Goal: Task Accomplishment & Management: Use online tool/utility

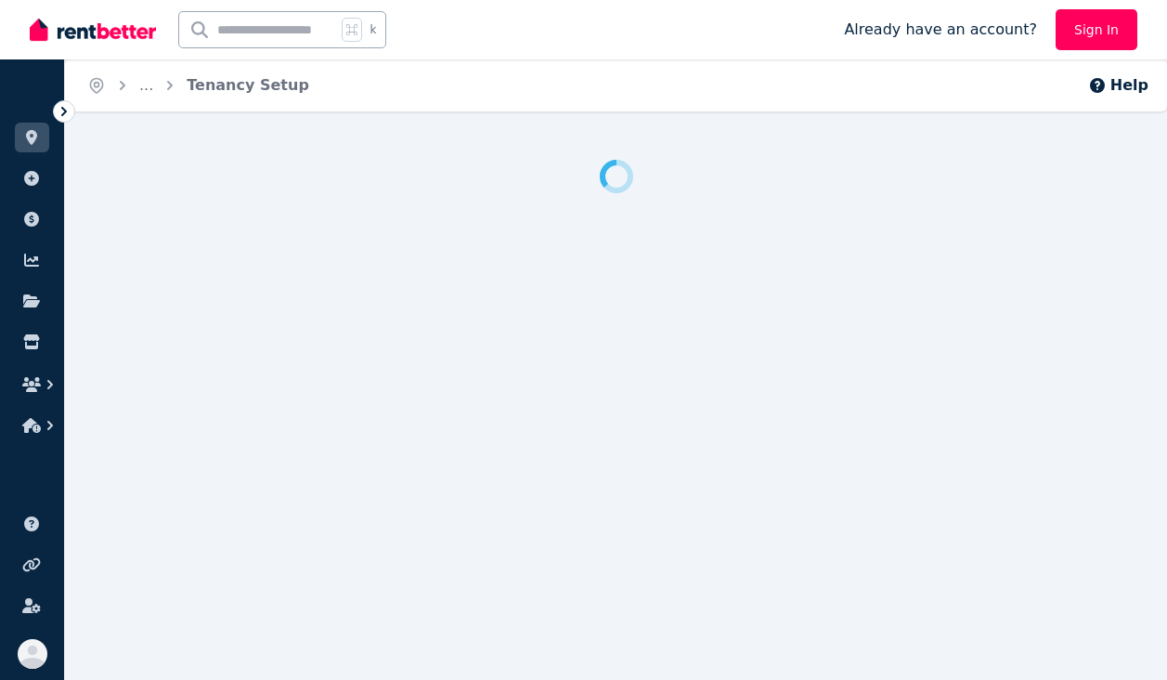
click at [1093, 32] on link "Sign In" at bounding box center [1097, 29] width 82 height 41
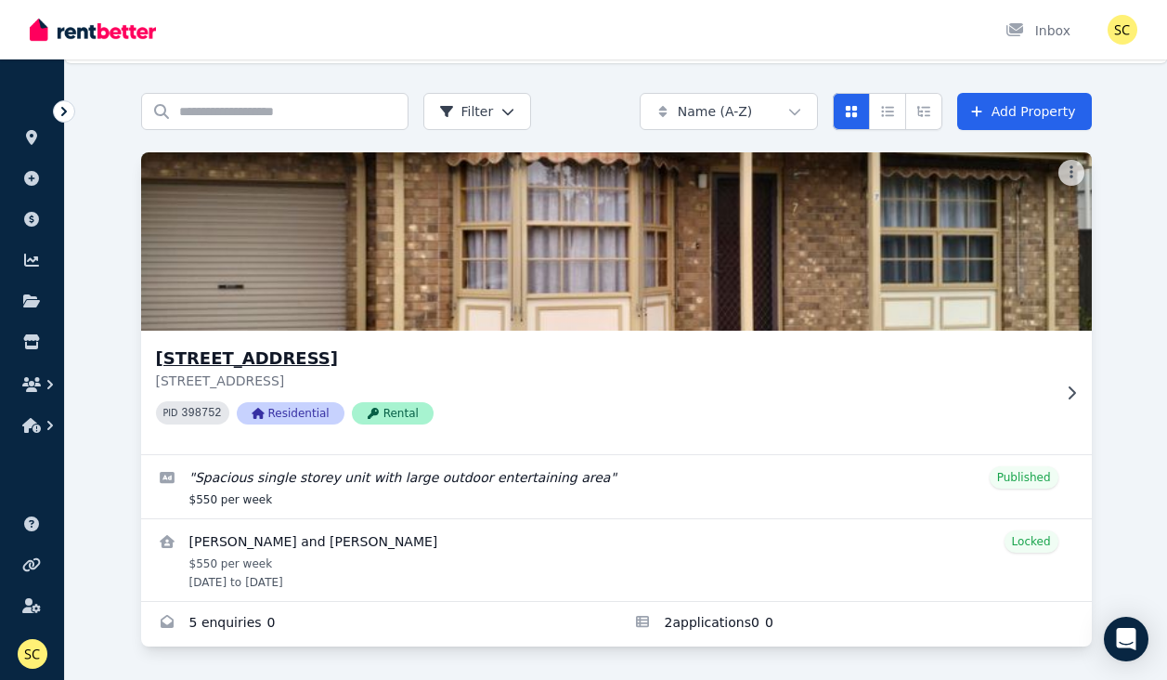
scroll to position [48, 0]
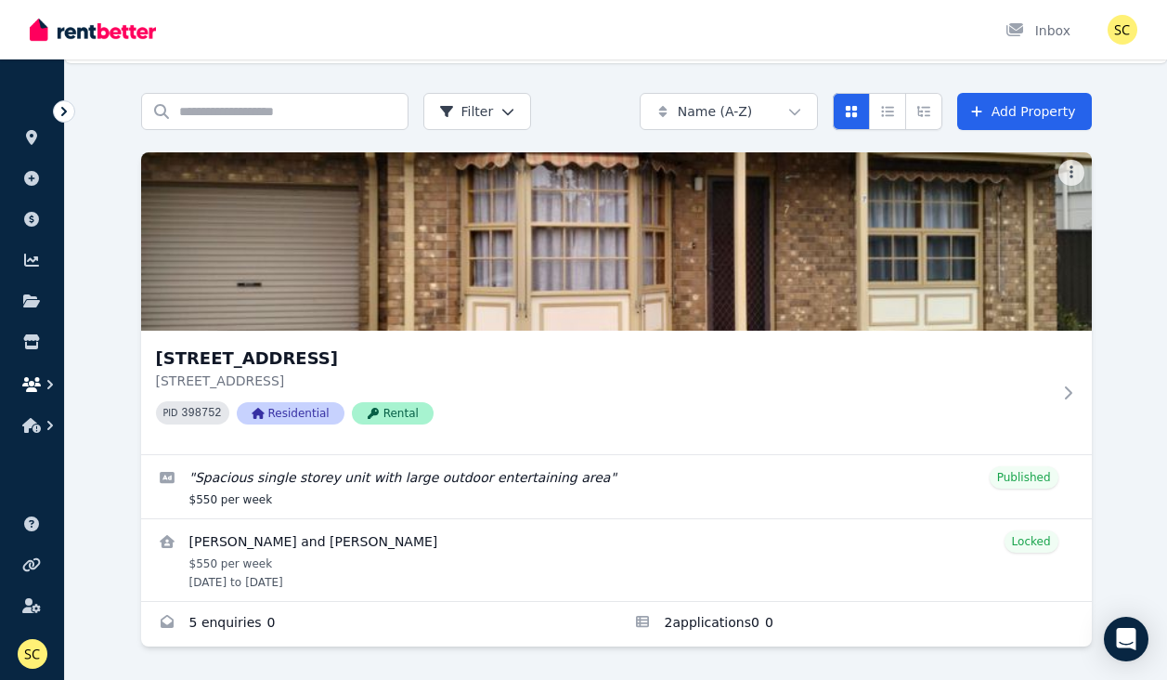
click at [50, 382] on icon "button" at bounding box center [50, 384] width 6 height 9
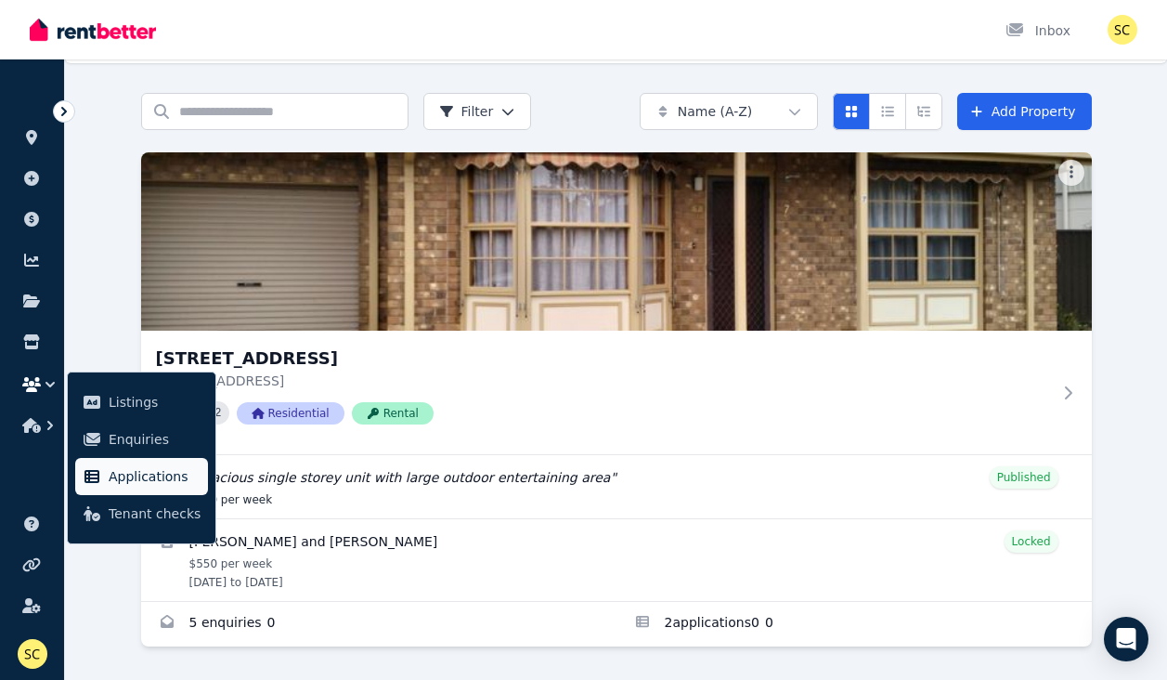
click at [151, 475] on span "Applications" at bounding box center [155, 476] width 92 height 22
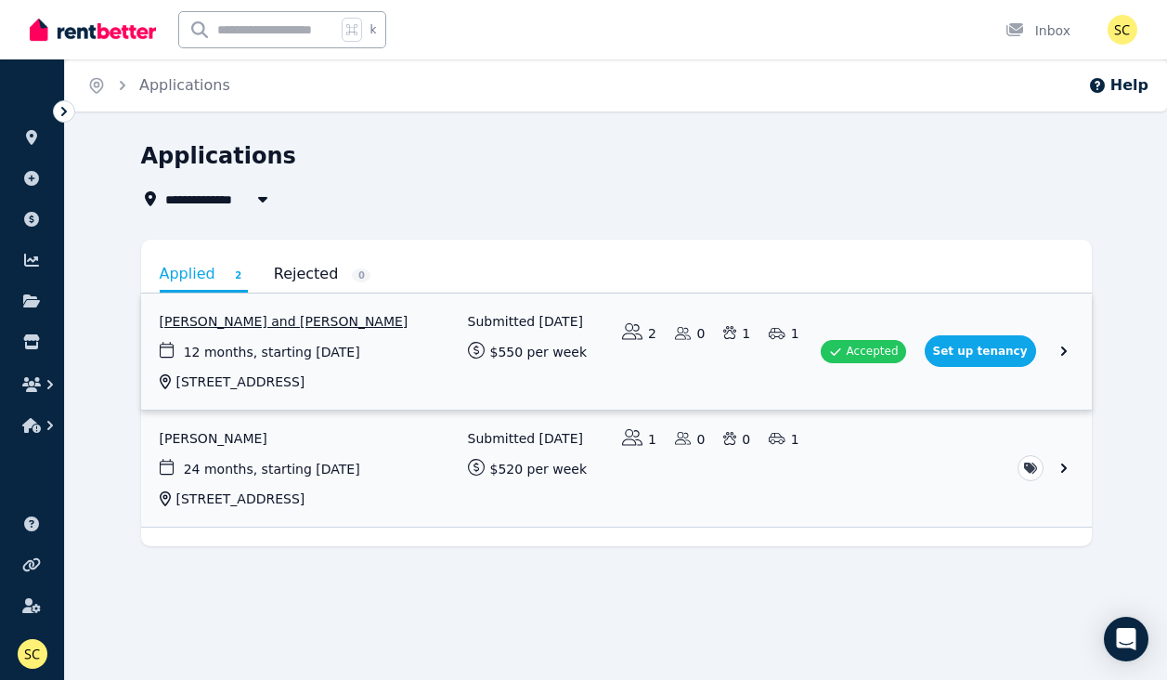
click at [1066, 345] on link "View application: Michelle Collis and Ryan Morris" at bounding box center [616, 351] width 951 height 116
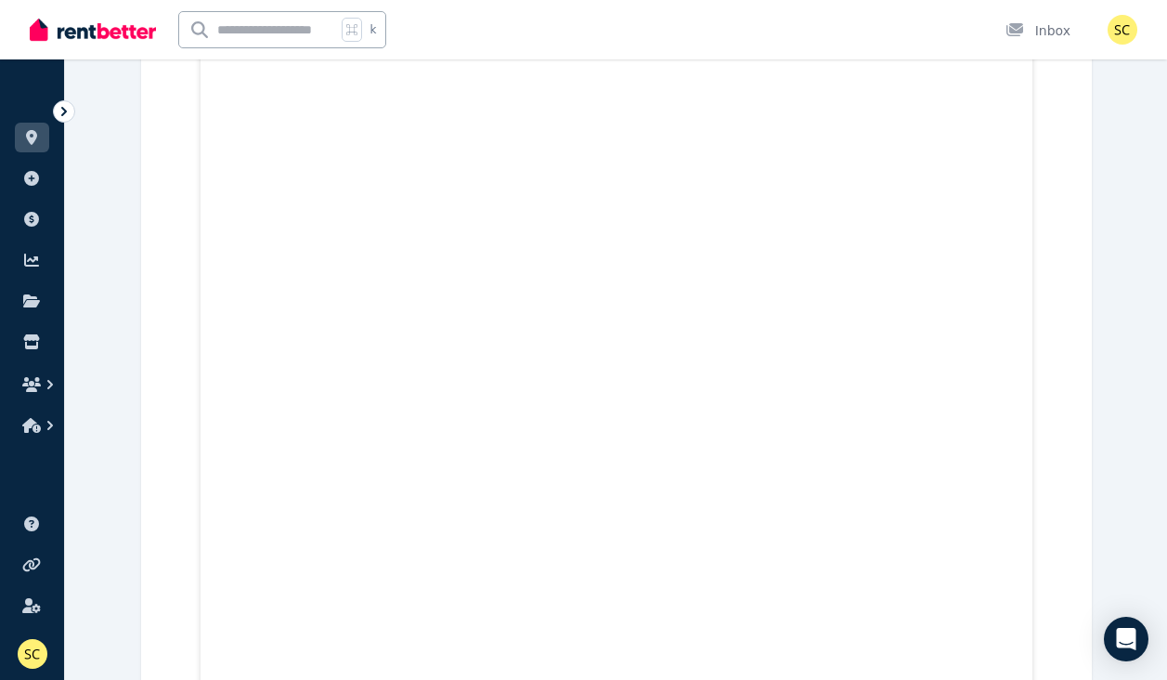
scroll to position [2465, 0]
click at [51, 423] on icon "button" at bounding box center [50, 425] width 6 height 9
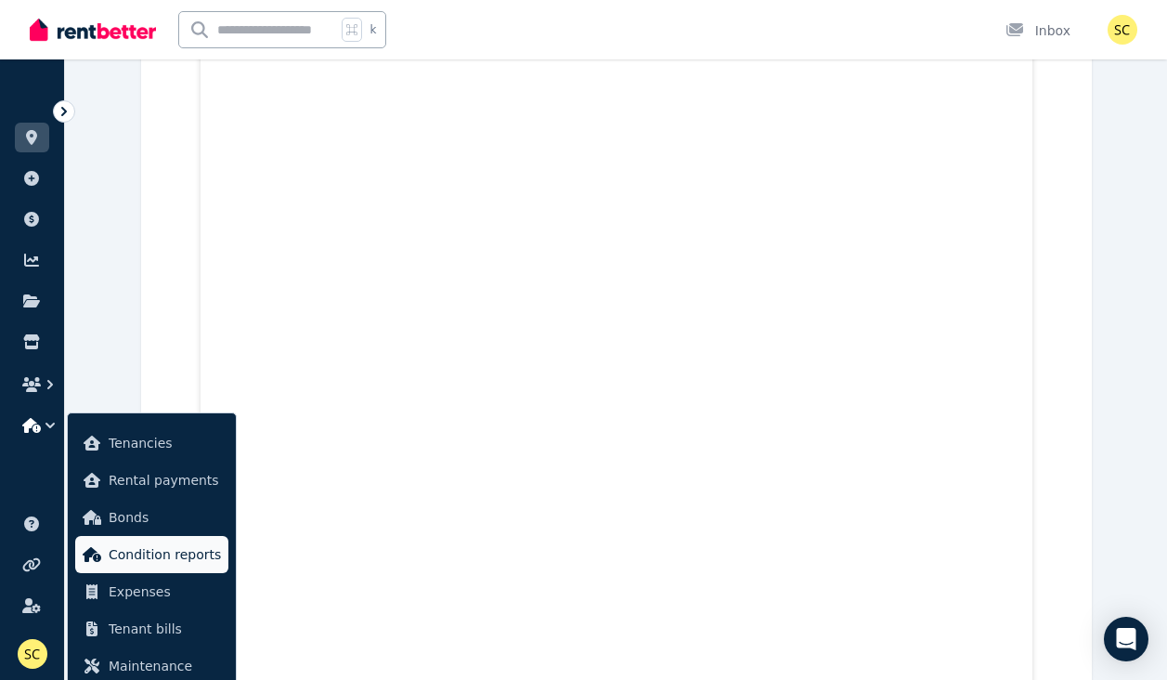
scroll to position [2503, 0]
click at [171, 557] on span "Condition reports" at bounding box center [165, 554] width 112 height 22
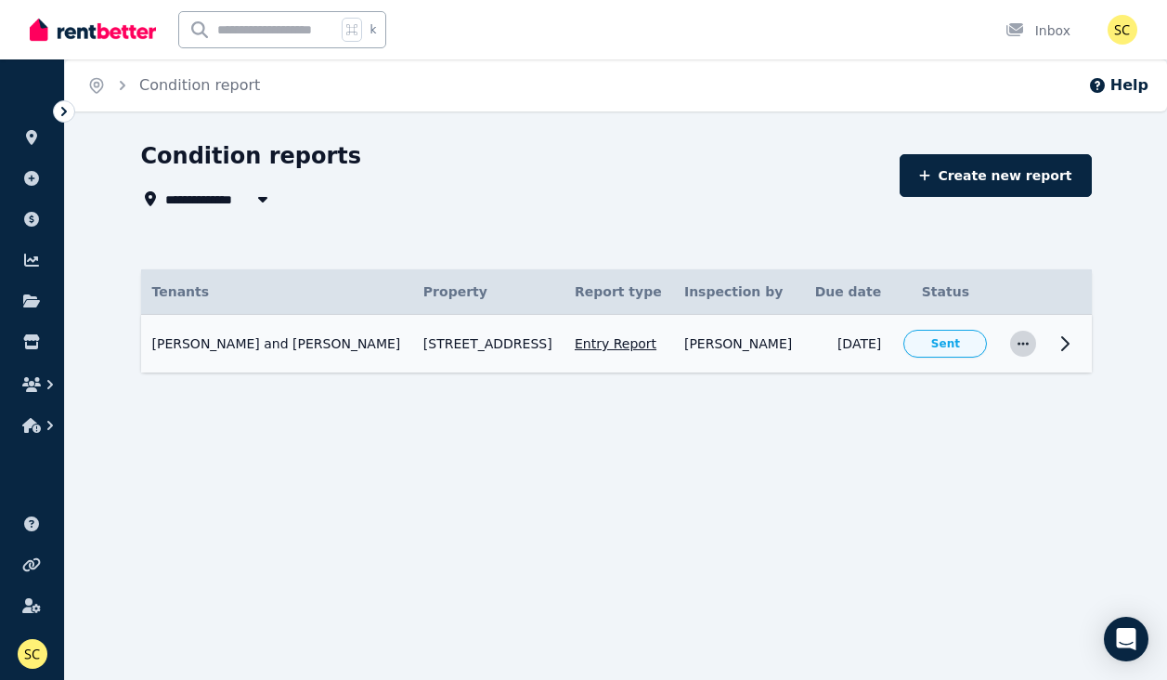
click at [1030, 347] on icon "button" at bounding box center [1023, 343] width 15 height 13
click at [938, 344] on span "Sent" at bounding box center [945, 343] width 29 height 15
click at [1067, 343] on icon at bounding box center [1065, 343] width 6 height 13
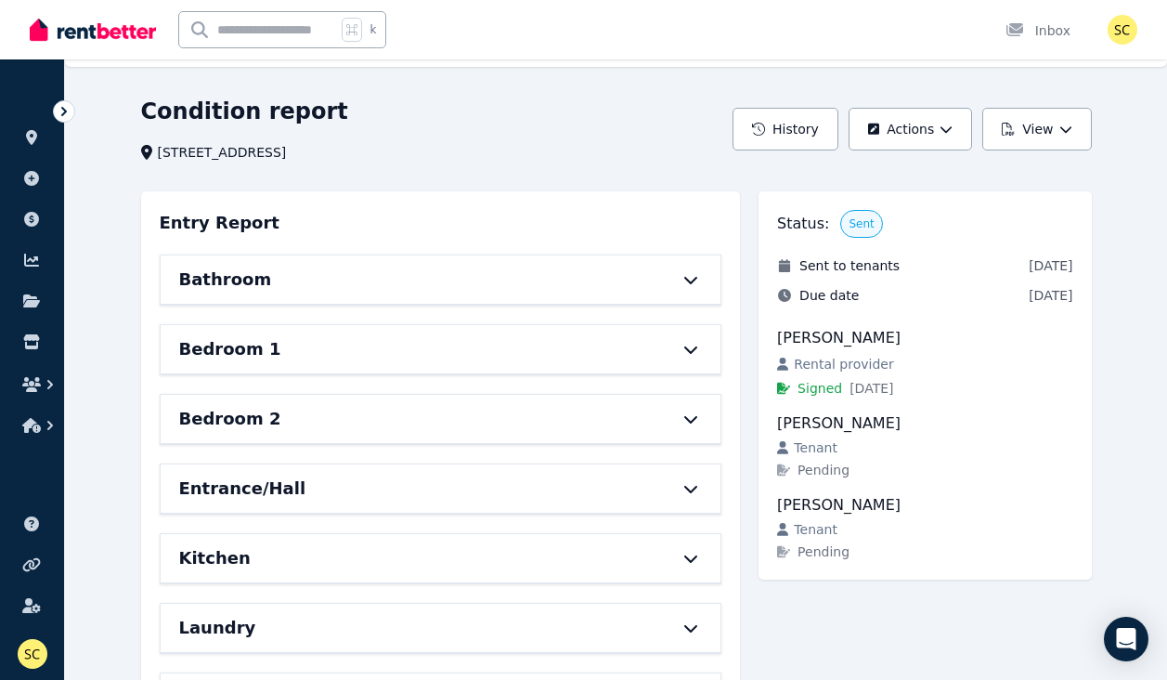
scroll to position [41, 0]
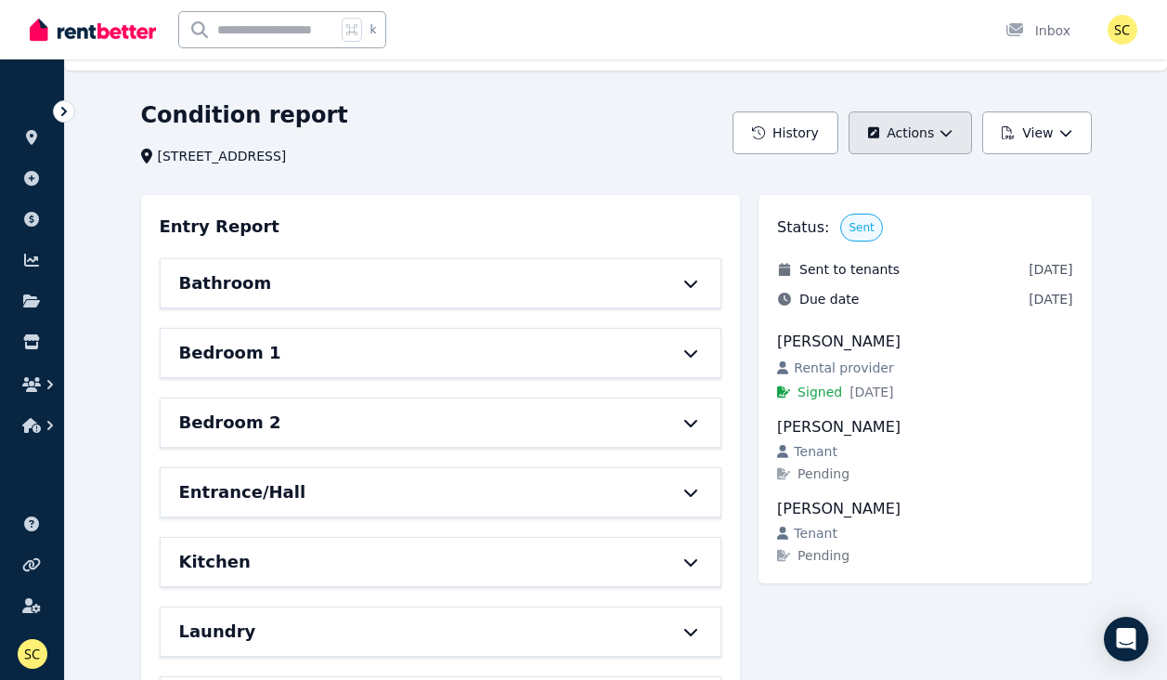
click at [947, 129] on icon "button" at bounding box center [946, 132] width 13 height 13
click at [1070, 131] on icon "button" at bounding box center [1064, 133] width 11 height 6
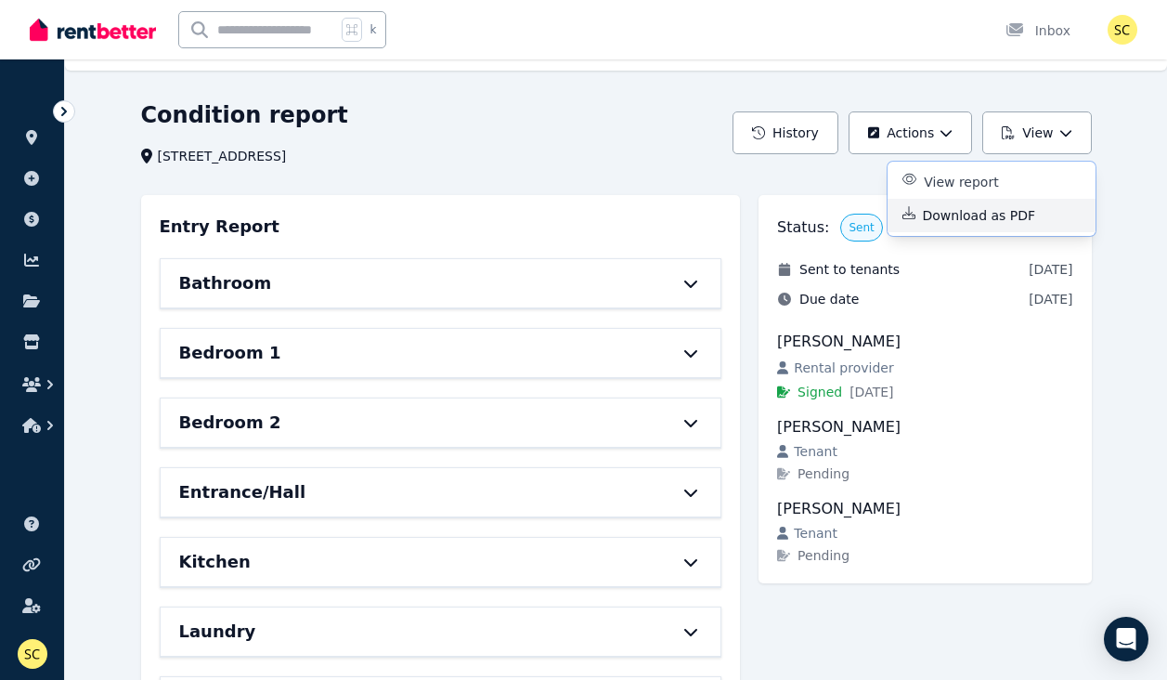
click at [1022, 216] on p "Download as PDF" at bounding box center [987, 215] width 128 height 19
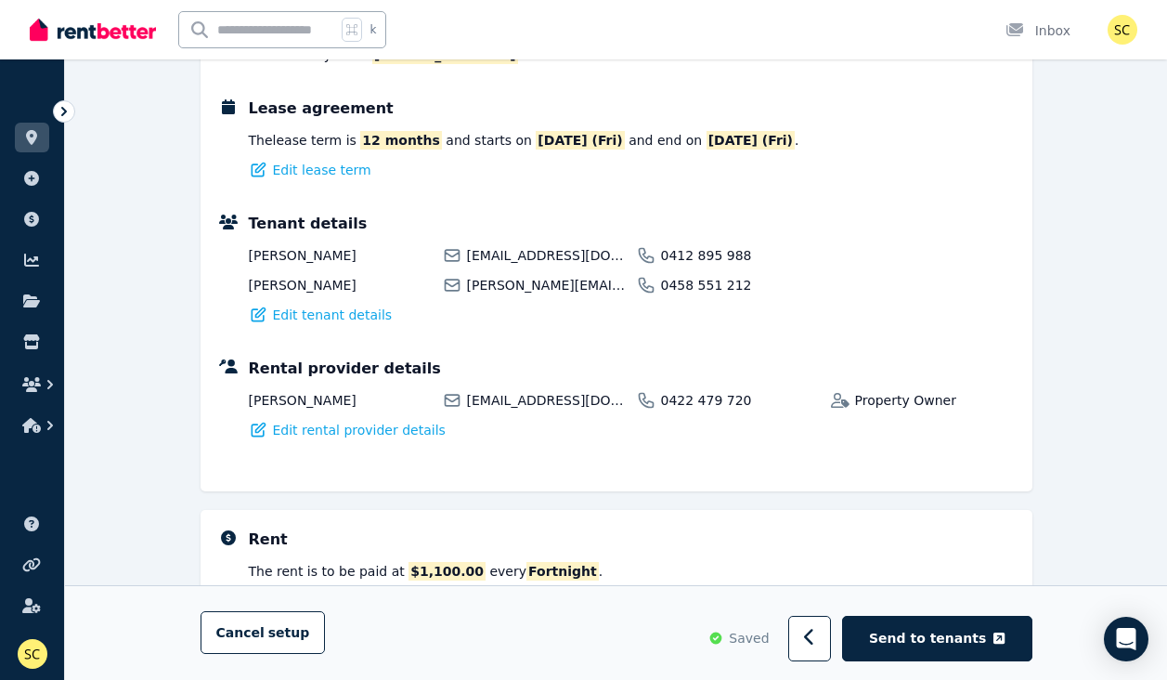
scroll to position [338, 0]
click at [47, 382] on icon "button" at bounding box center [50, 384] width 19 height 19
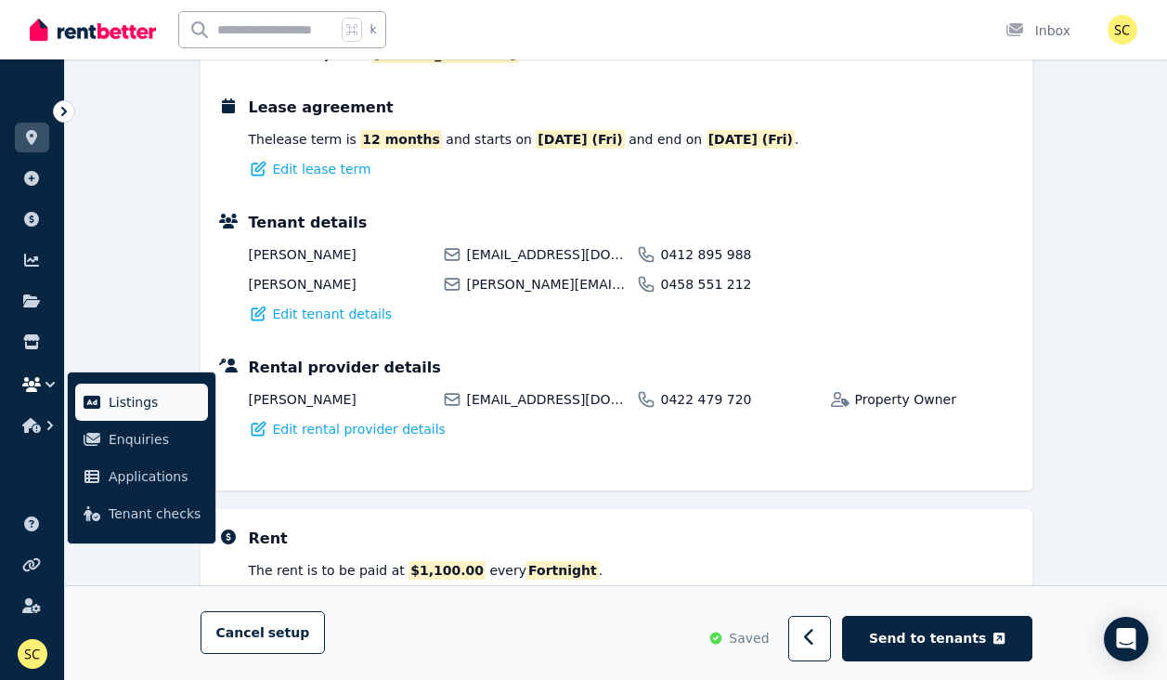
click at [132, 395] on span "Listings" at bounding box center [155, 402] width 92 height 22
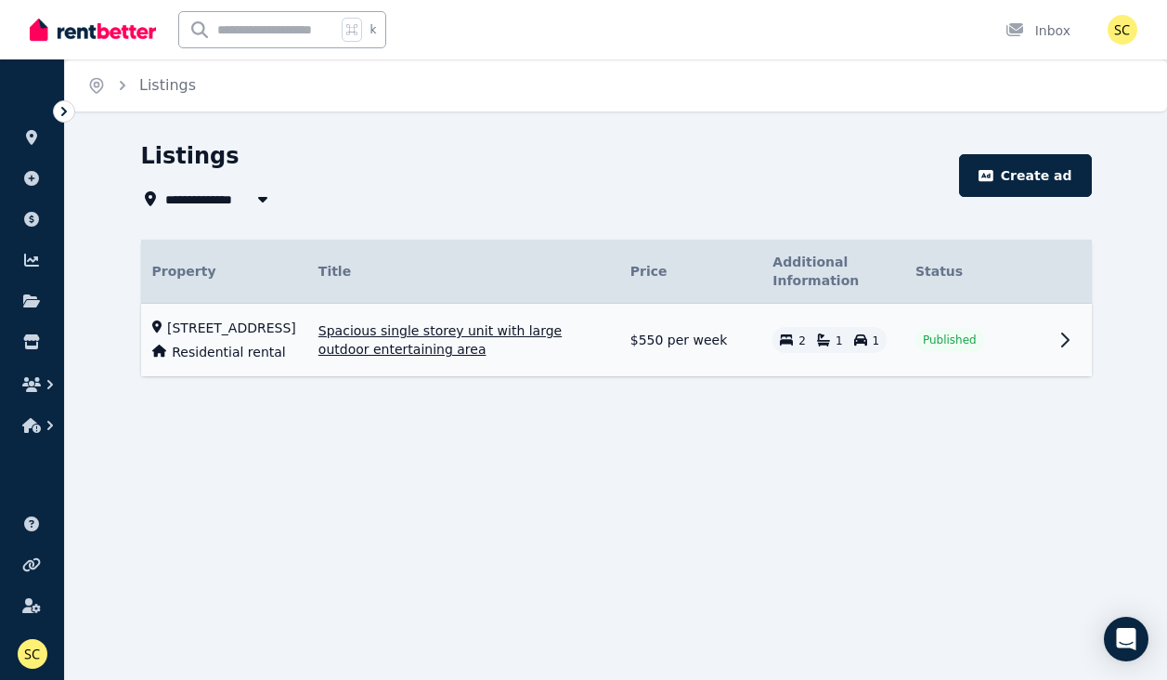
click at [1065, 346] on icon at bounding box center [1065, 339] width 6 height 13
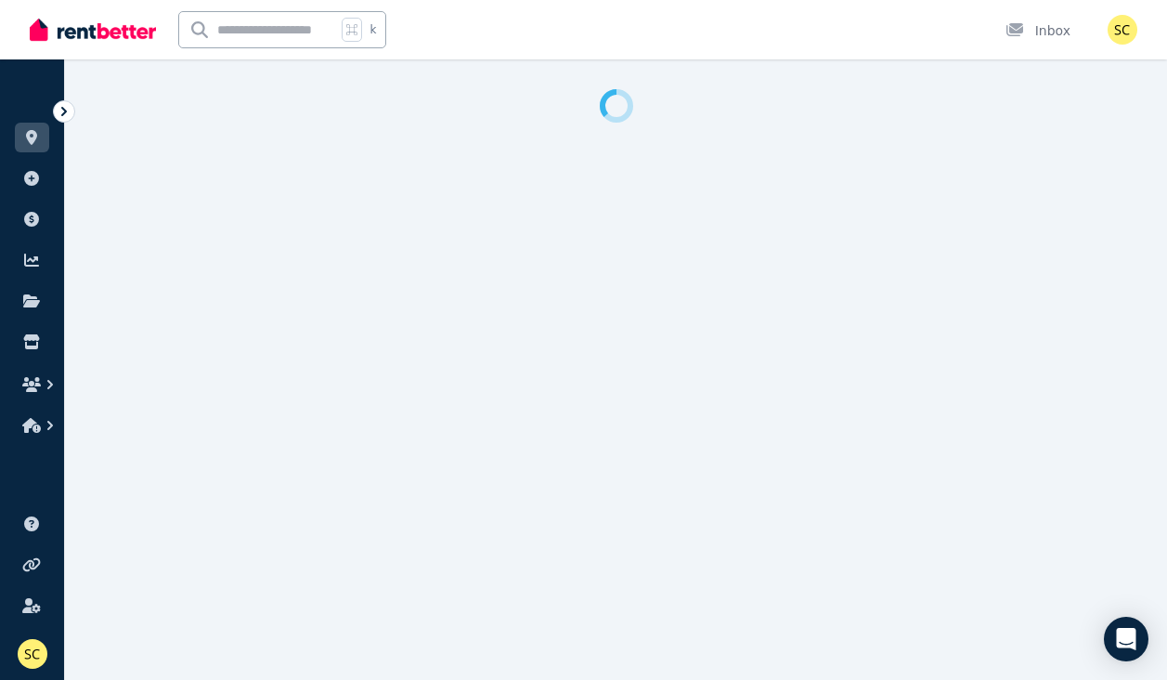
select select "**********"
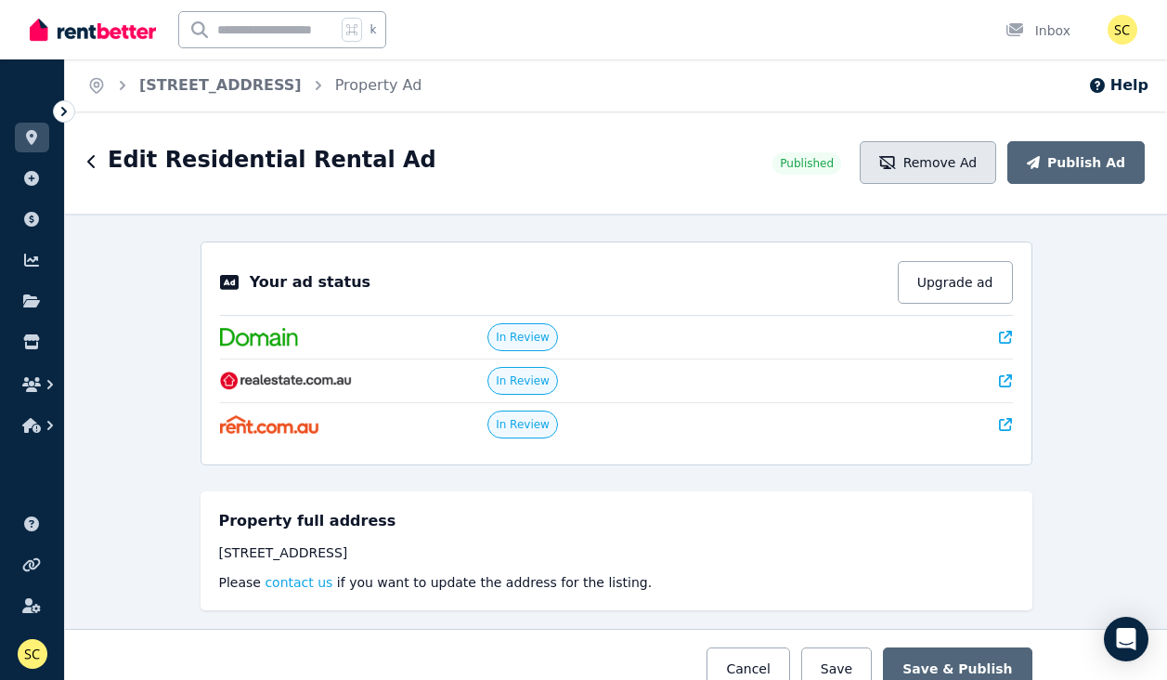
click at [949, 166] on button "Remove Ad" at bounding box center [928, 162] width 136 height 43
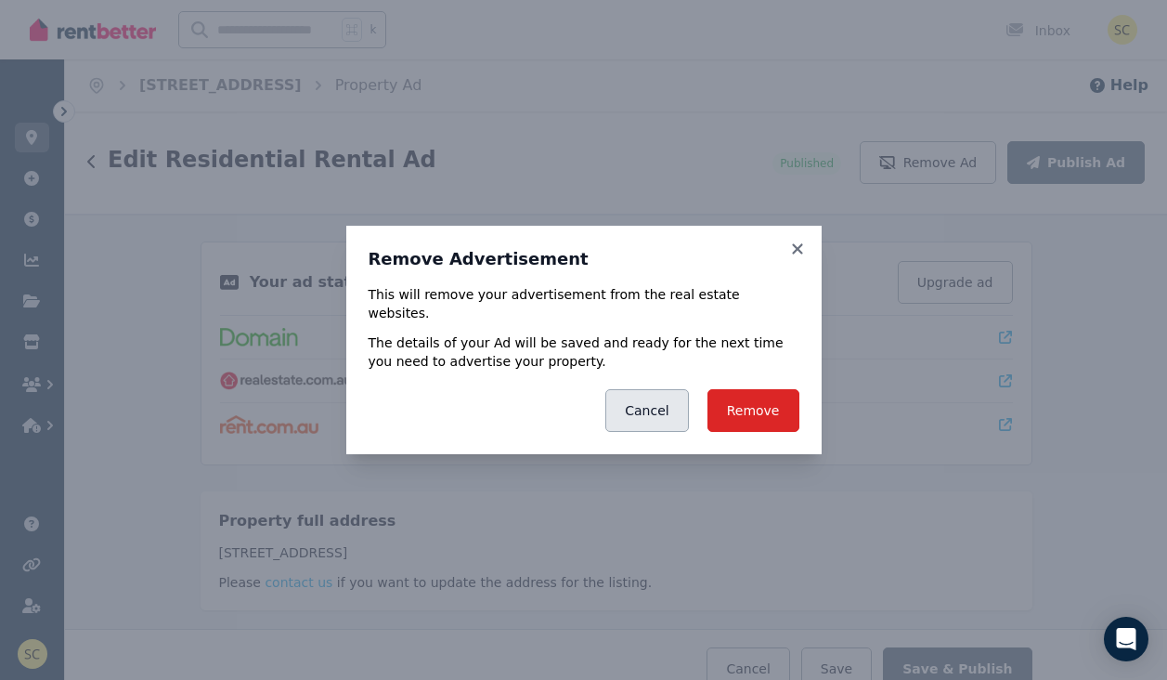
click at [668, 392] on button "Cancel" at bounding box center [646, 410] width 83 height 43
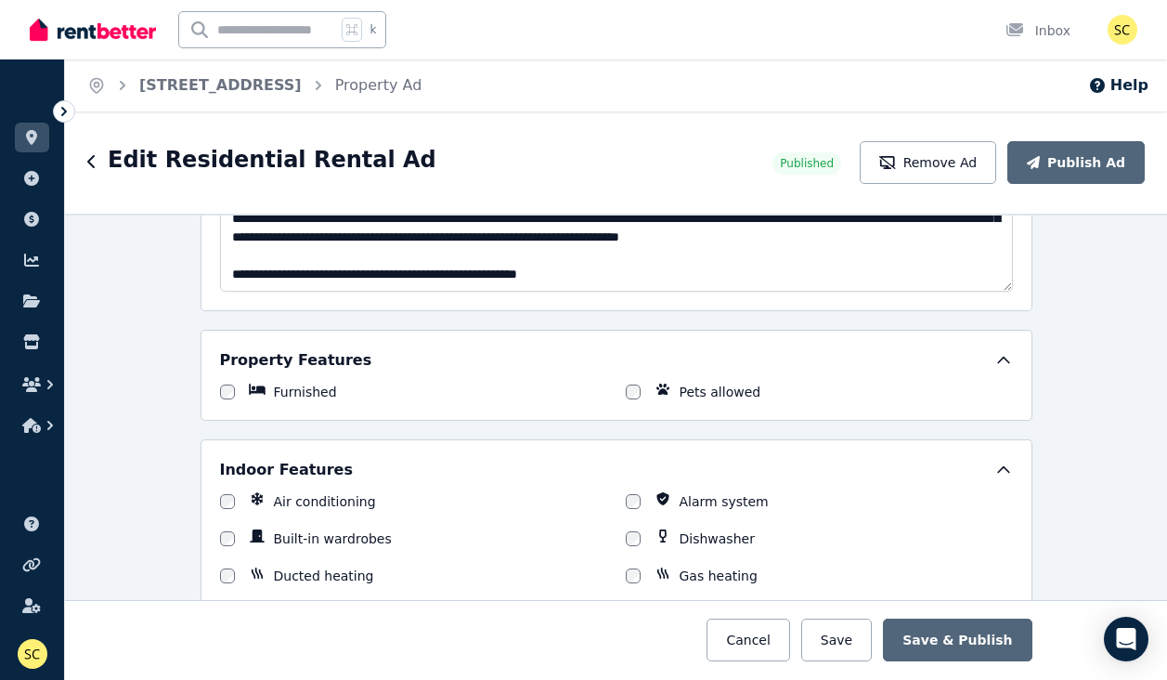
scroll to position [1280, 0]
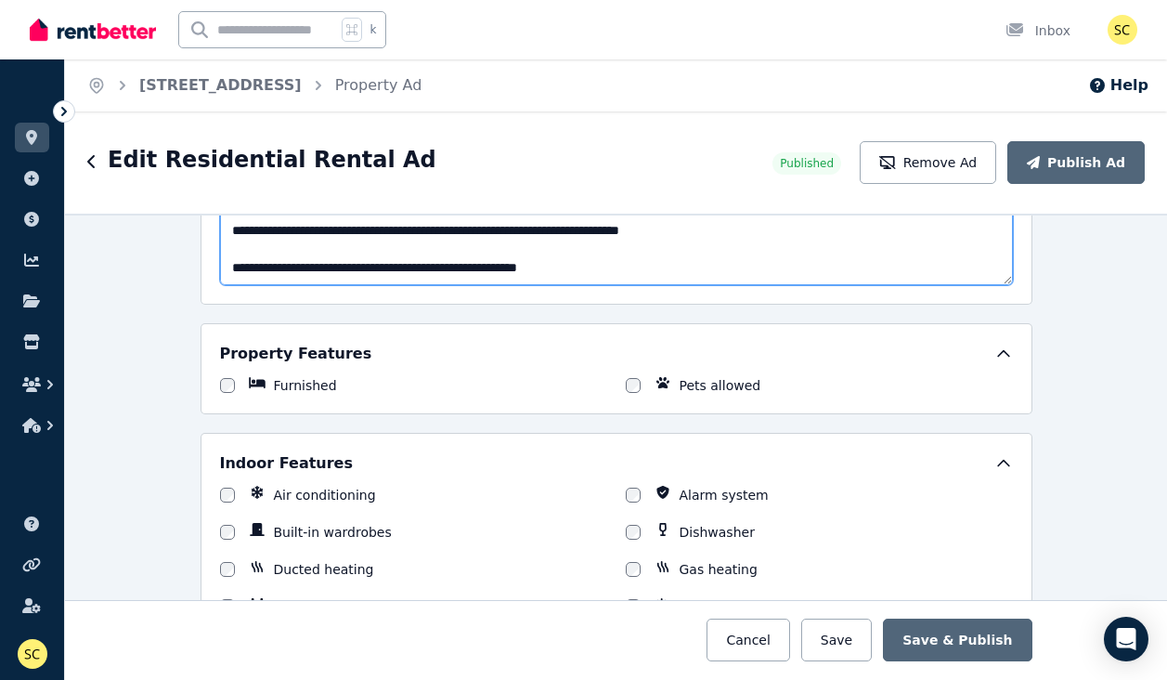
click at [600, 267] on textarea "Description" at bounding box center [616, 221] width 793 height 128
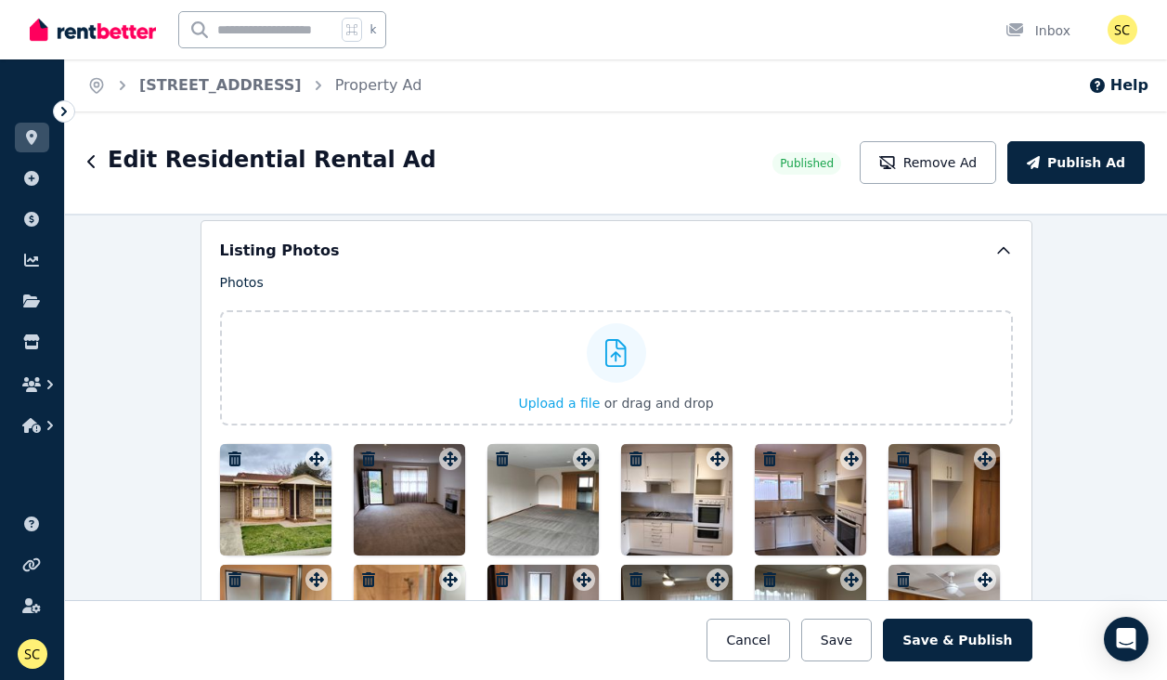
scroll to position [2058, 0]
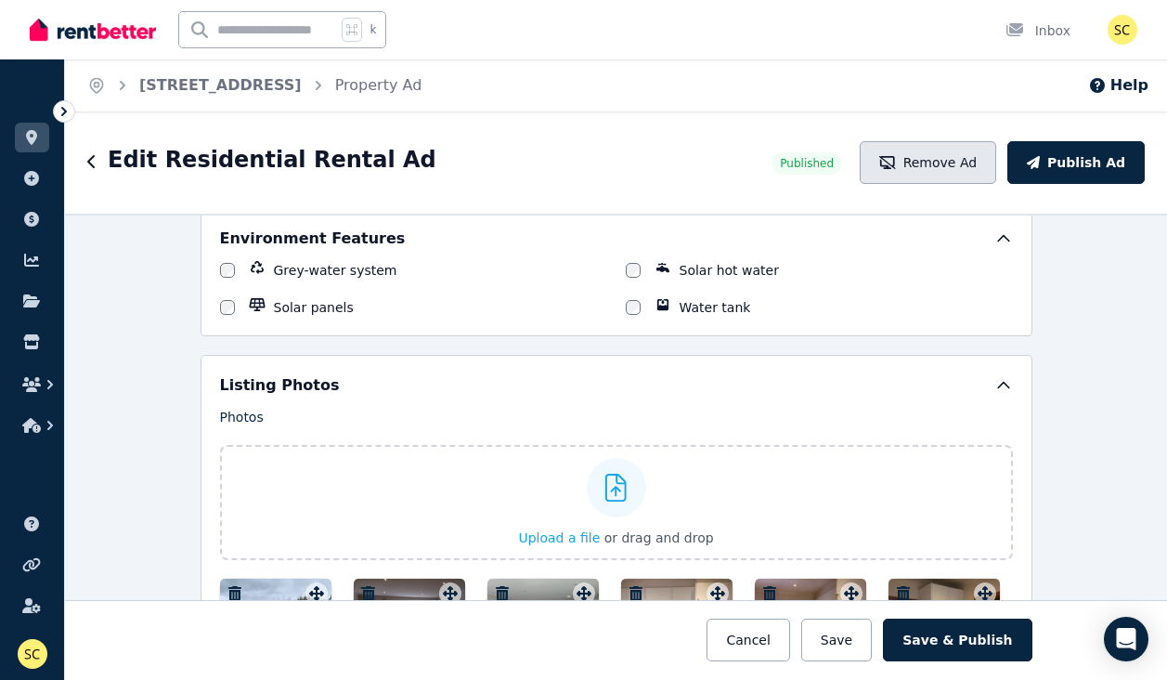
type textarea "**********"
click at [948, 156] on button "Remove Ad" at bounding box center [928, 162] width 136 height 43
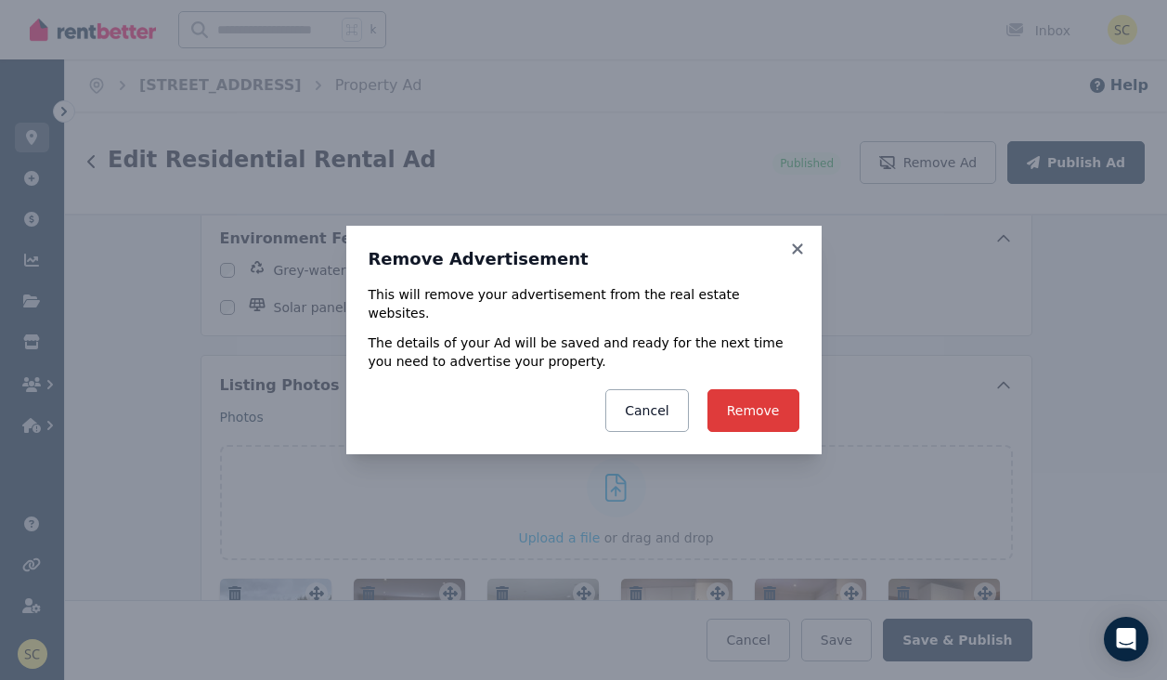
click at [756, 402] on button "Remove" at bounding box center [753, 410] width 92 height 43
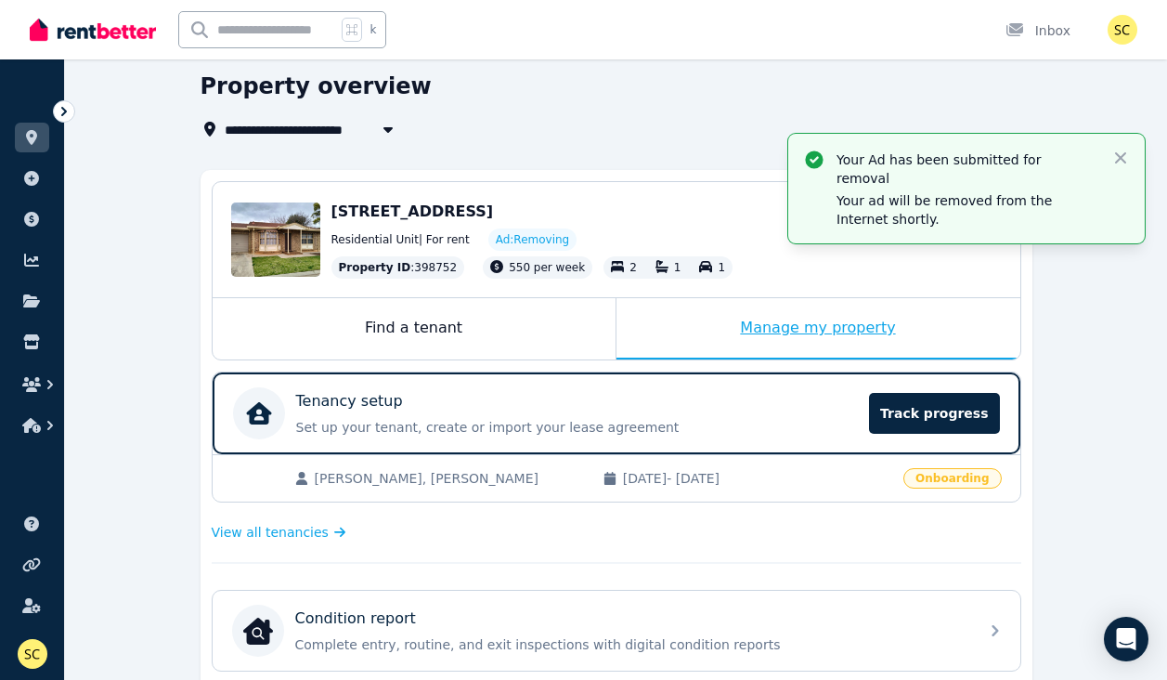
scroll to position [71, 0]
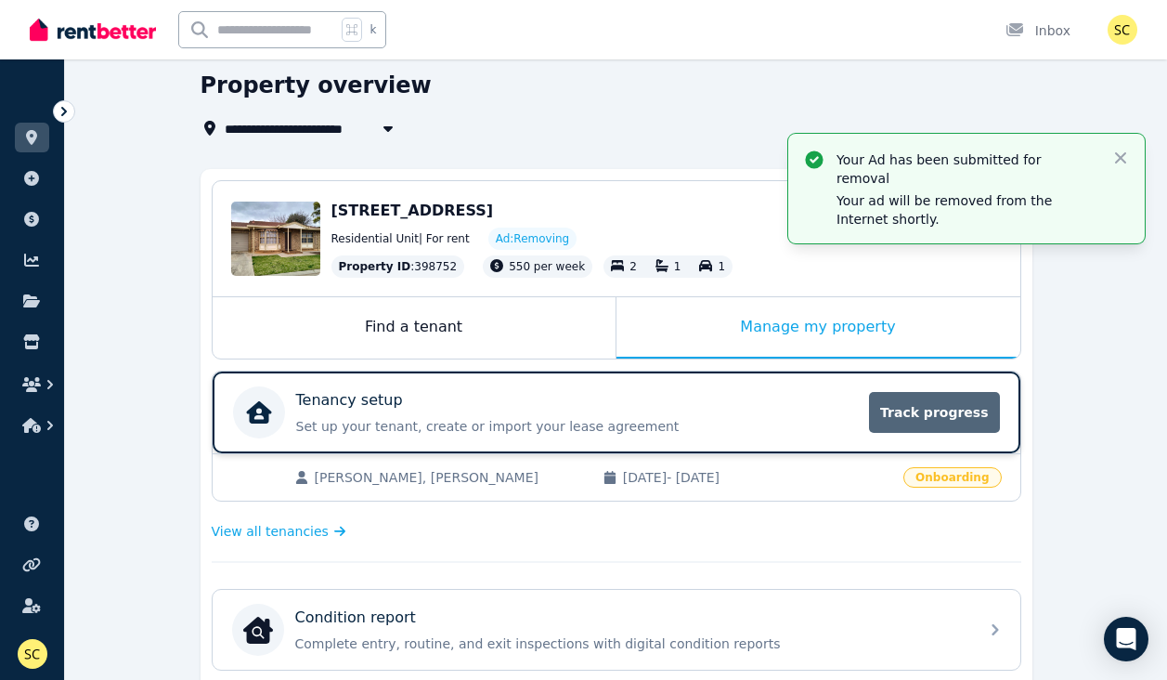
click at [909, 421] on span "Track progress" at bounding box center [934, 412] width 130 height 41
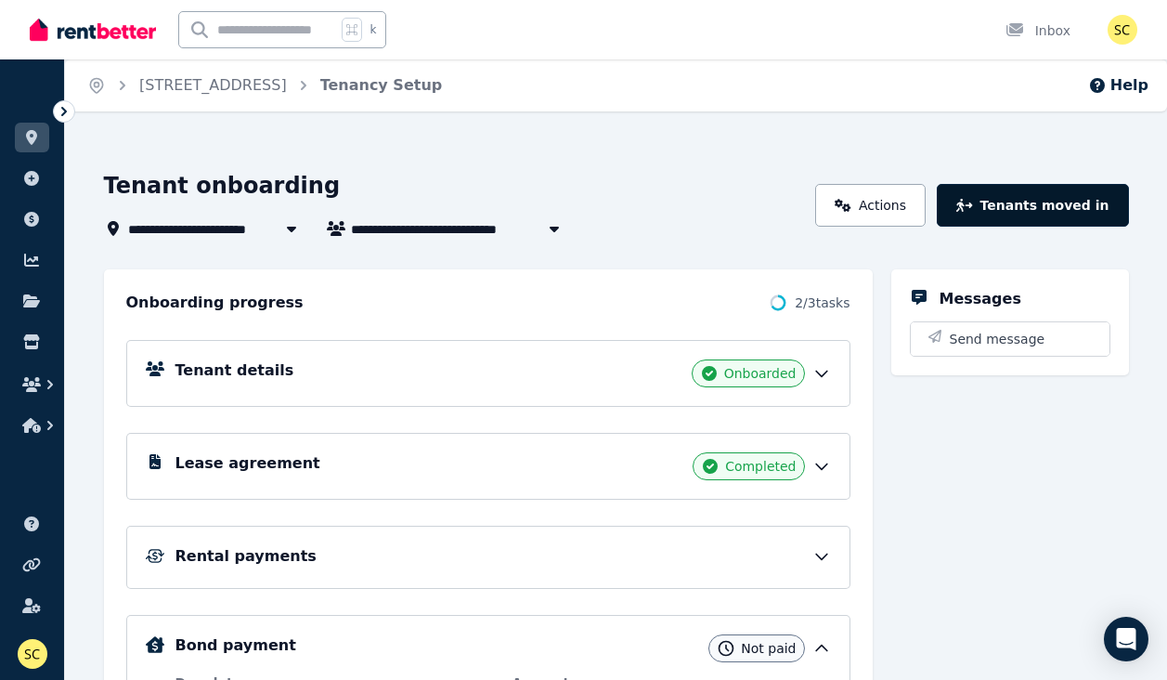
click at [1034, 203] on button "Tenants moved in" at bounding box center [1032, 205] width 191 height 43
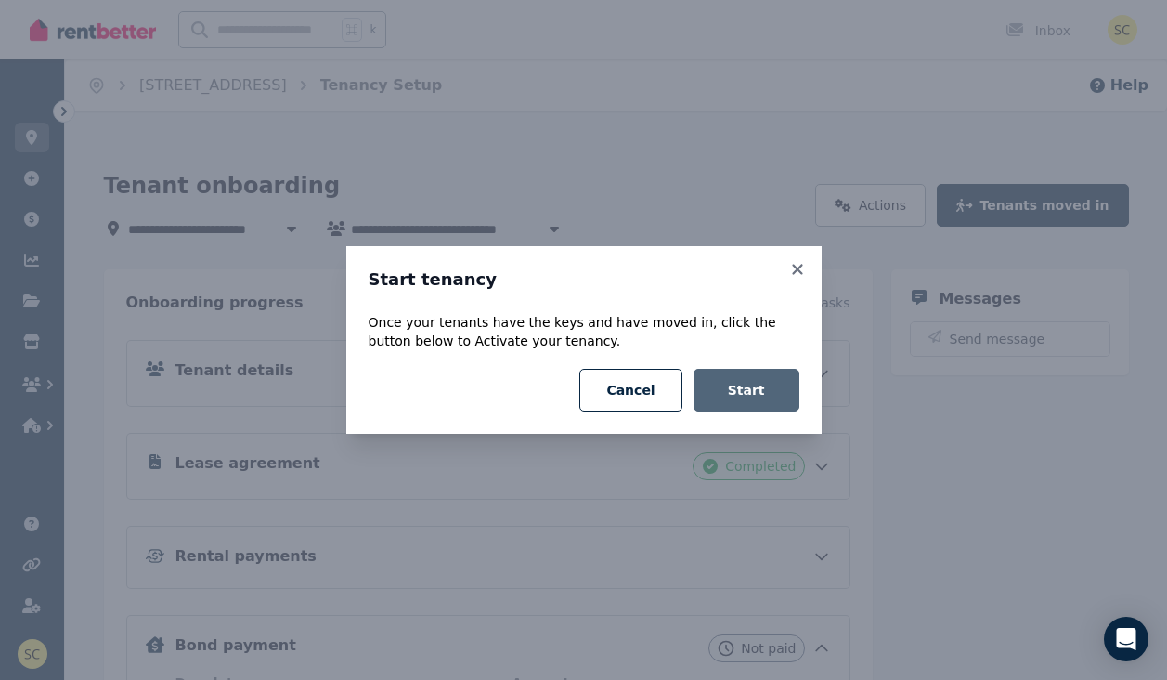
click at [742, 393] on button "Start" at bounding box center [747, 390] width 106 height 43
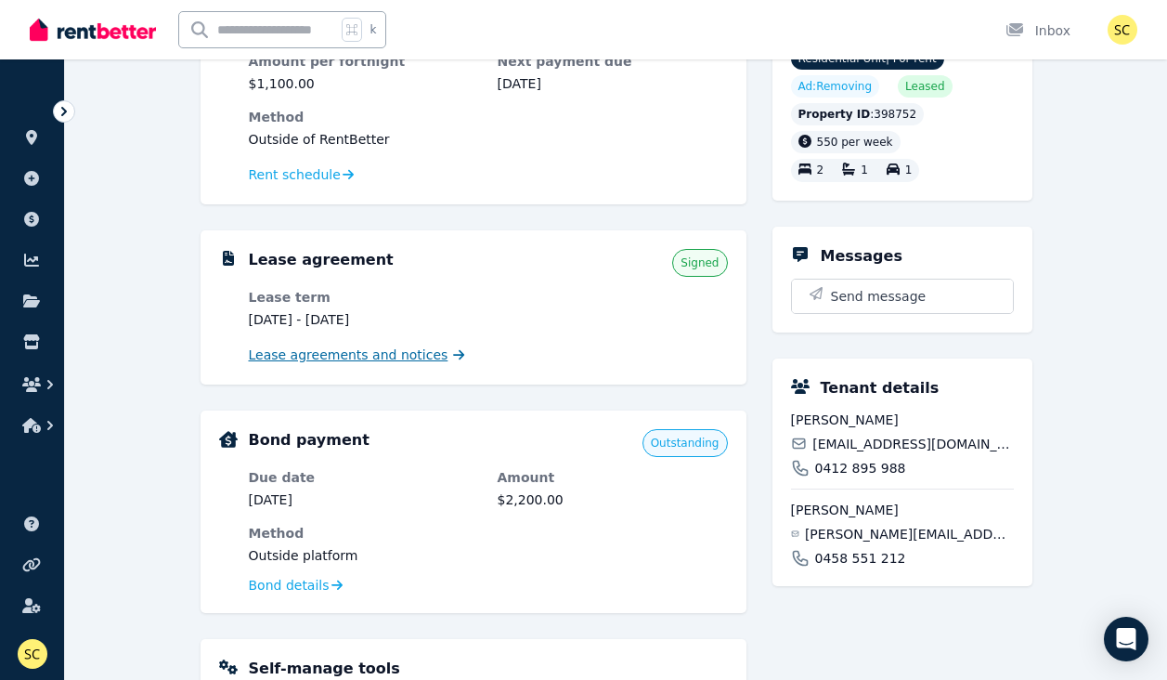
scroll to position [253, 0]
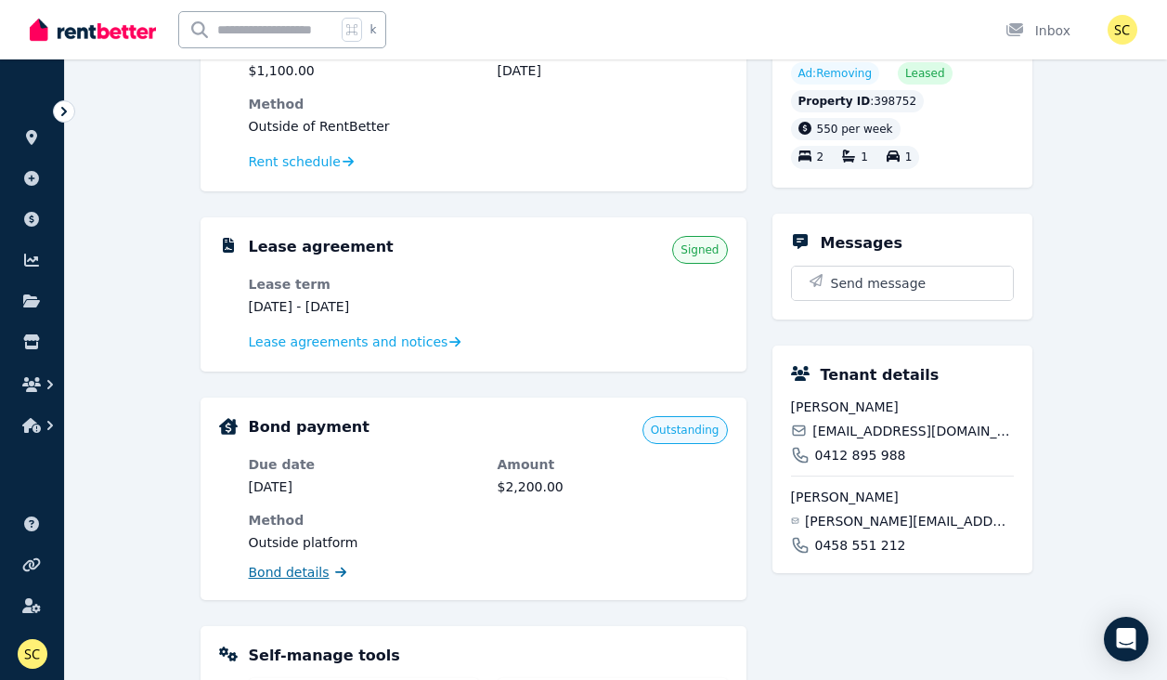
click at [294, 577] on span "Bond details" at bounding box center [289, 572] width 81 height 19
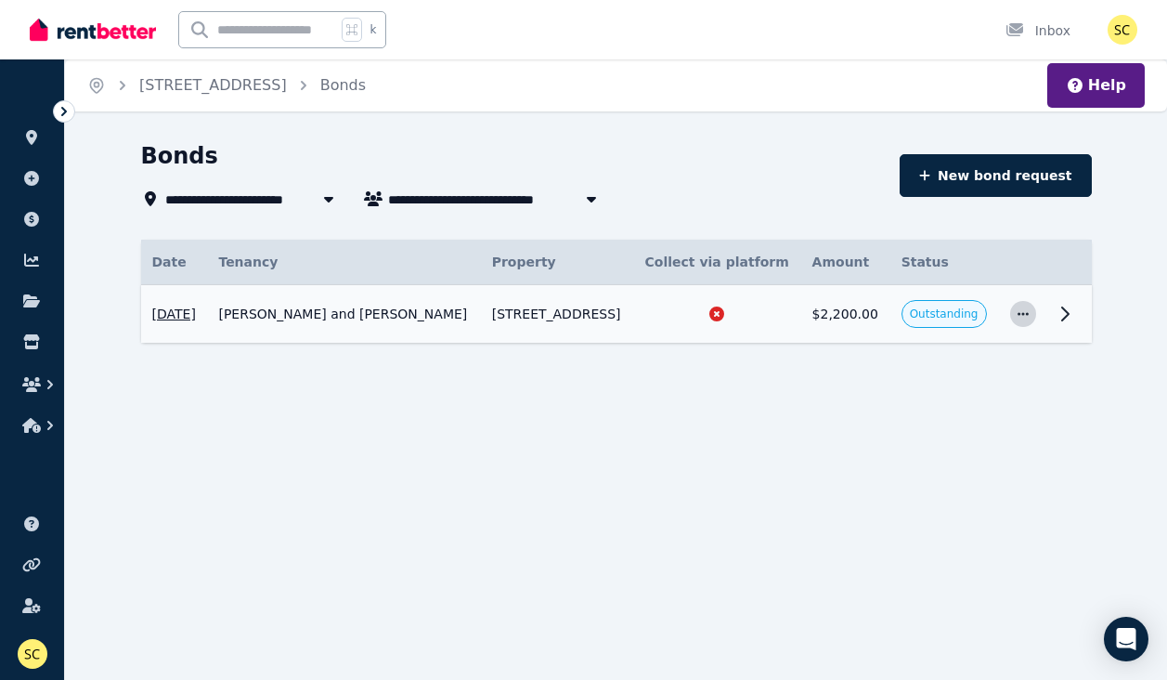
click at [1029, 315] on icon "button" at bounding box center [1023, 313] width 15 height 13
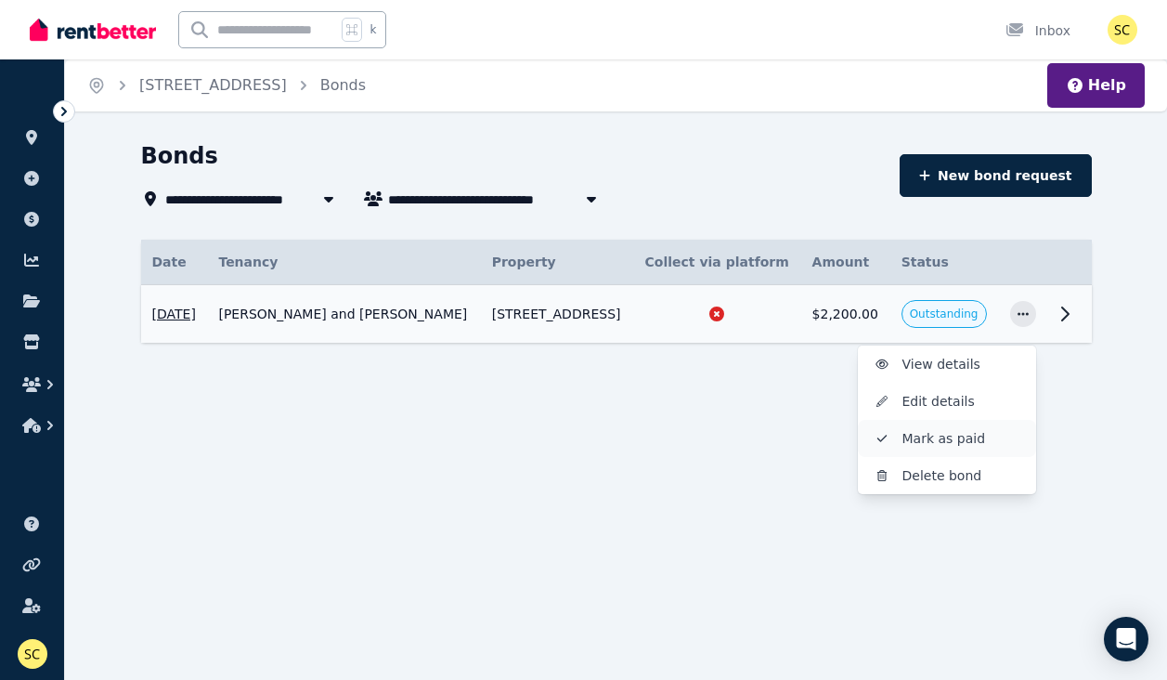
click at [953, 440] on span "Mark as paid" at bounding box center [961, 438] width 119 height 22
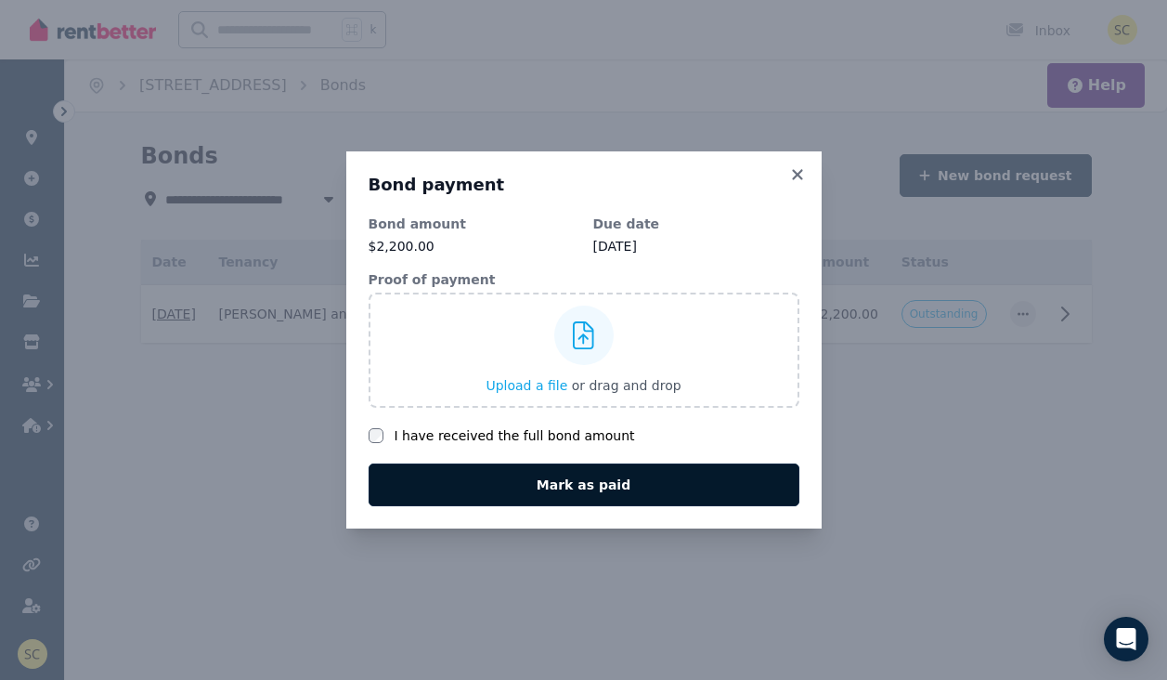
click at [591, 486] on button "Mark as paid" at bounding box center [584, 484] width 431 height 43
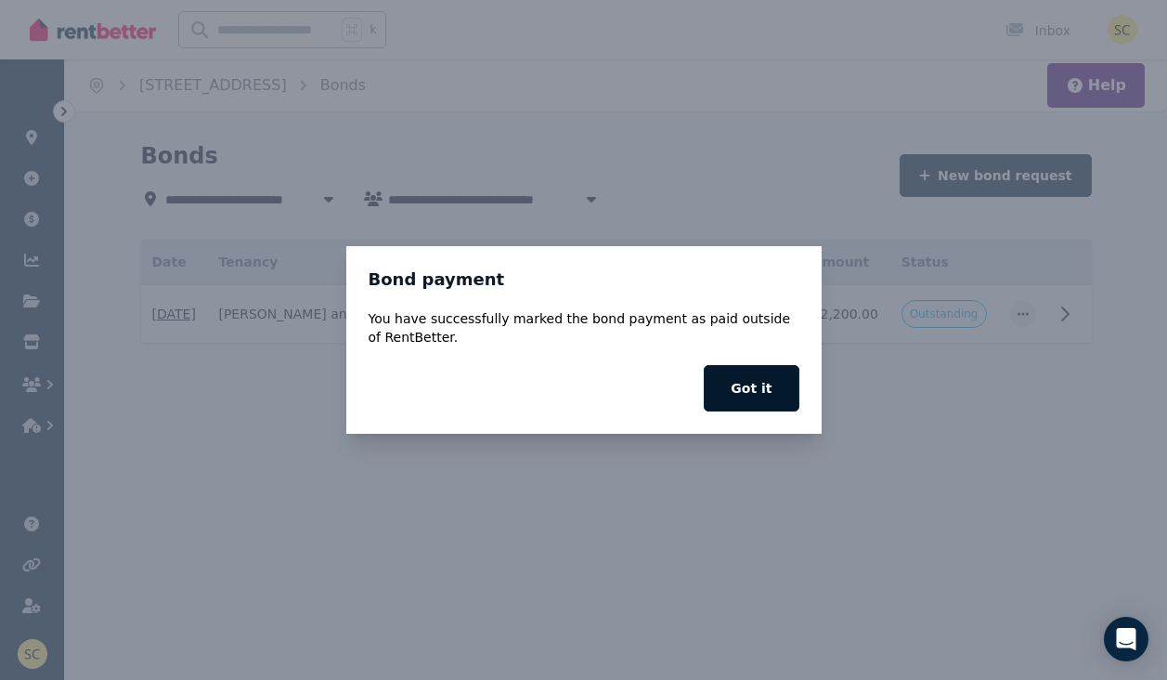
click at [743, 379] on button "Got it" at bounding box center [751, 388] width 95 height 46
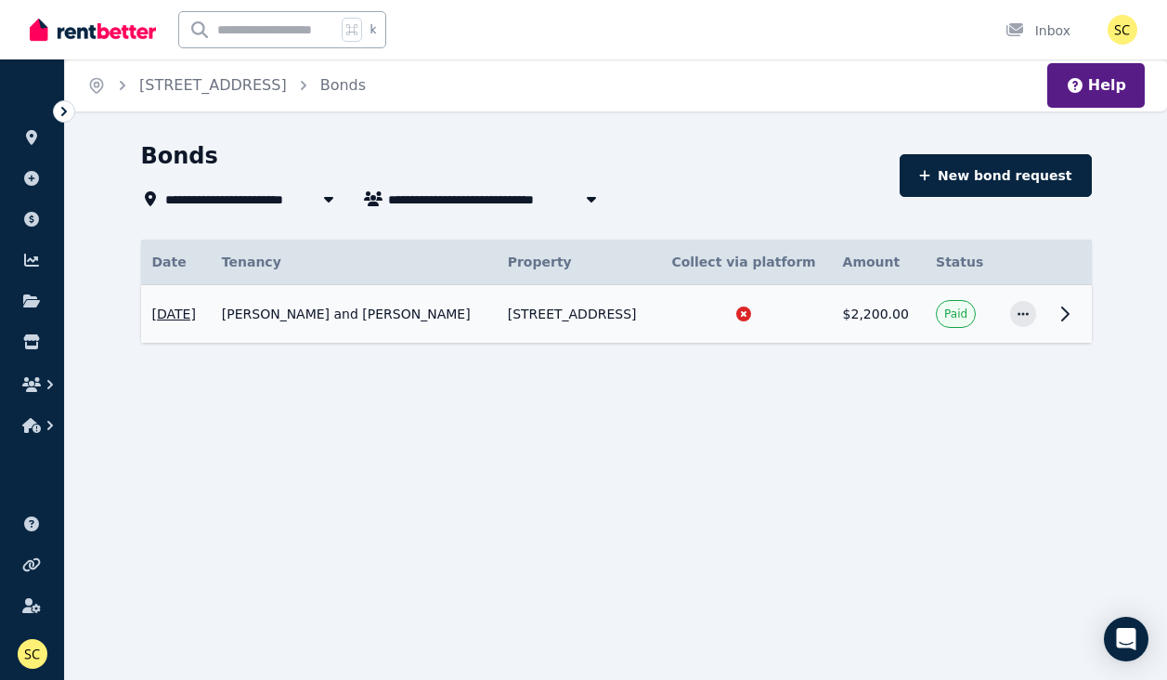
click at [1066, 312] on icon at bounding box center [1065, 313] width 6 height 13
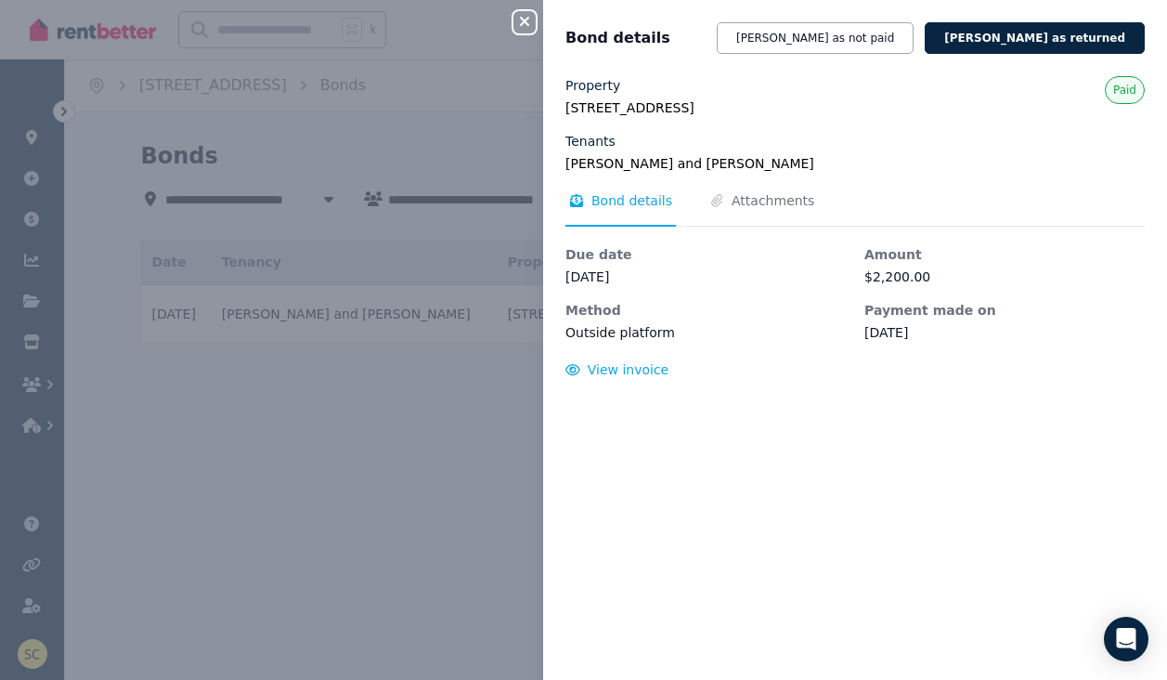
click at [524, 17] on icon "button" at bounding box center [524, 21] width 22 height 15
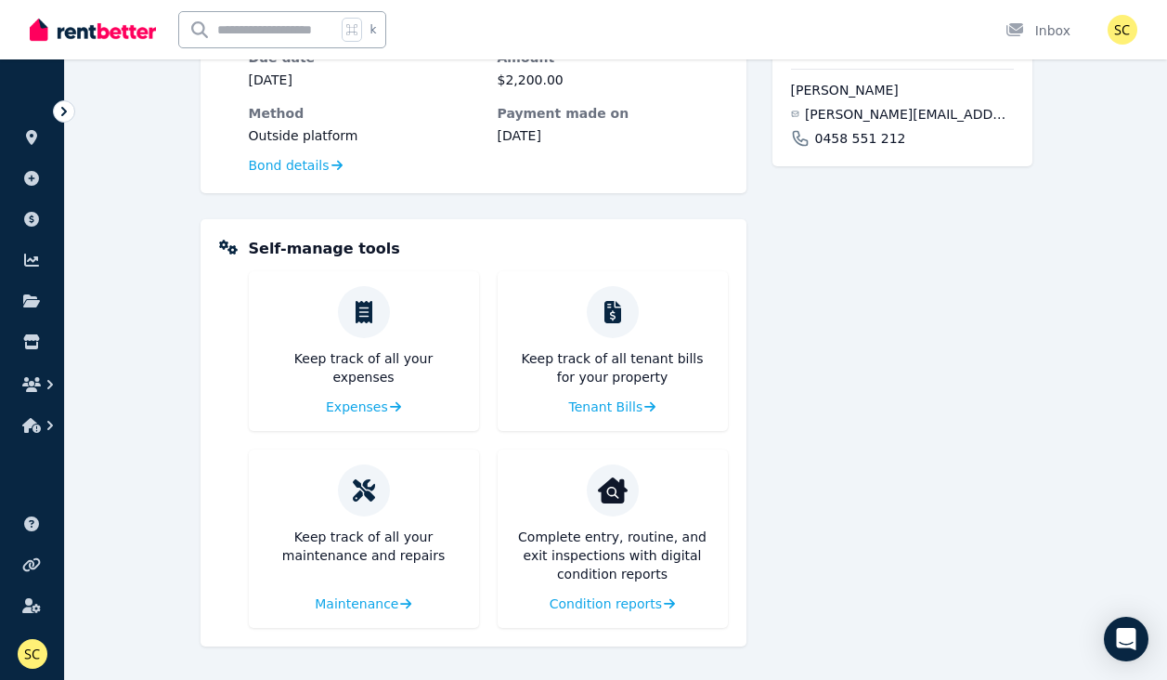
scroll to position [659, 0]
click at [603, 601] on span "Condition reports" at bounding box center [604, 603] width 112 height 19
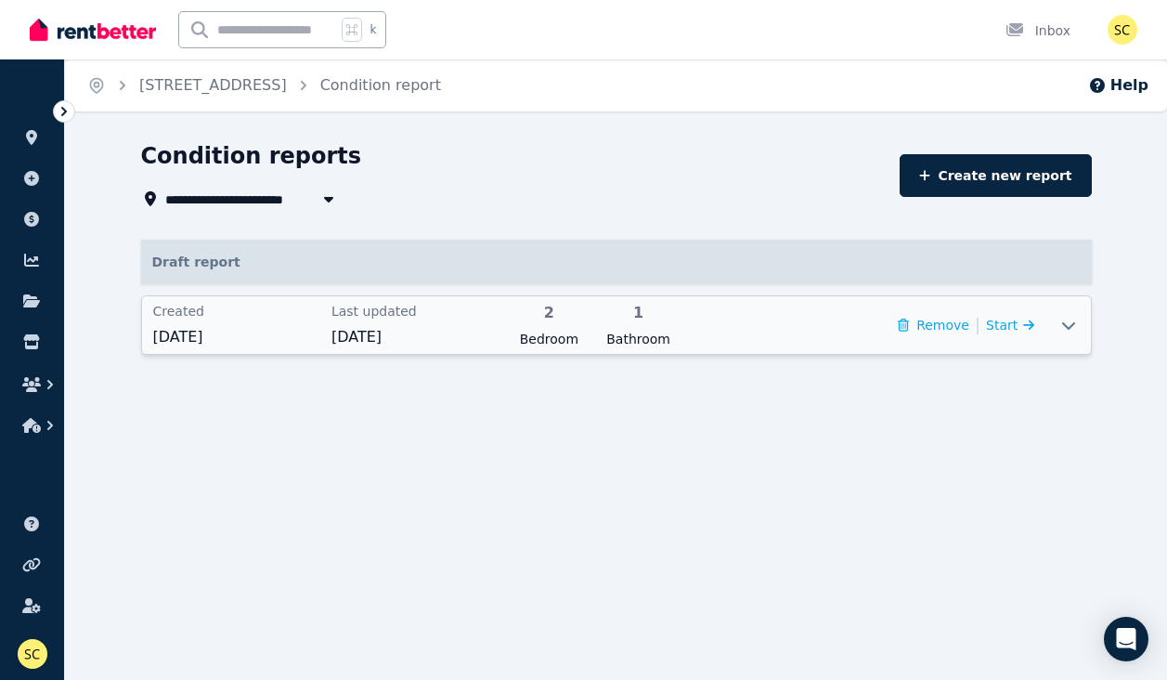
click at [1068, 324] on icon at bounding box center [1068, 325] width 22 height 15
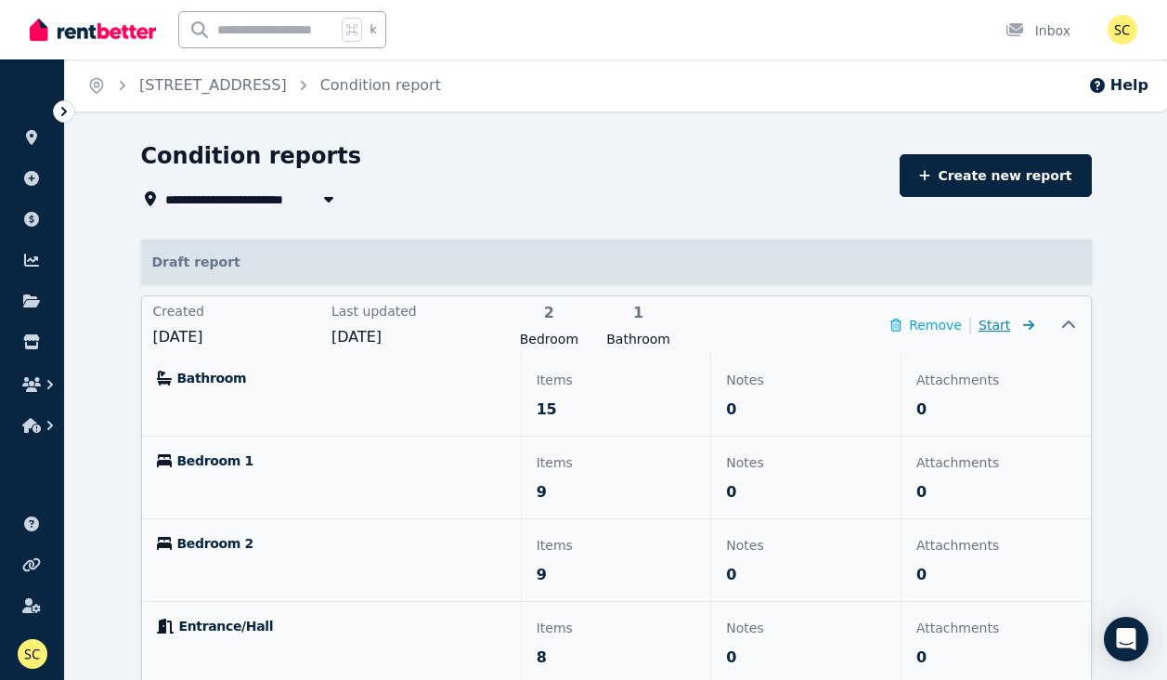
click at [1005, 327] on span "Start" at bounding box center [995, 325] width 32 height 15
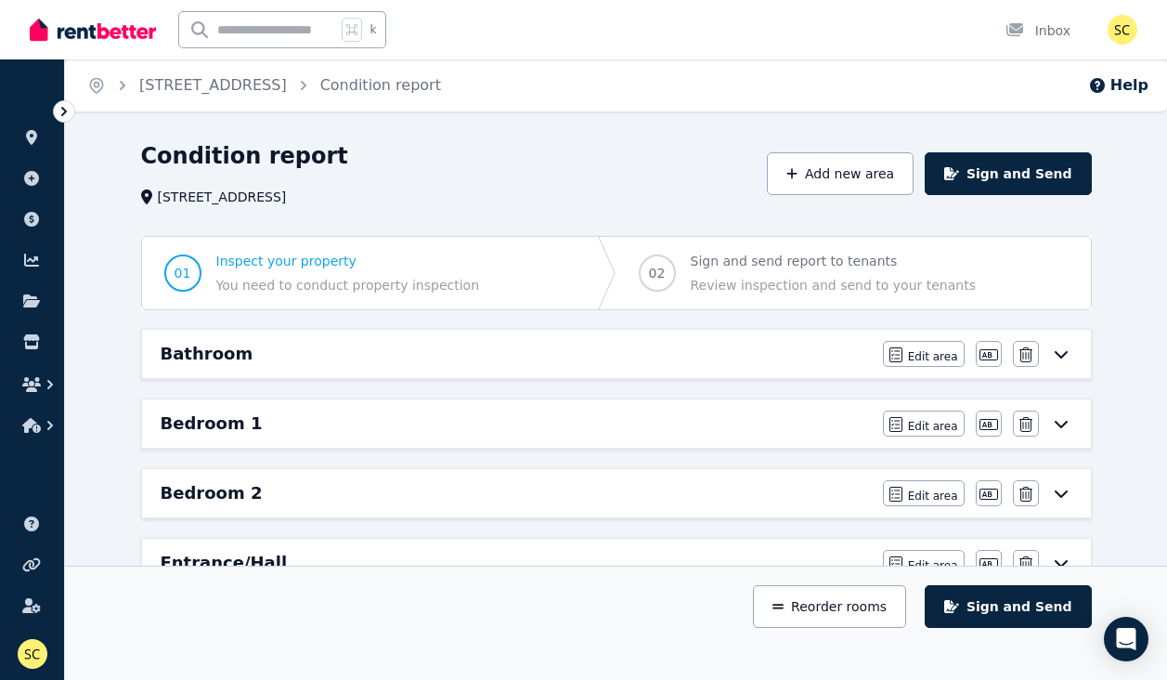
click at [231, 358] on h6 "Bathroom" at bounding box center [207, 354] width 93 height 26
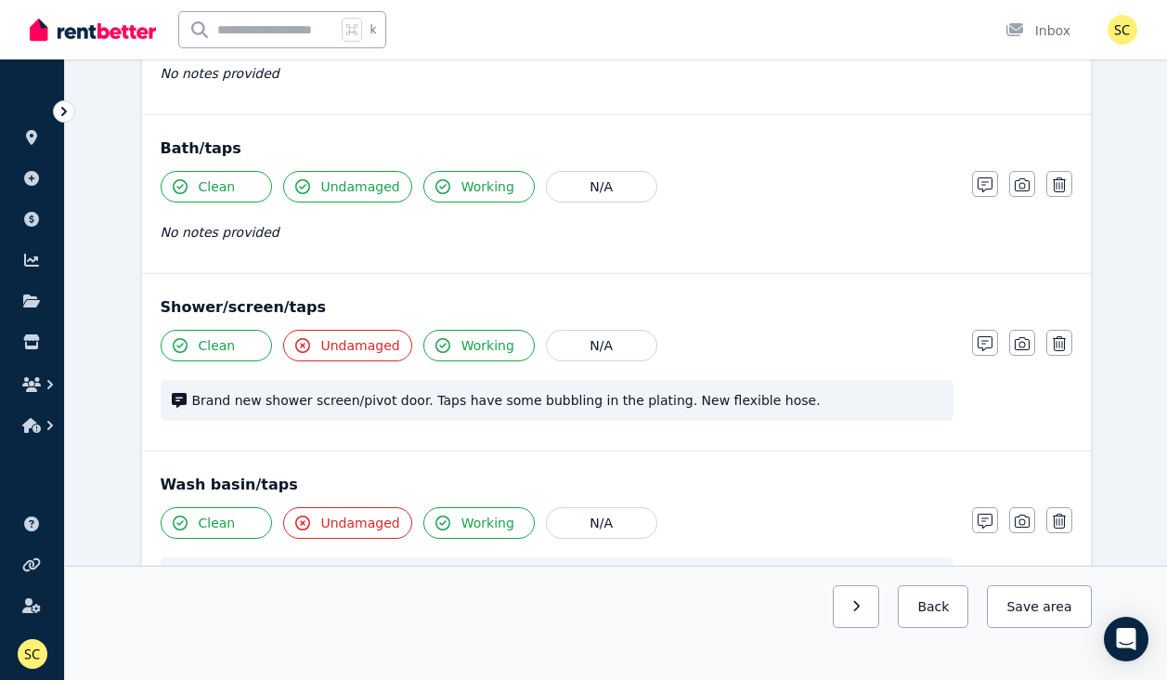
scroll to position [1340, 0]
click at [356, 345] on span "Undamaged" at bounding box center [360, 343] width 79 height 19
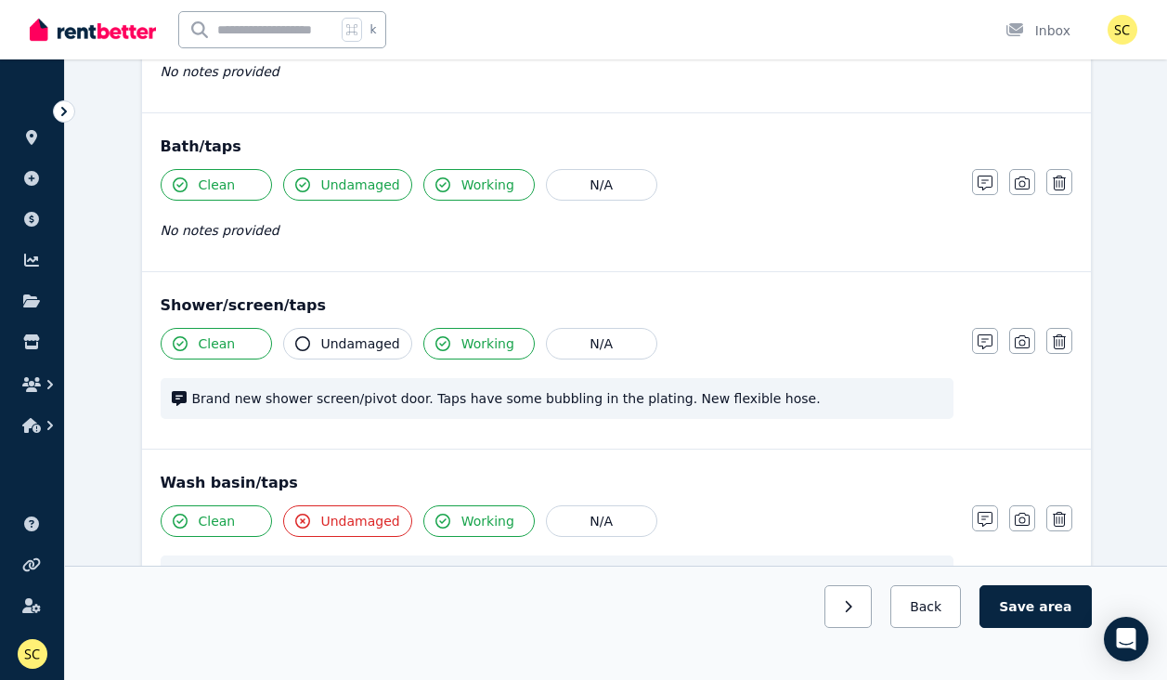
click at [356, 344] on span "Undamaged" at bounding box center [360, 343] width 79 height 19
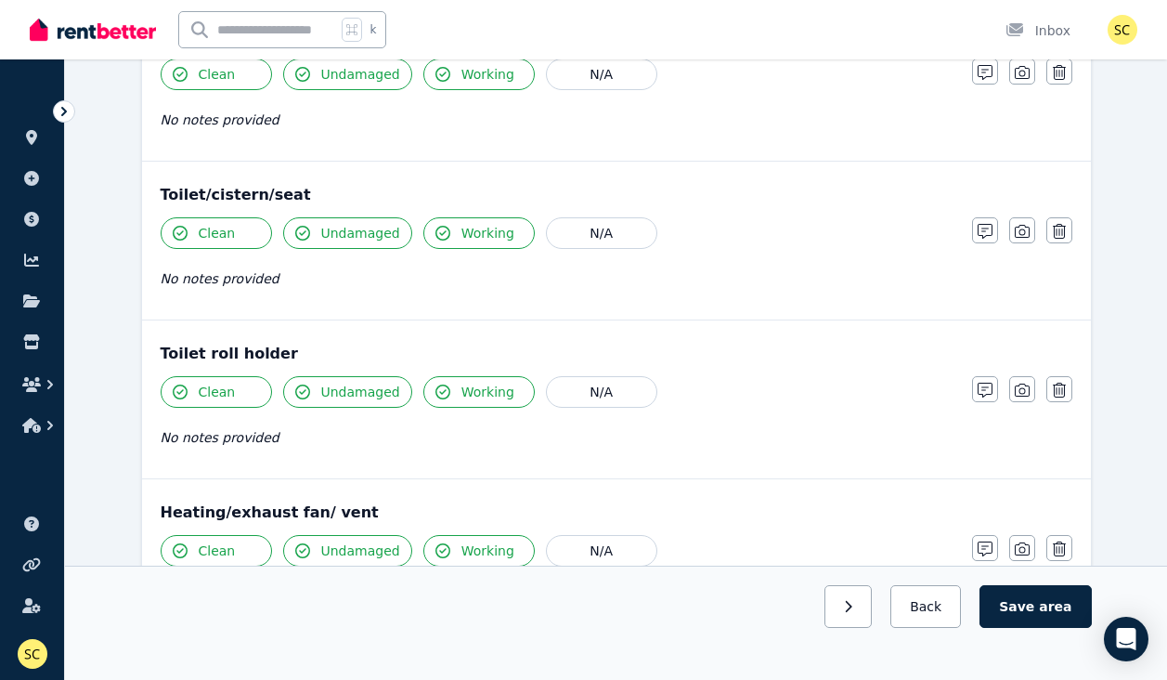
scroll to position [2123, 0]
click at [603, 229] on button "N/A" at bounding box center [601, 232] width 111 height 32
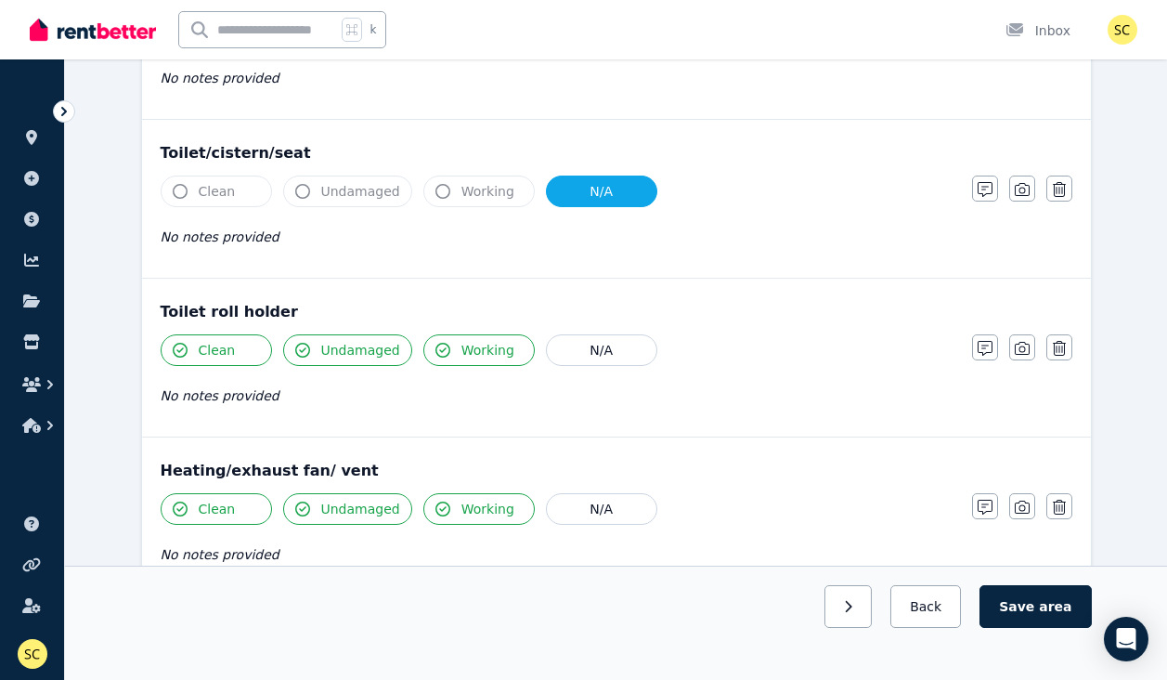
scroll to position [2172, 0]
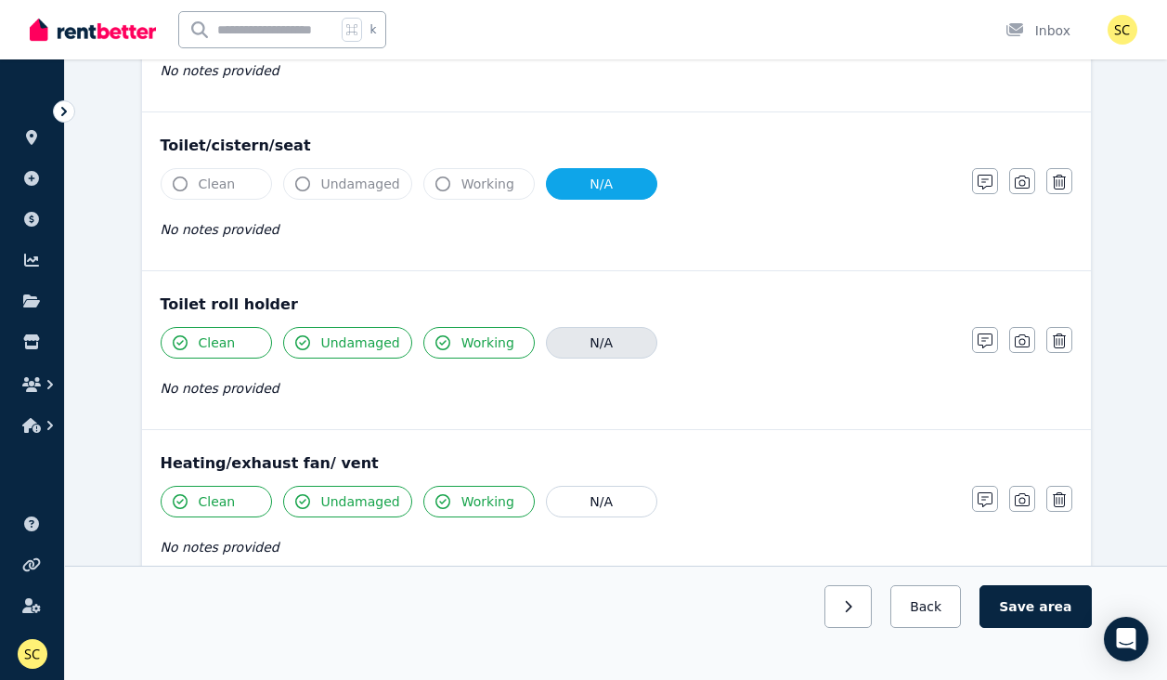
click at [586, 344] on button "N/A" at bounding box center [601, 343] width 111 height 32
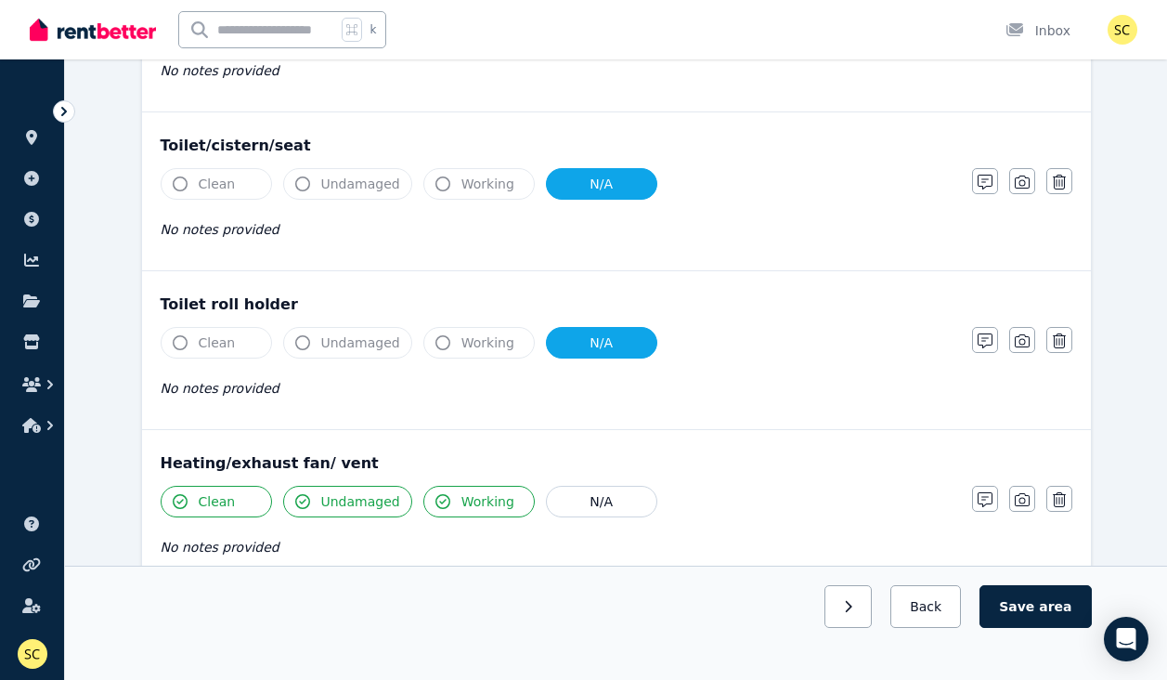
click at [203, 179] on span "Clean" at bounding box center [217, 184] width 37 height 19
click at [227, 190] on span "Clean" at bounding box center [217, 184] width 37 height 19
click at [468, 183] on span "Working" at bounding box center [487, 184] width 53 height 19
click at [593, 179] on button "N/A" at bounding box center [601, 184] width 111 height 32
click at [575, 345] on button "N/A" at bounding box center [601, 343] width 111 height 32
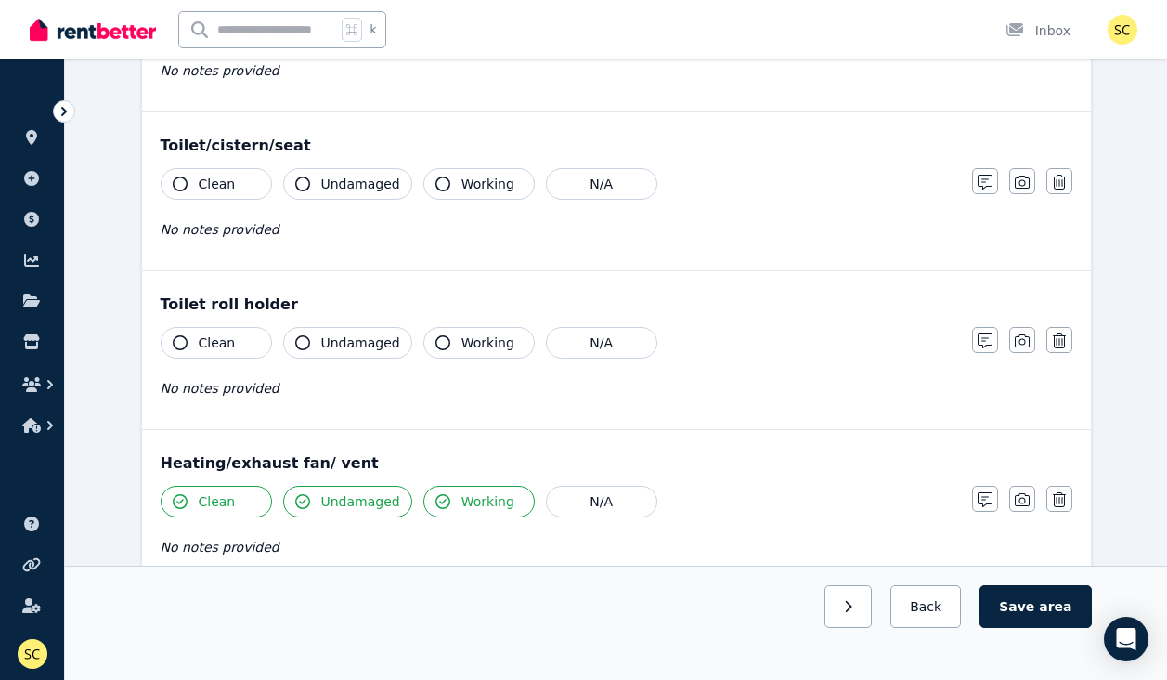
click at [240, 346] on button "Clean" at bounding box center [216, 343] width 111 height 32
click at [330, 348] on span "Undamaged" at bounding box center [360, 342] width 79 height 19
click at [473, 353] on button "Working" at bounding box center [478, 343] width 111 height 32
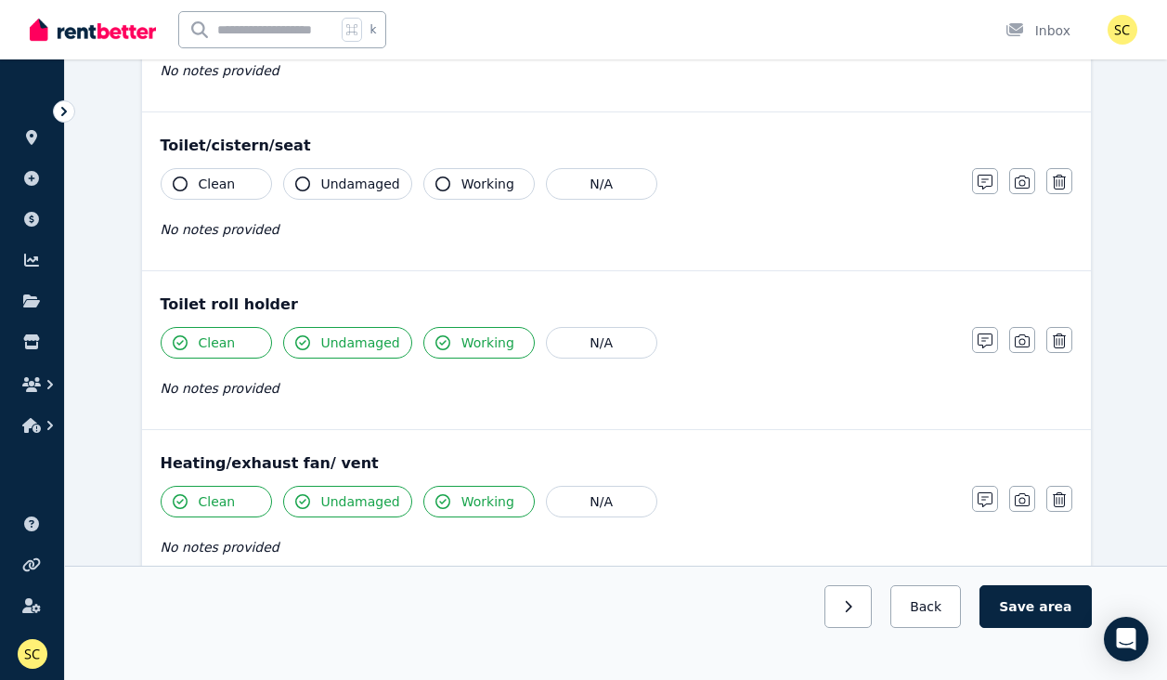
click at [219, 193] on button "Clean" at bounding box center [216, 184] width 111 height 32
click at [354, 190] on span "Undamaged" at bounding box center [360, 184] width 79 height 19
click at [469, 188] on span "Working" at bounding box center [487, 184] width 53 height 19
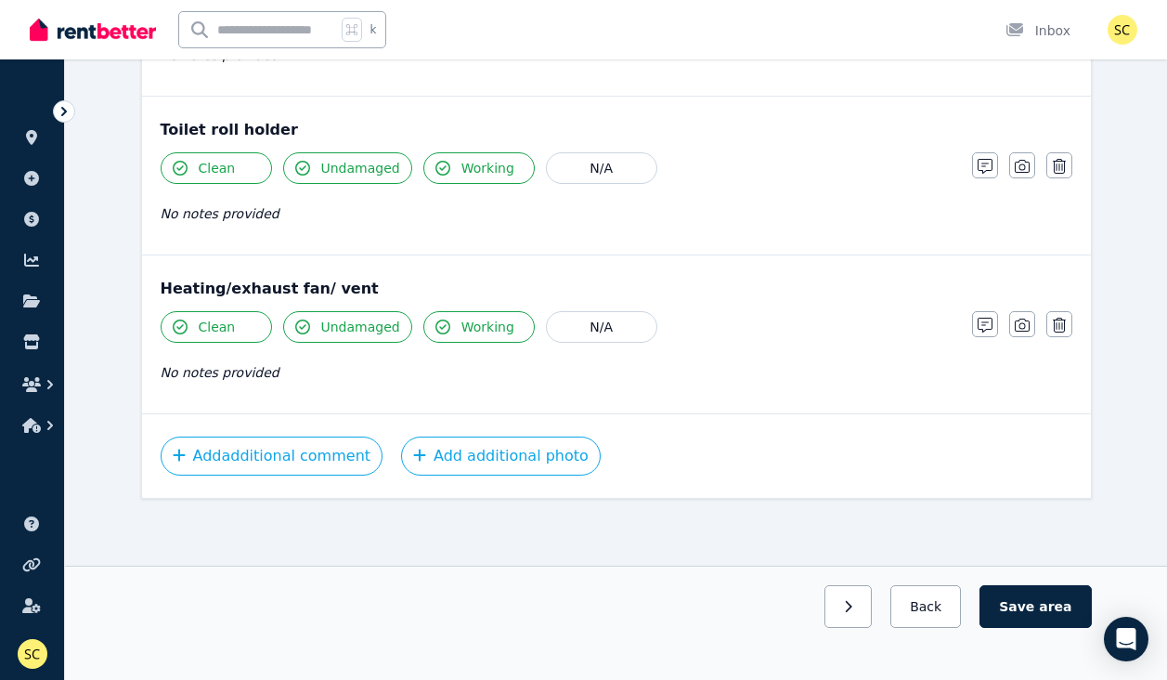
scroll to position [2346, 0]
click at [1037, 605] on button "Save area" at bounding box center [1034, 606] width 111 height 43
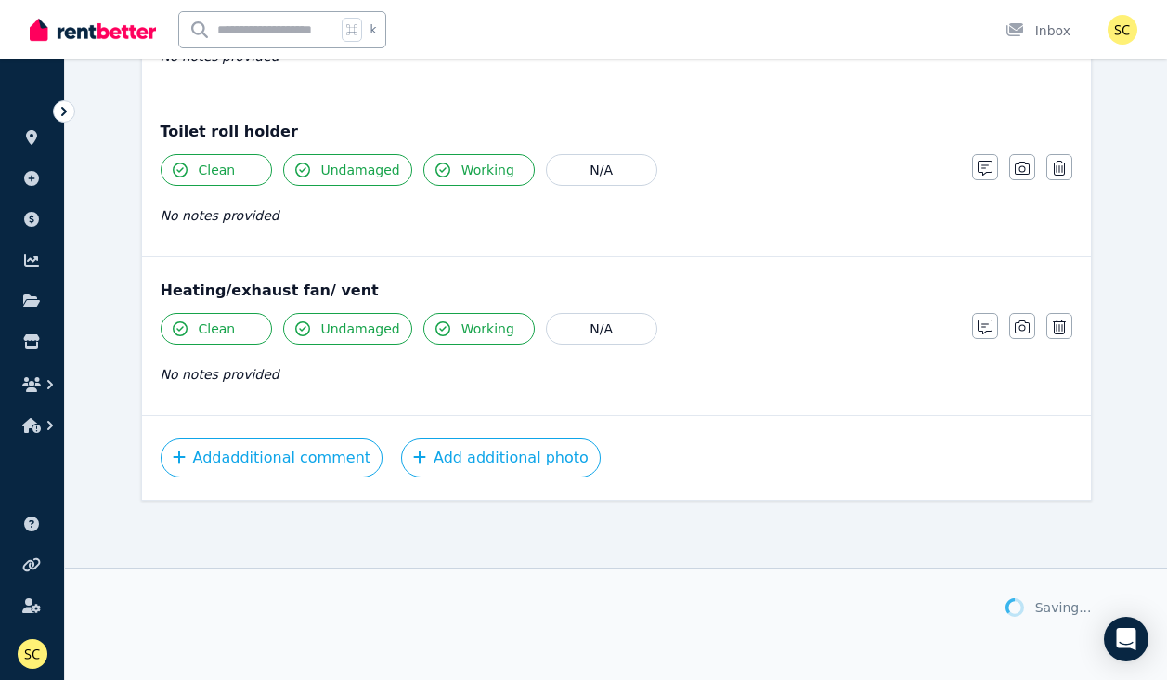
scroll to position [2344, 0]
click at [854, 611] on button "button" at bounding box center [840, 606] width 47 height 43
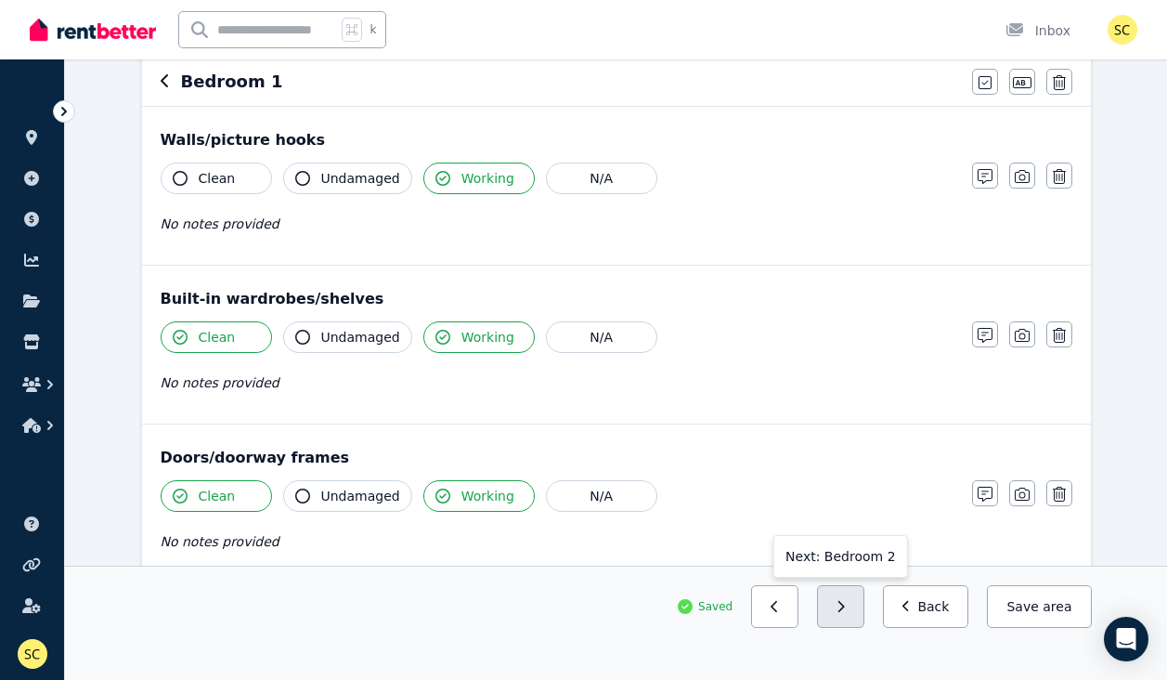
scroll to position [186, 0]
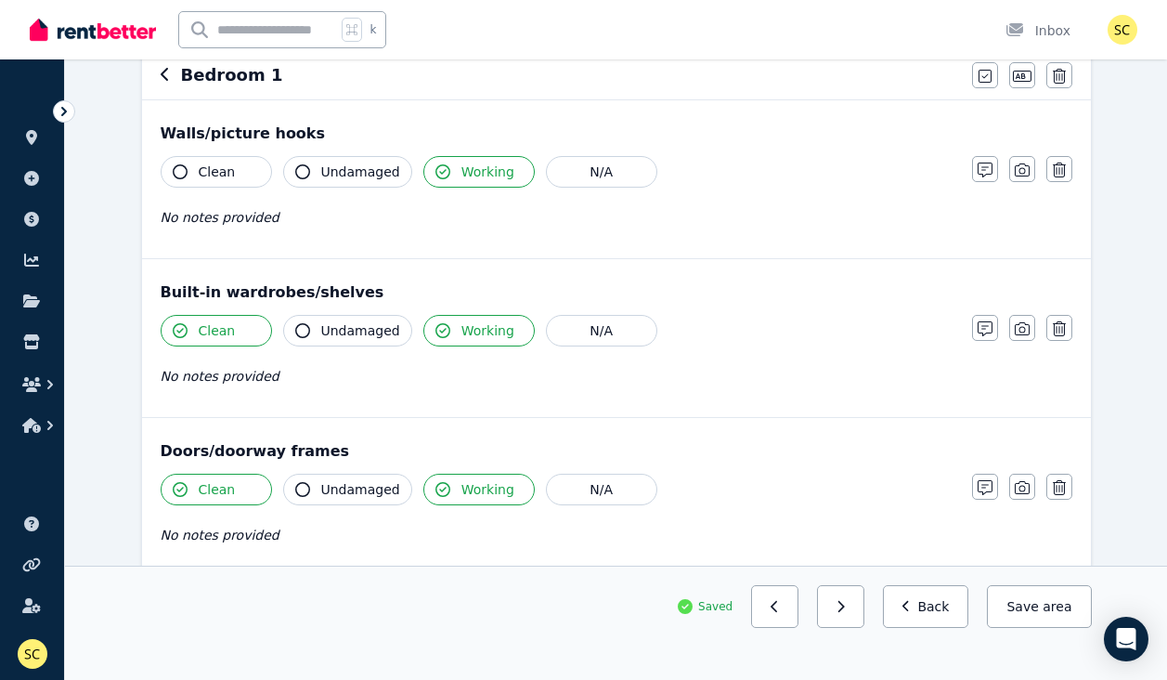
click at [373, 330] on span "Undamaged" at bounding box center [360, 330] width 79 height 19
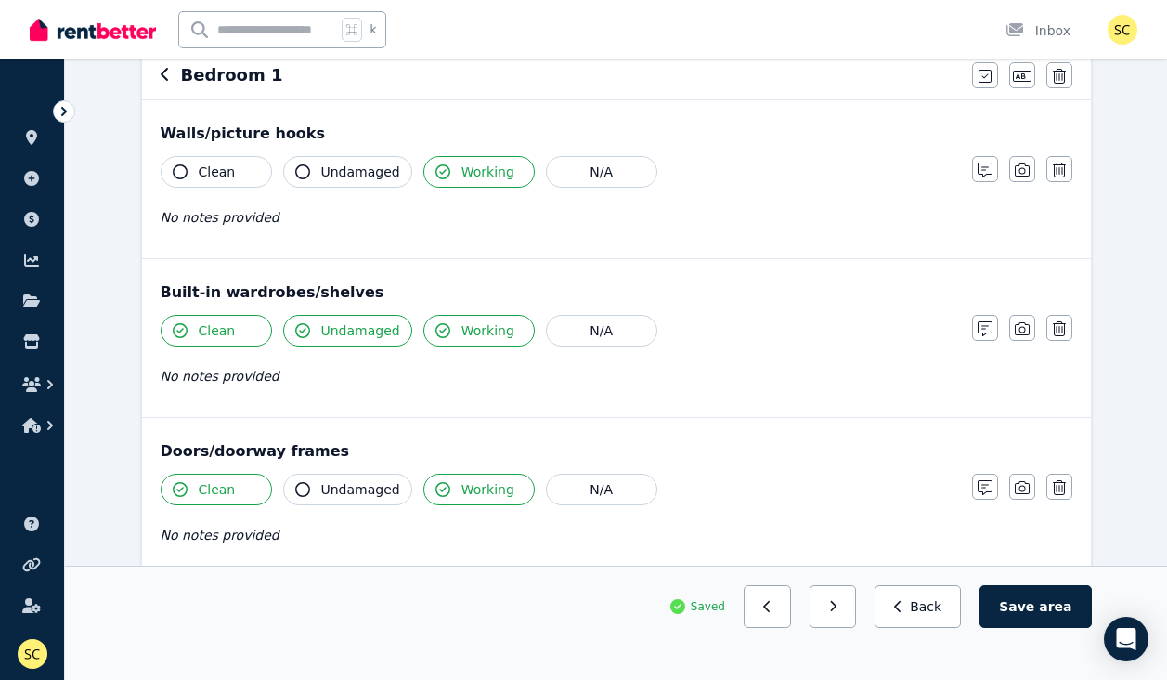
click at [373, 330] on span "Undamaged" at bounding box center [360, 330] width 79 height 19
click at [981, 332] on icon "button" at bounding box center [985, 328] width 15 height 15
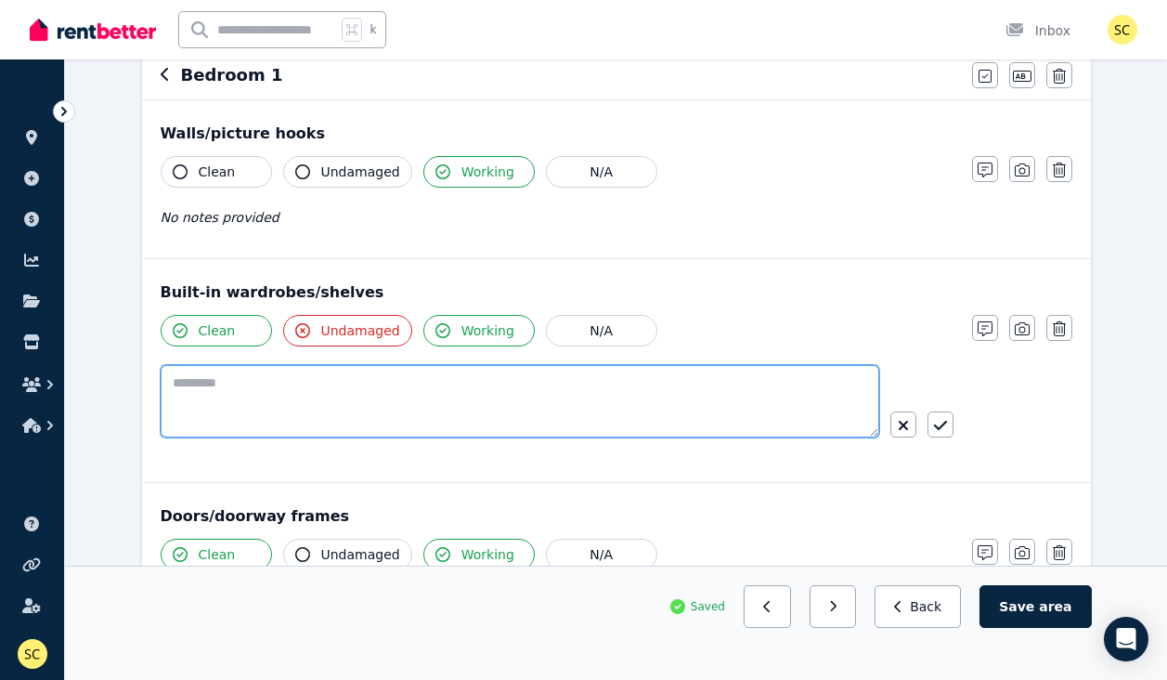
click at [714, 408] on textarea at bounding box center [520, 401] width 719 height 72
type textarea "**********"
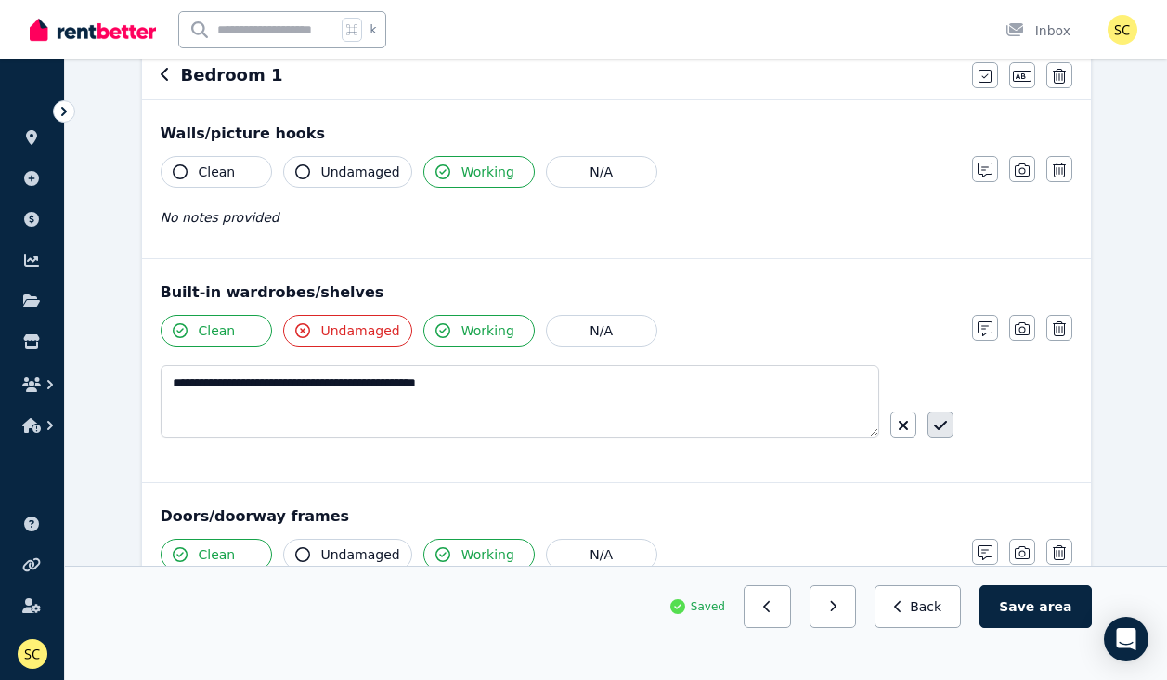
click at [944, 425] on icon "button" at bounding box center [940, 425] width 13 height 15
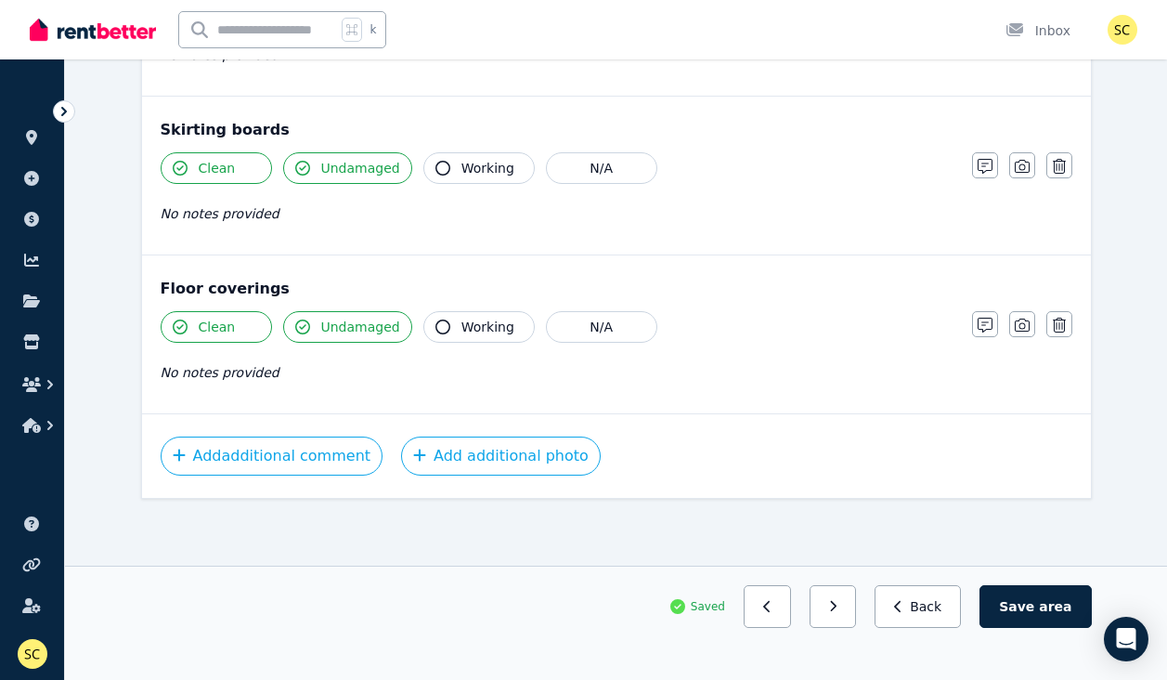
scroll to position [1319, 0]
click at [988, 171] on icon "button" at bounding box center [985, 166] width 15 height 15
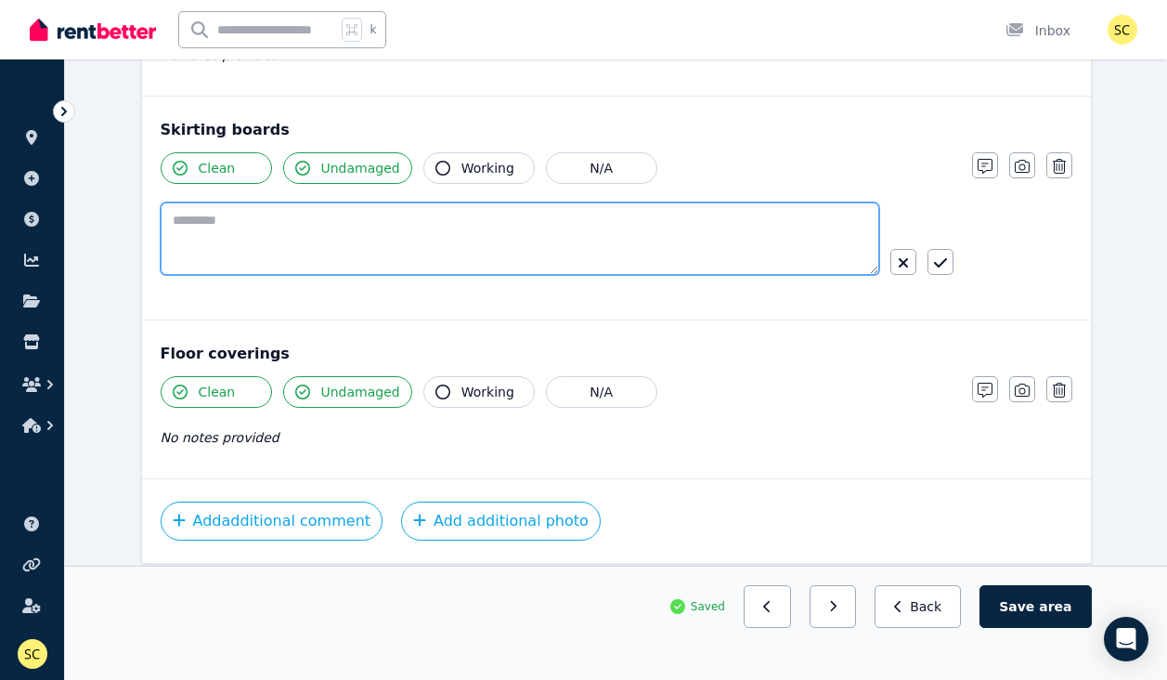
click at [633, 224] on textarea at bounding box center [520, 238] width 719 height 72
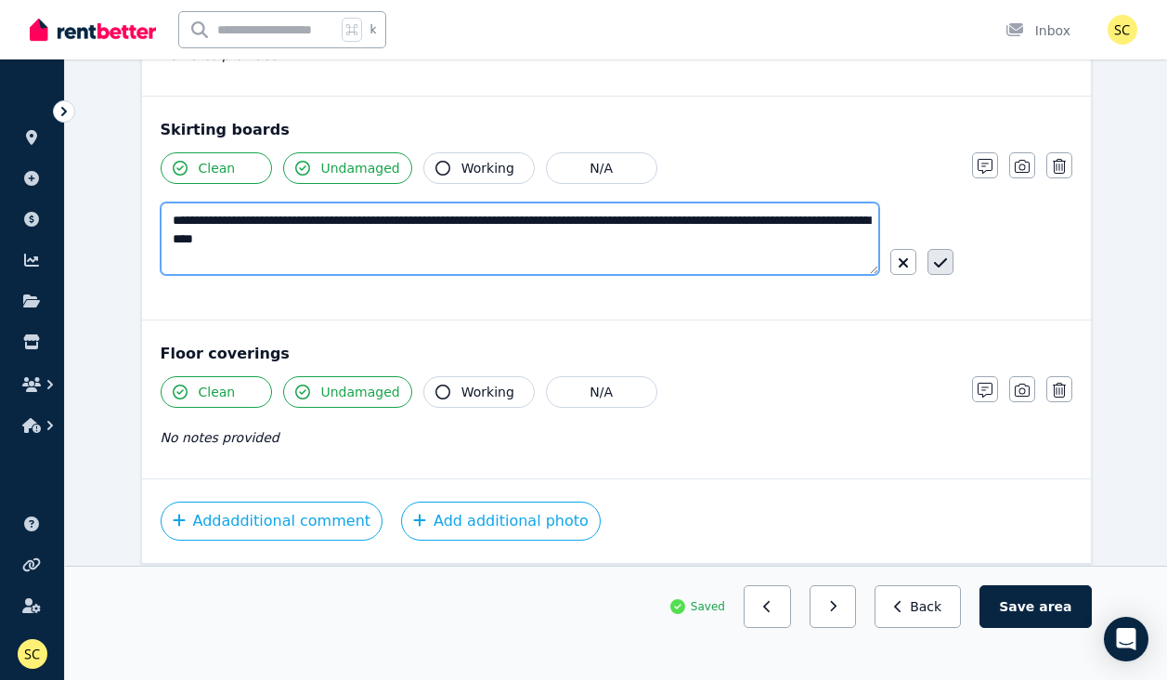
type textarea "**********"
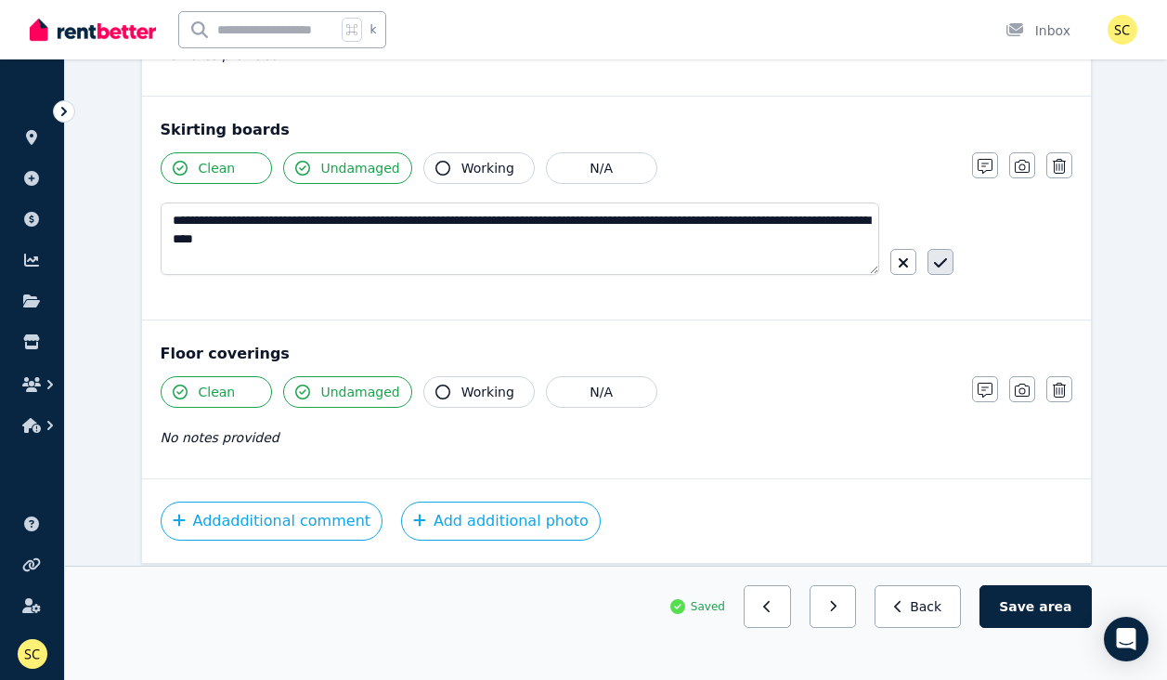
click at [939, 267] on icon "button" at bounding box center [940, 262] width 13 height 15
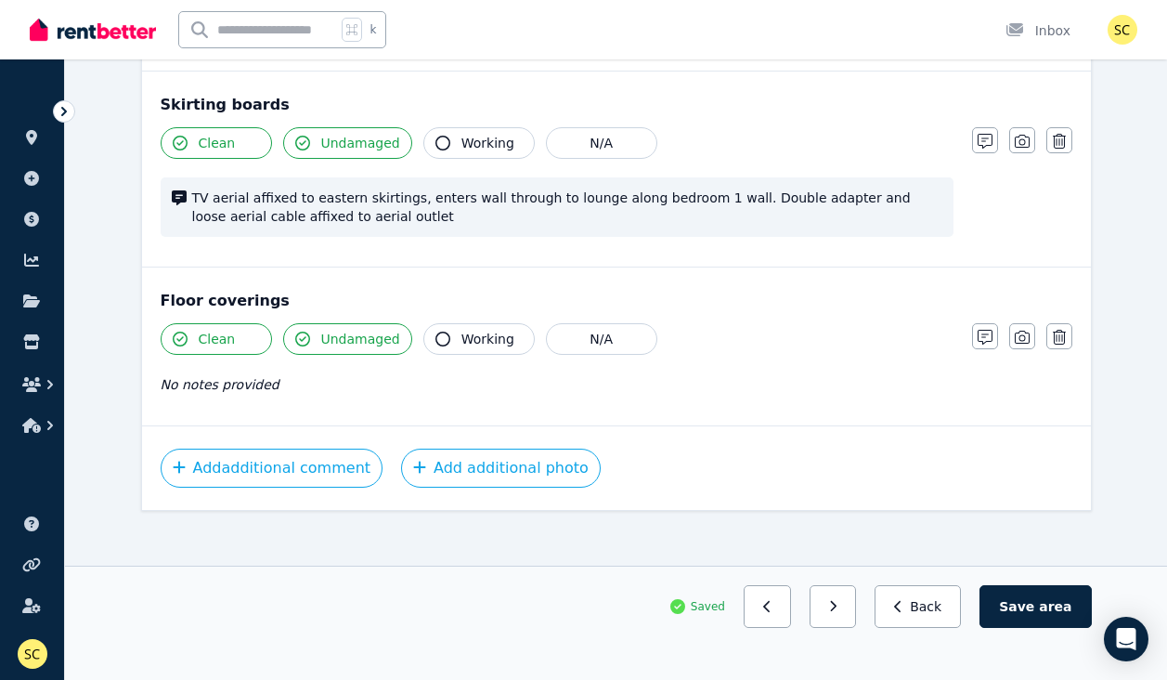
scroll to position [1349, 0]
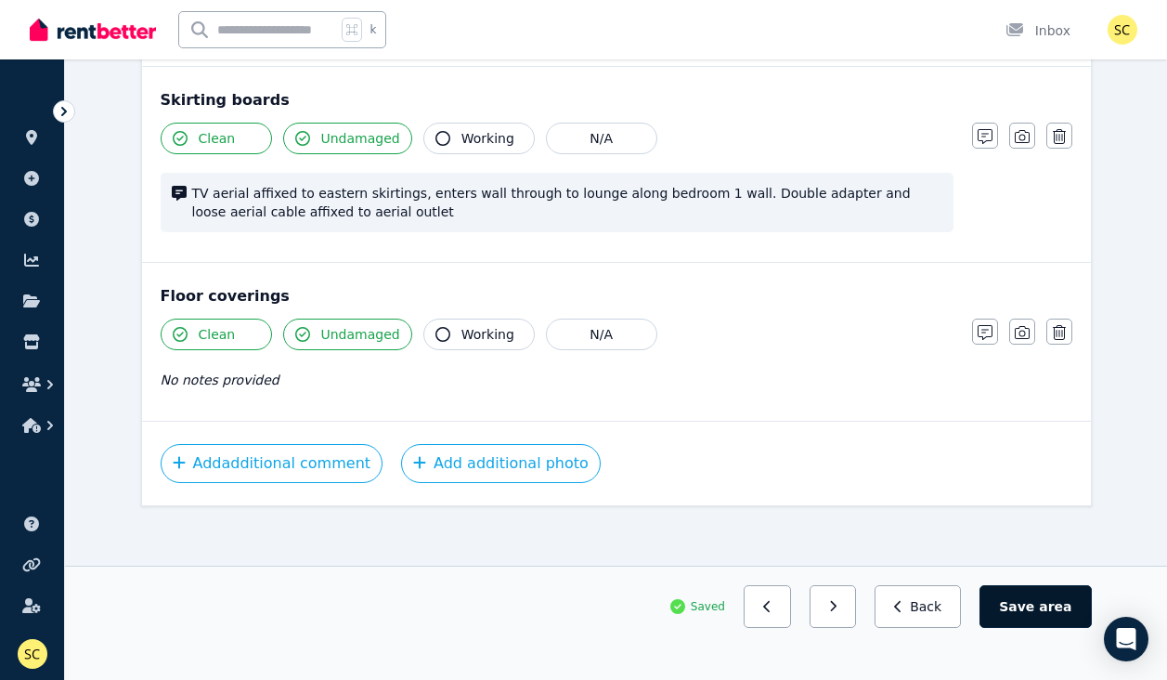
click at [1016, 607] on button "Save area" at bounding box center [1034, 606] width 111 height 43
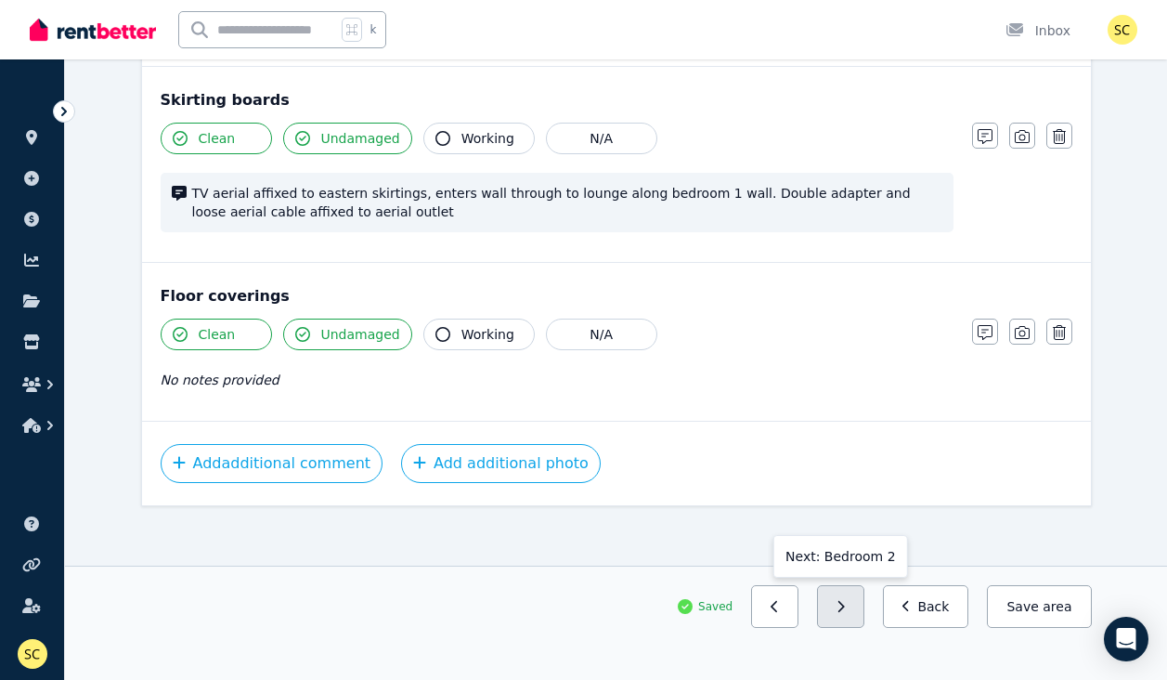
click at [856, 610] on button "button" at bounding box center [840, 606] width 47 height 43
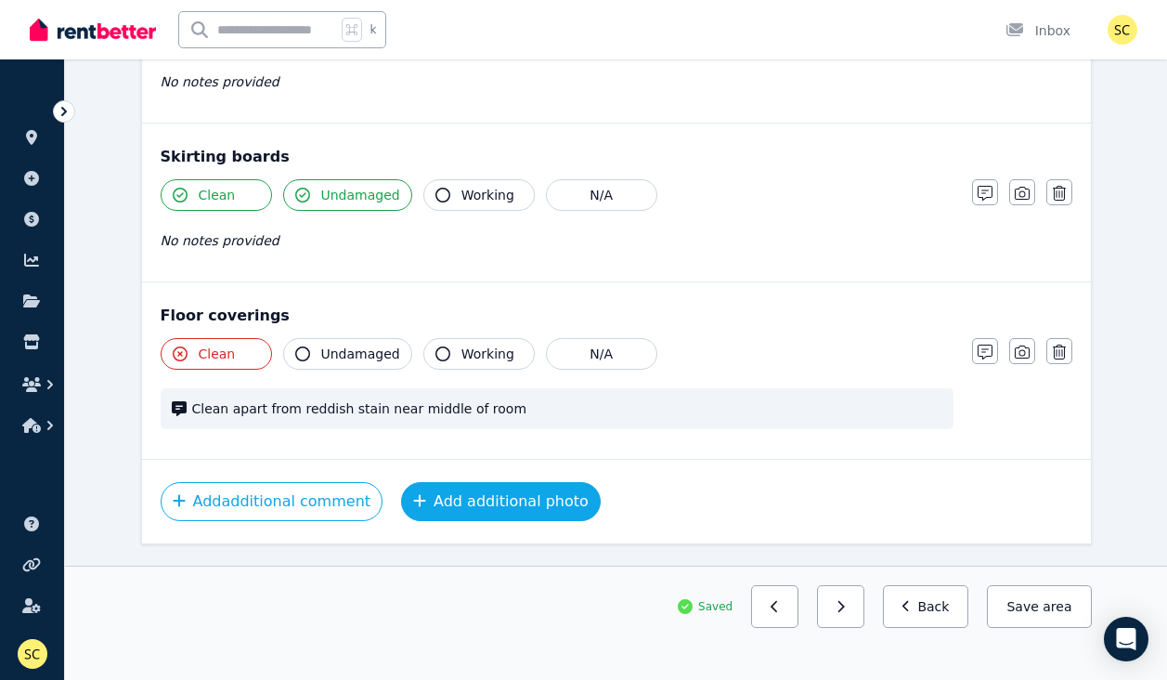
scroll to position [1290, 0]
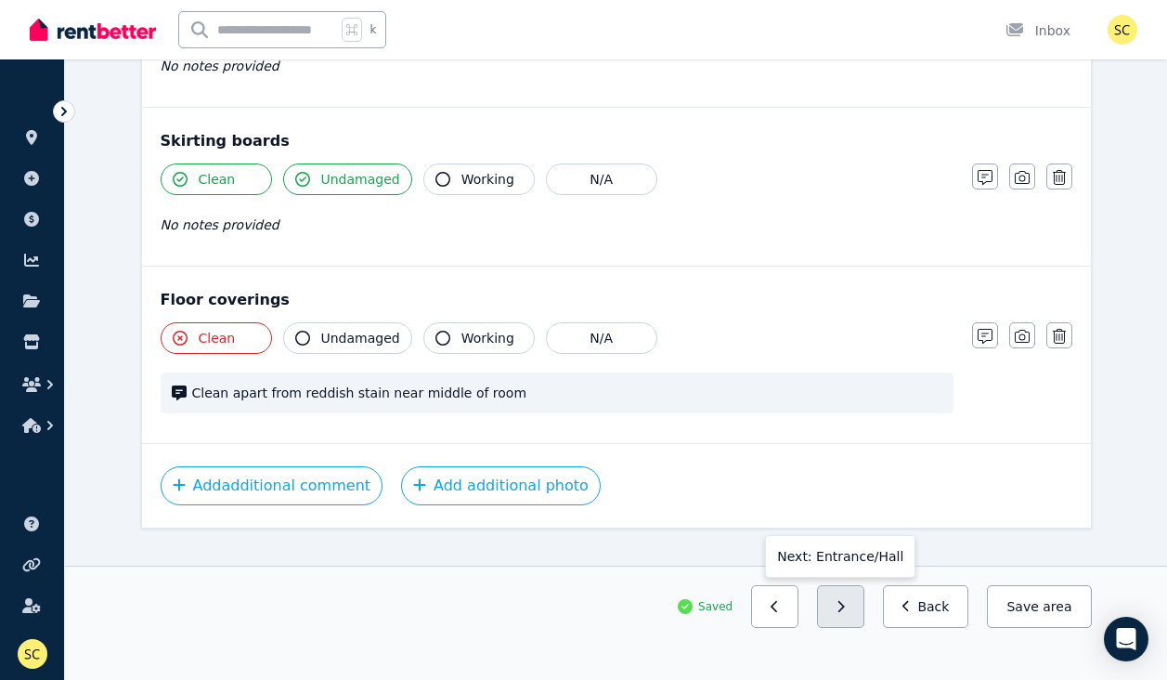
click at [849, 614] on button "button" at bounding box center [840, 606] width 47 height 43
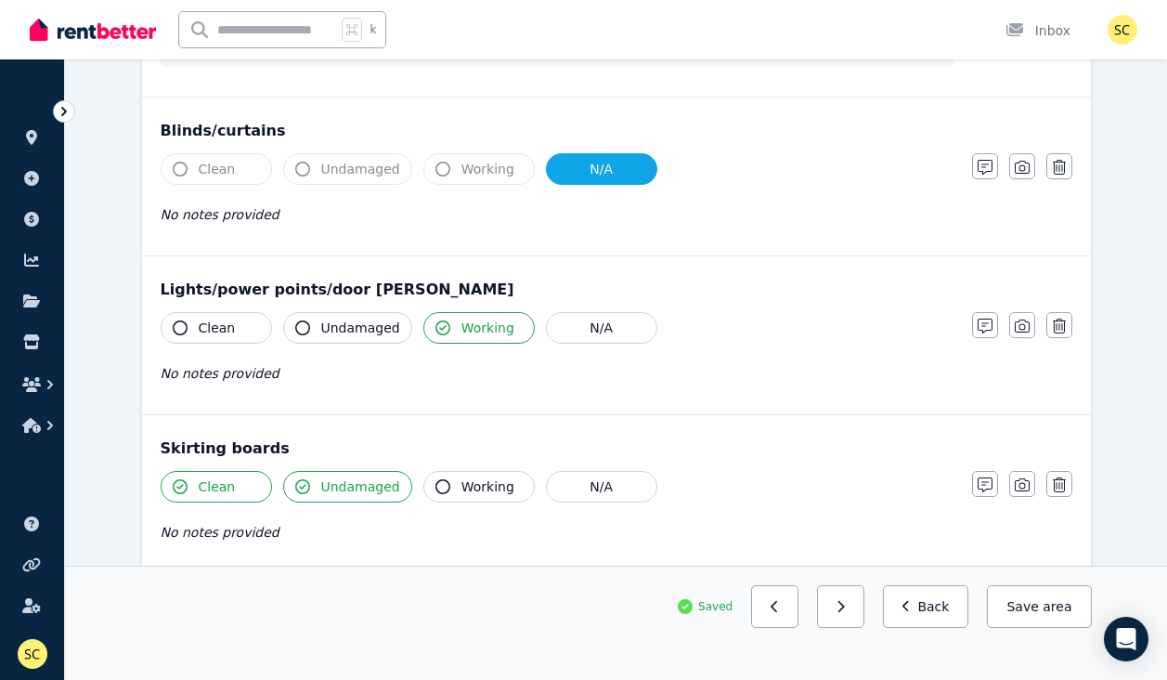
scroll to position [843, 0]
click at [984, 327] on icon "button" at bounding box center [985, 325] width 15 height 15
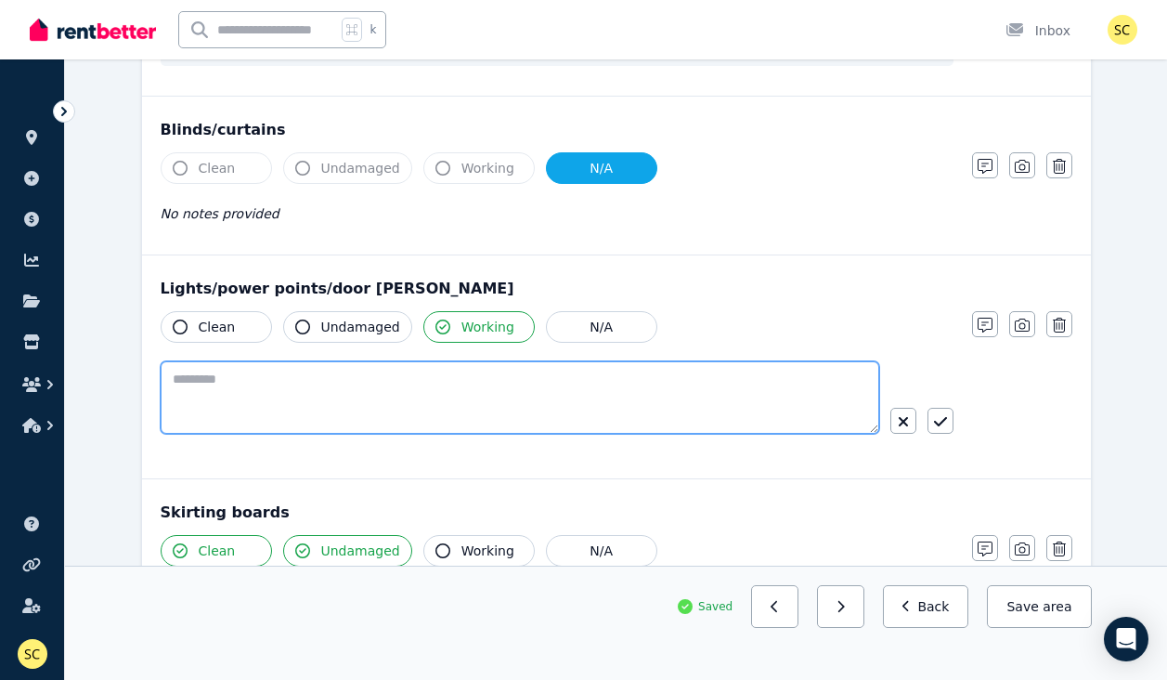
click at [720, 387] on textarea at bounding box center [520, 397] width 719 height 72
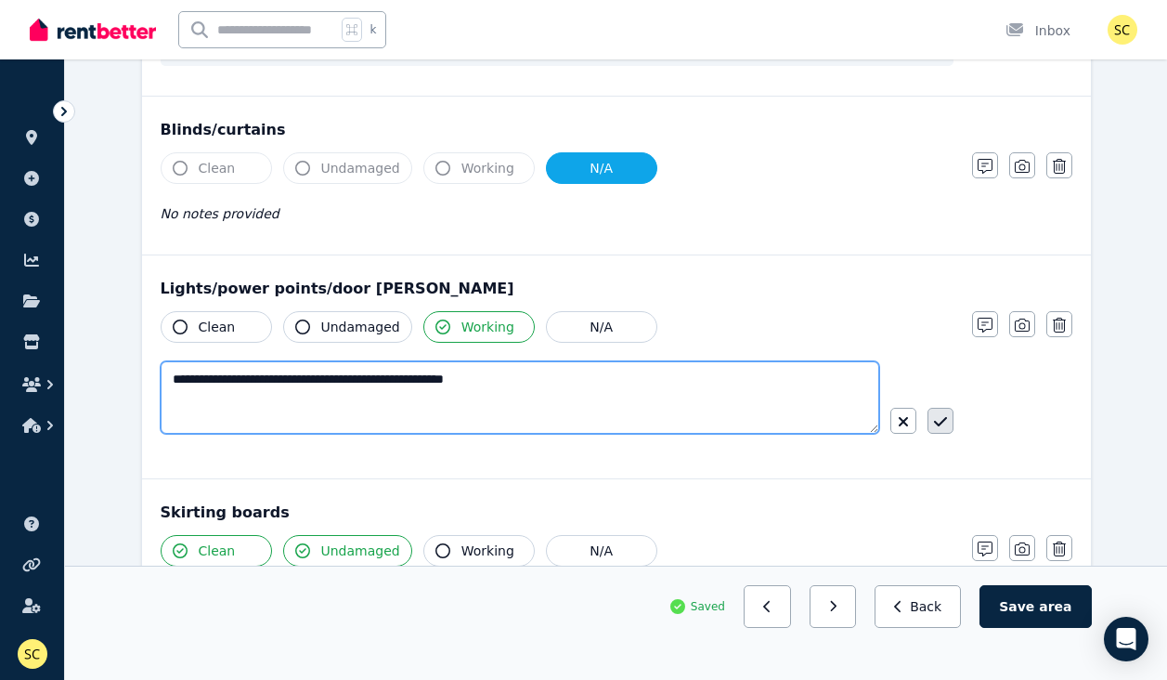
type textarea "**********"
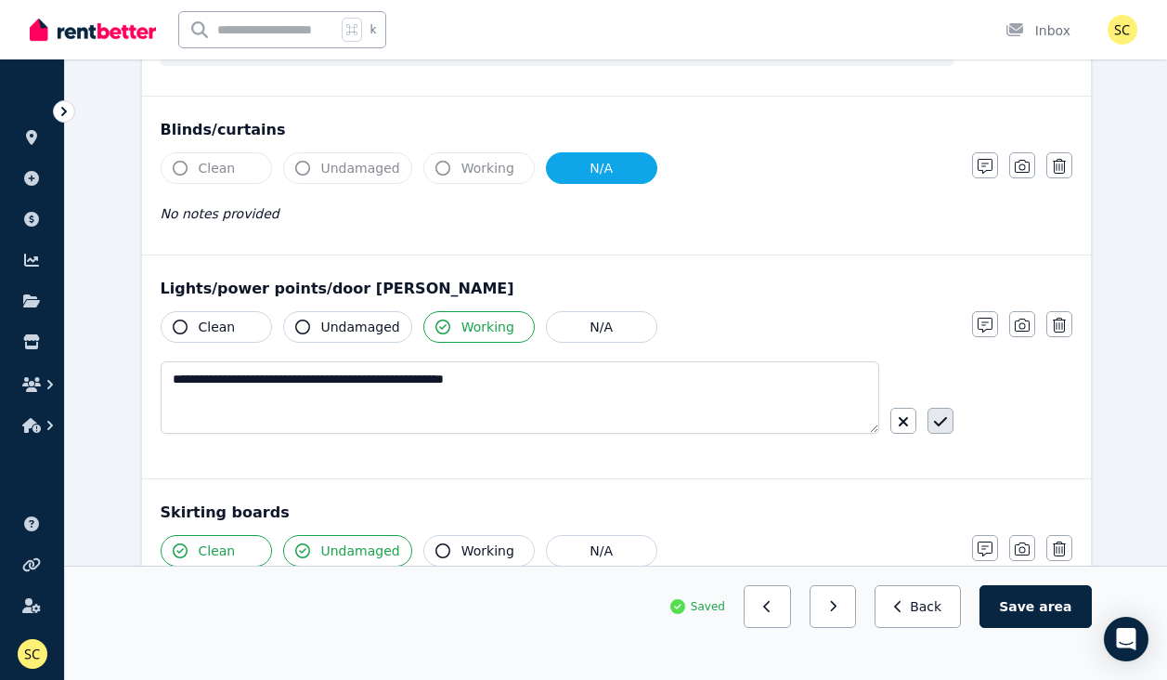
click at [944, 429] on button "button" at bounding box center [940, 421] width 26 height 26
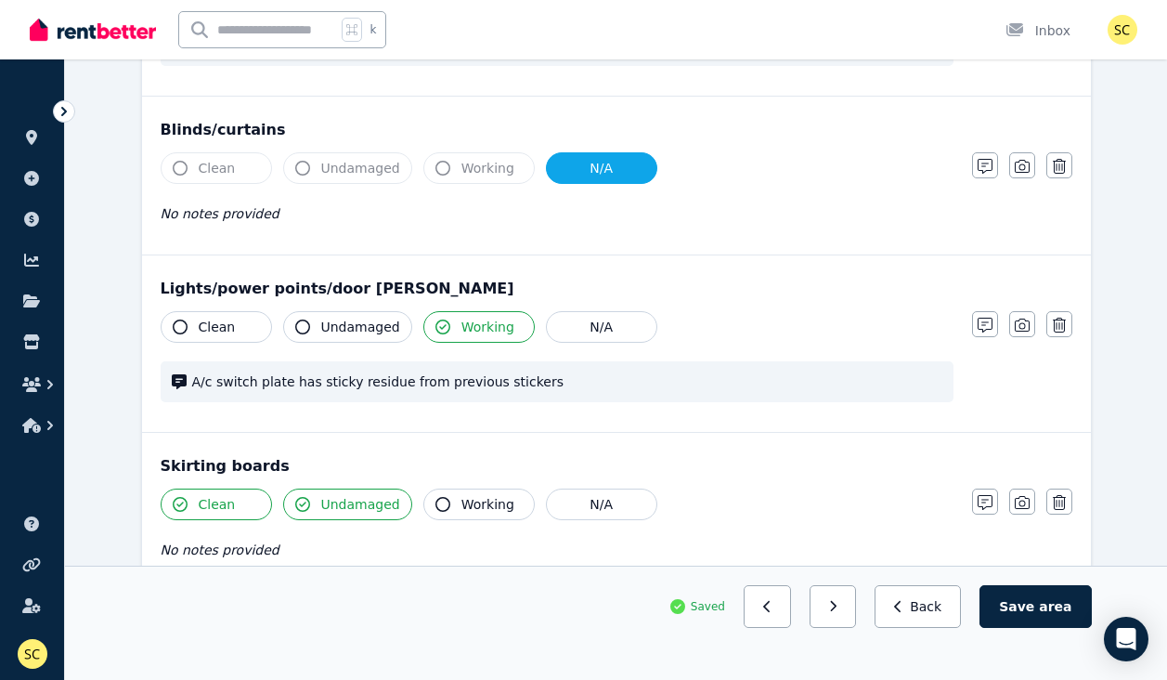
click at [382, 327] on span "Undamaged" at bounding box center [360, 327] width 79 height 19
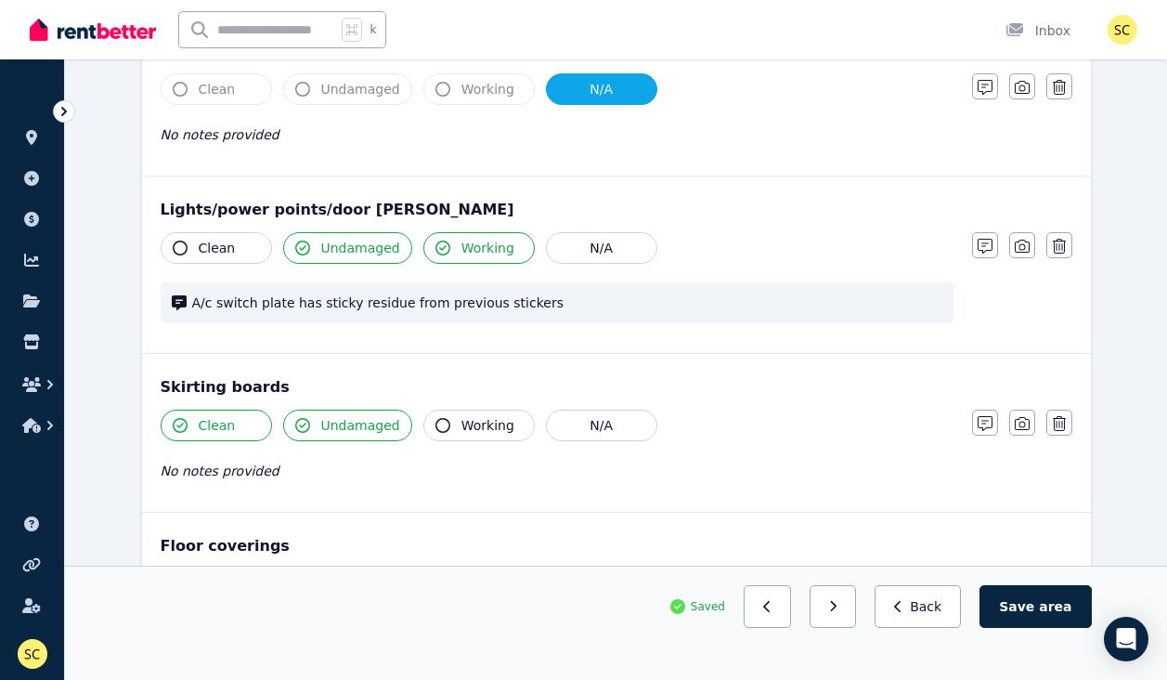
scroll to position [923, 0]
click at [593, 305] on span "A/c switch plate has sticky residue from previous stickers" at bounding box center [567, 301] width 750 height 19
click at [983, 249] on icon "button" at bounding box center [985, 245] width 15 height 15
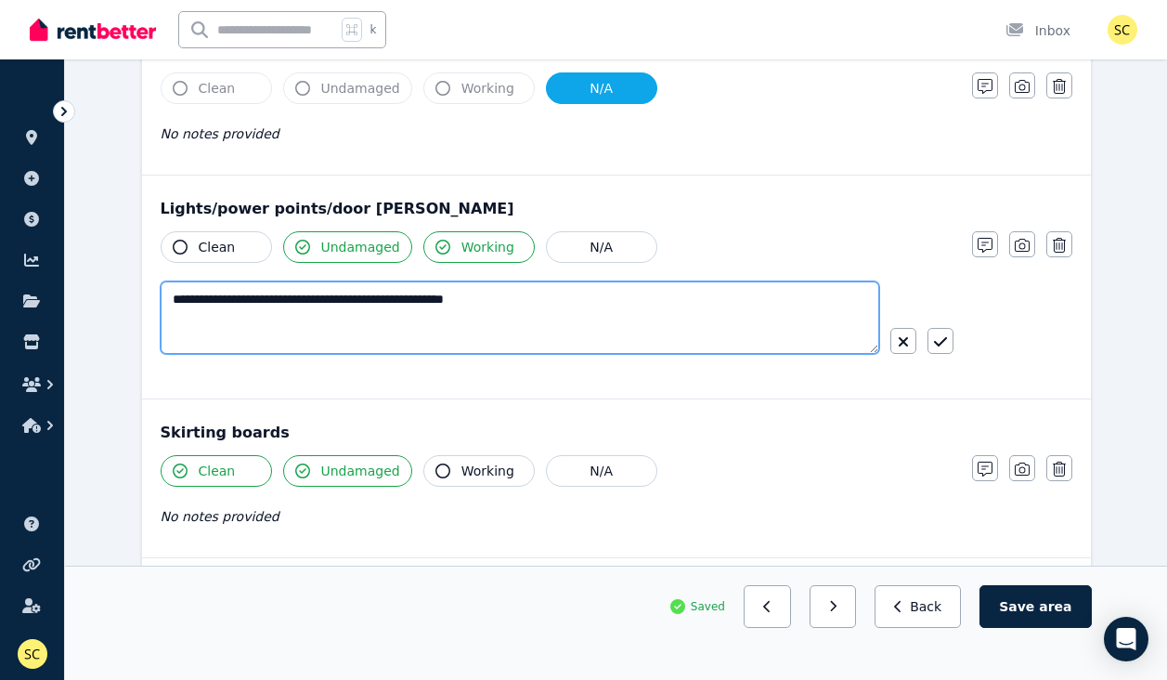
click at [320, 302] on textarea "**********" at bounding box center [520, 317] width 719 height 72
click at [319, 302] on textarea "**********" at bounding box center [520, 317] width 719 height 72
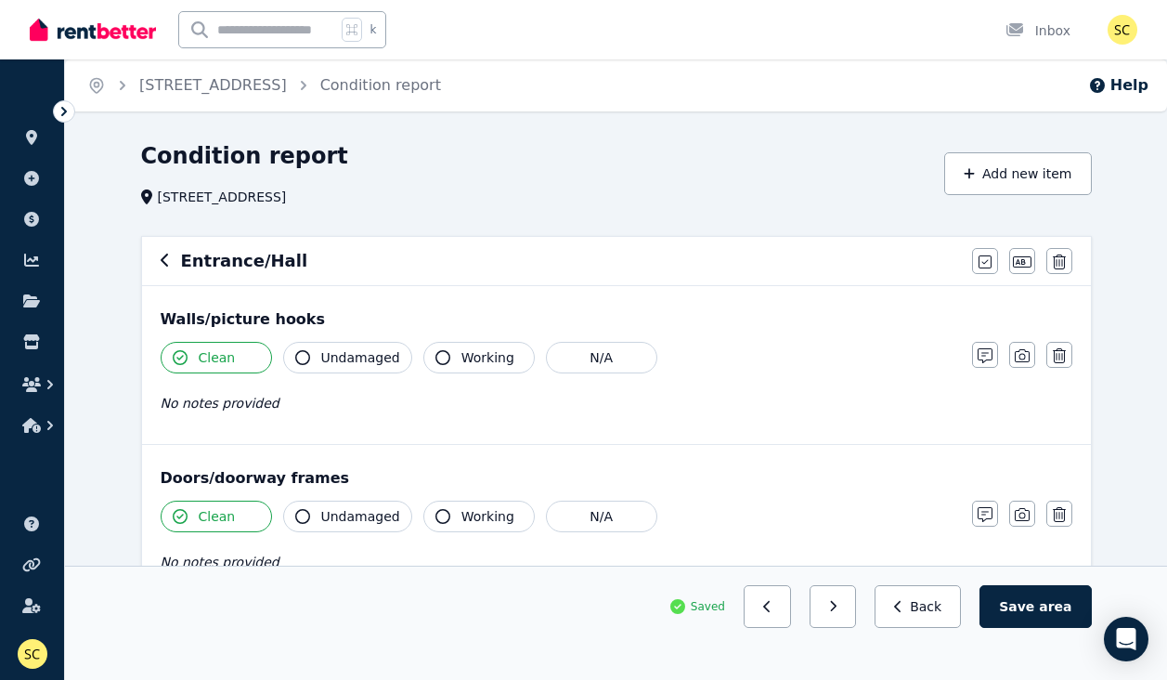
scroll to position [0, 0]
type textarea "**********"
click at [1046, 609] on span "area" at bounding box center [1055, 606] width 32 height 19
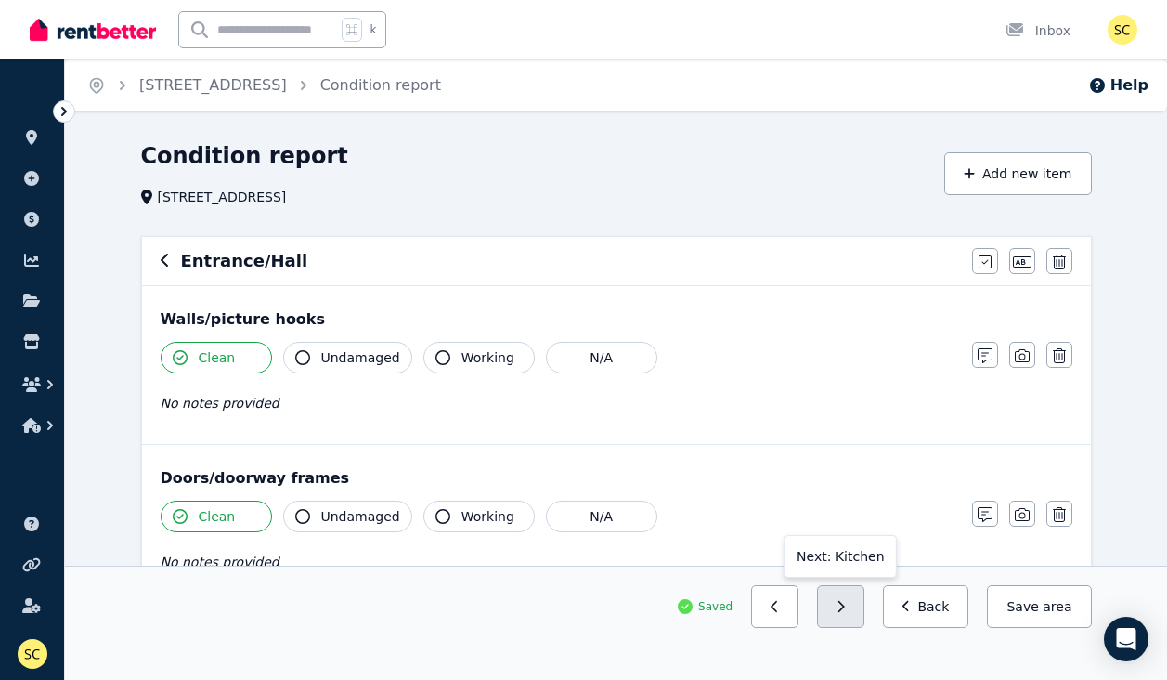
click at [845, 607] on icon "button" at bounding box center [841, 606] width 6 height 11
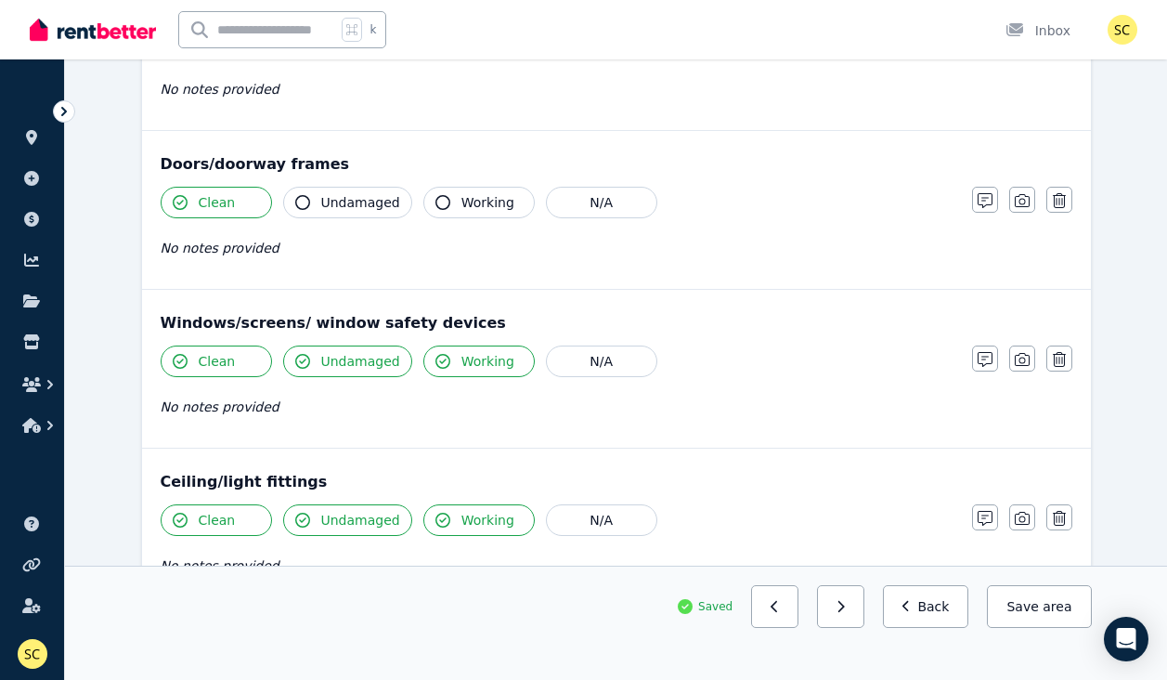
scroll to position [307, 0]
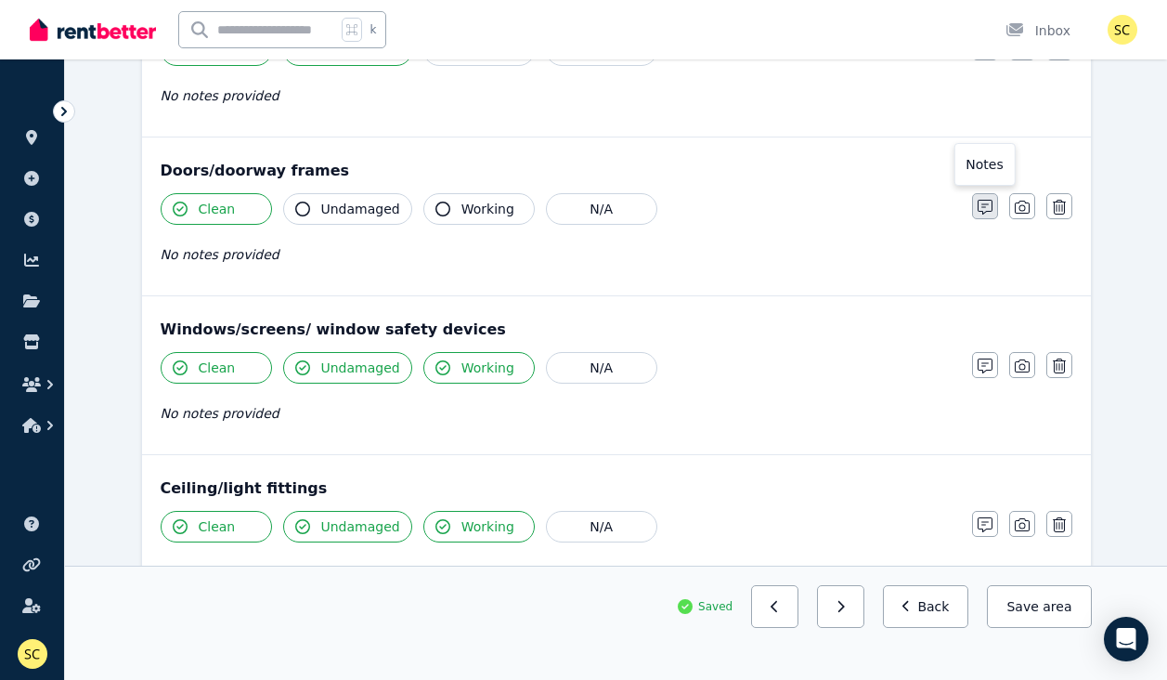
click at [985, 208] on icon "button" at bounding box center [985, 207] width 15 height 15
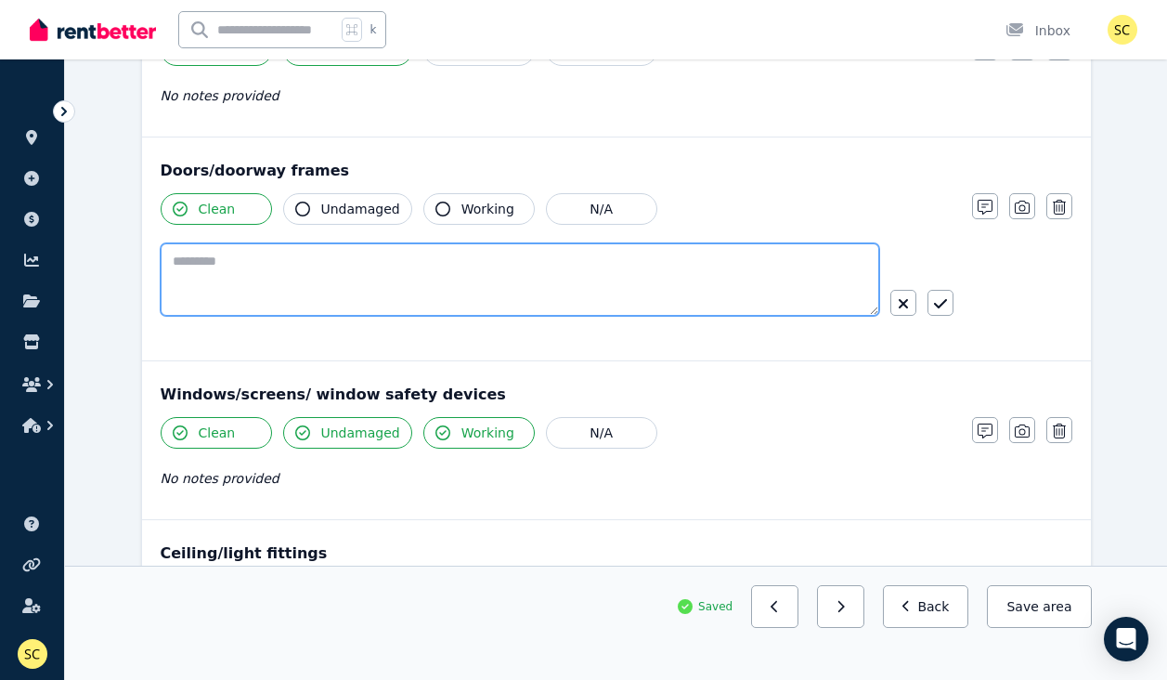
click at [696, 298] on textarea at bounding box center [520, 279] width 719 height 72
type textarea "*"
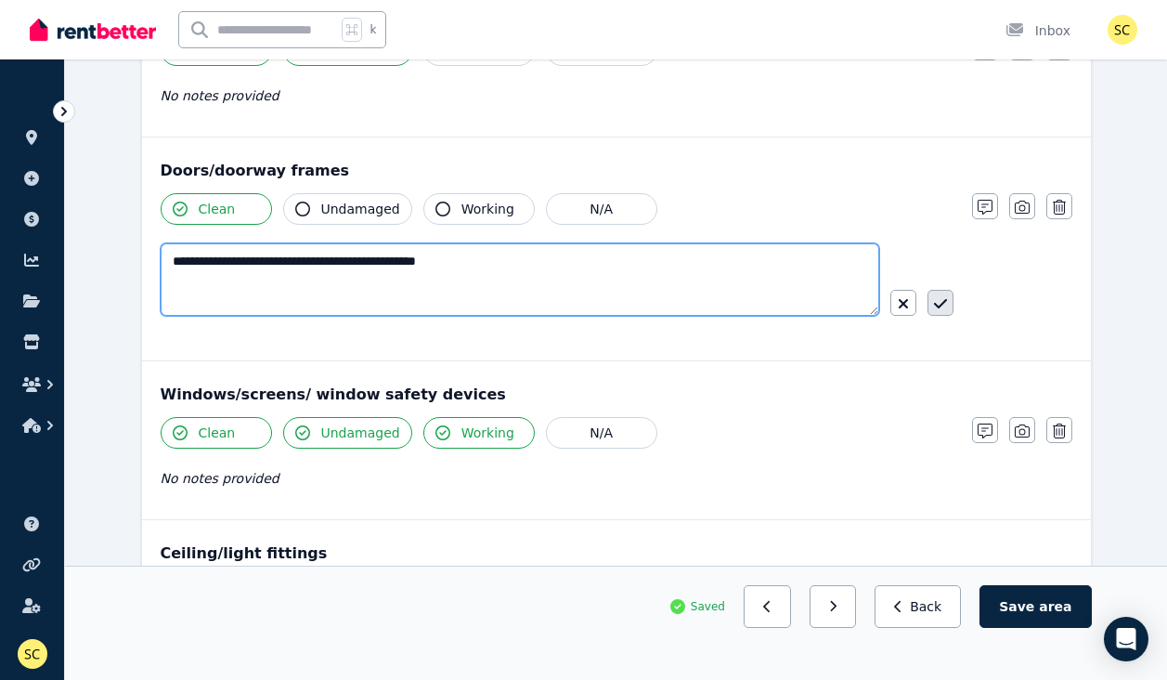
type textarea "**********"
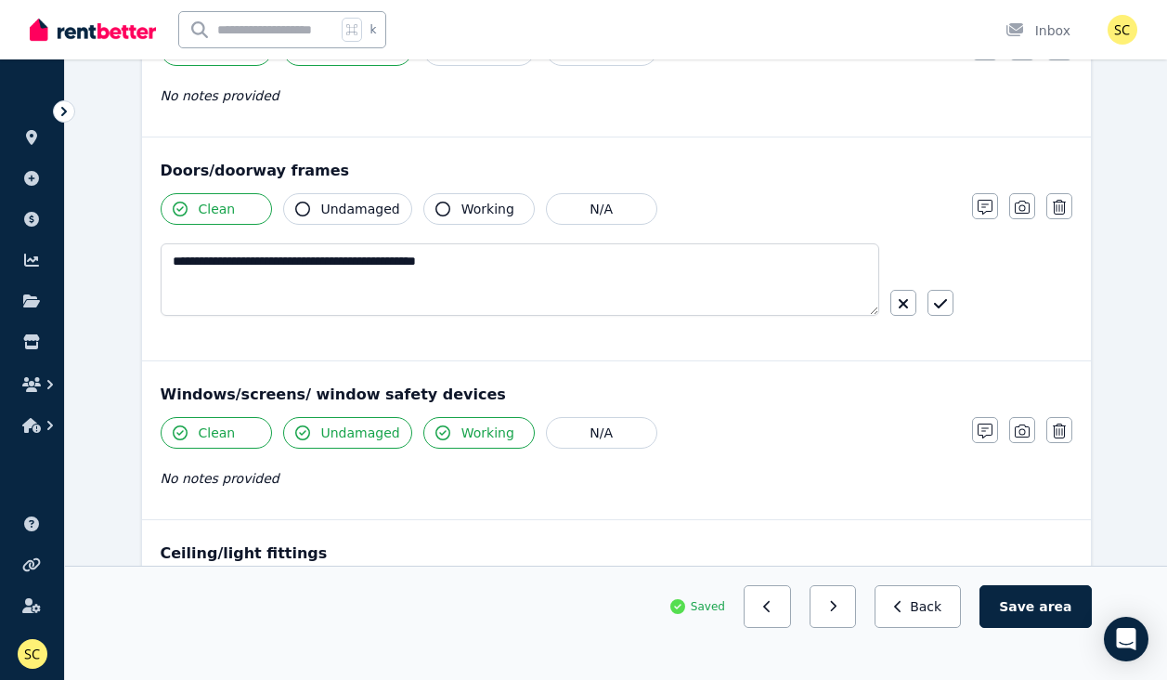
click at [946, 305] on icon "button" at bounding box center [940, 303] width 13 height 15
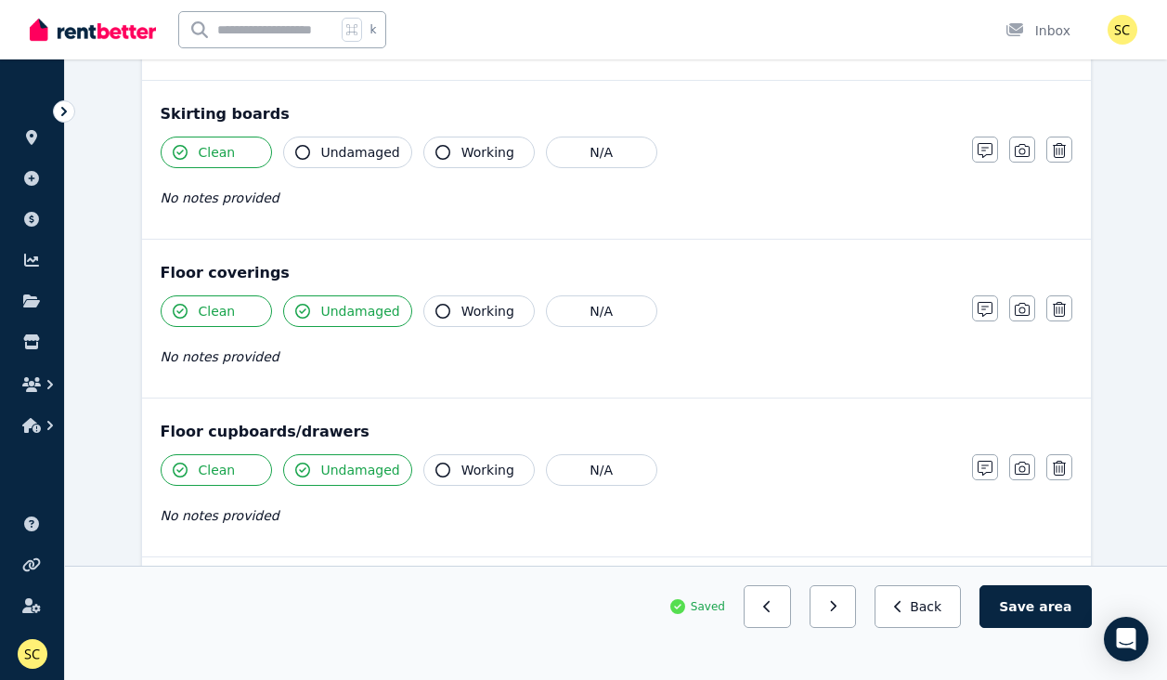
scroll to position [1191, 0]
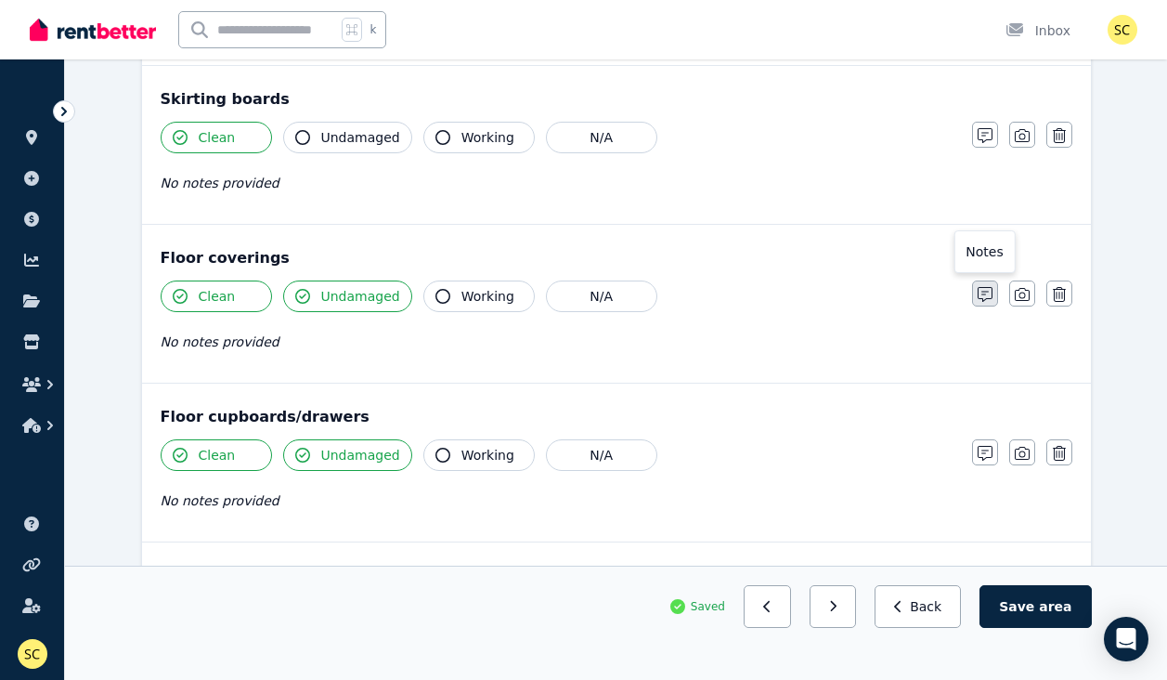
click at [984, 291] on icon "button" at bounding box center [985, 294] width 15 height 15
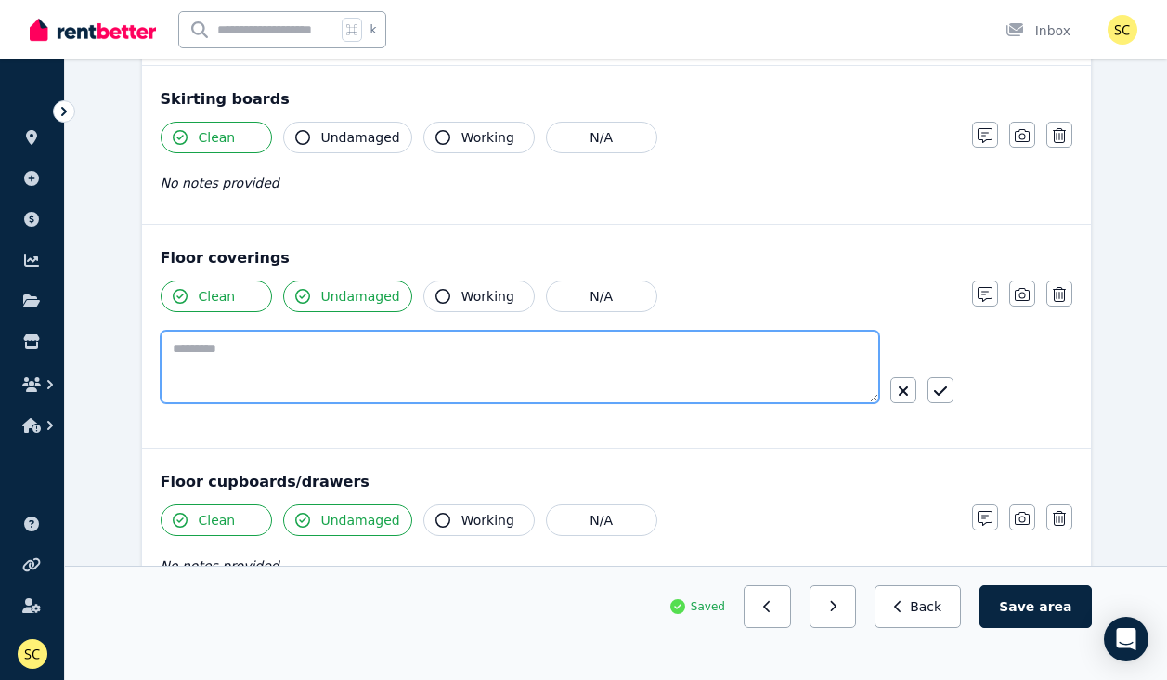
click at [708, 350] on textarea at bounding box center [520, 367] width 719 height 72
click at [181, 354] on textarea "**********" at bounding box center [520, 367] width 719 height 72
click at [680, 354] on textarea "**********" at bounding box center [520, 367] width 719 height 72
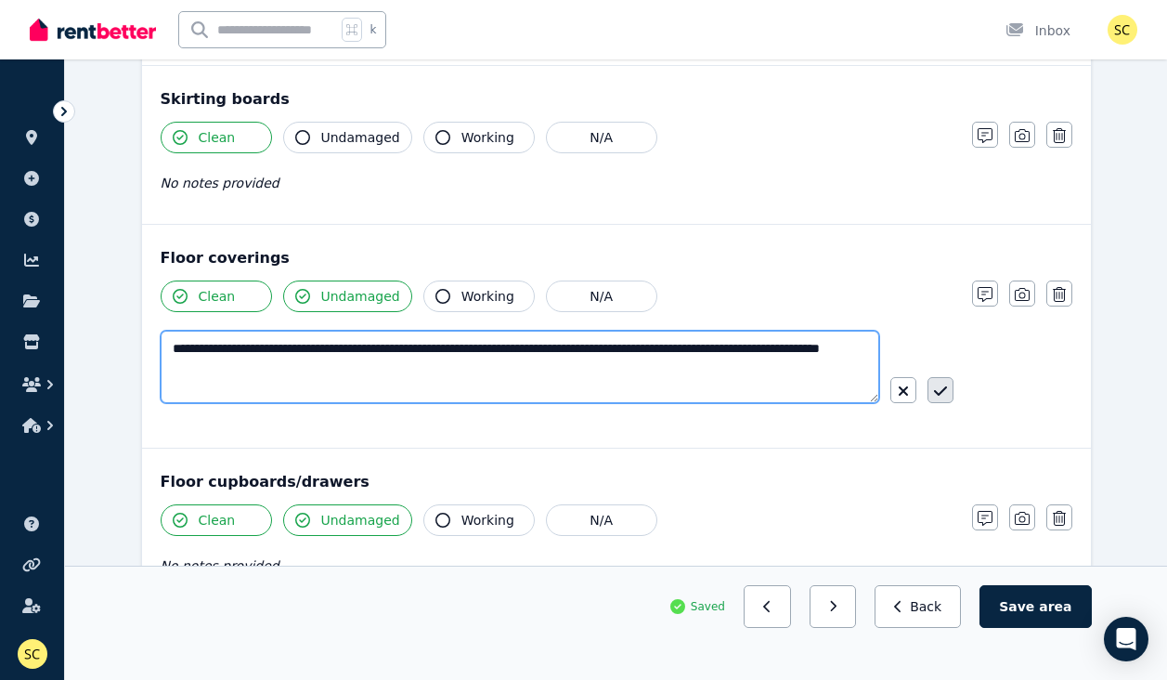
type textarea "**********"
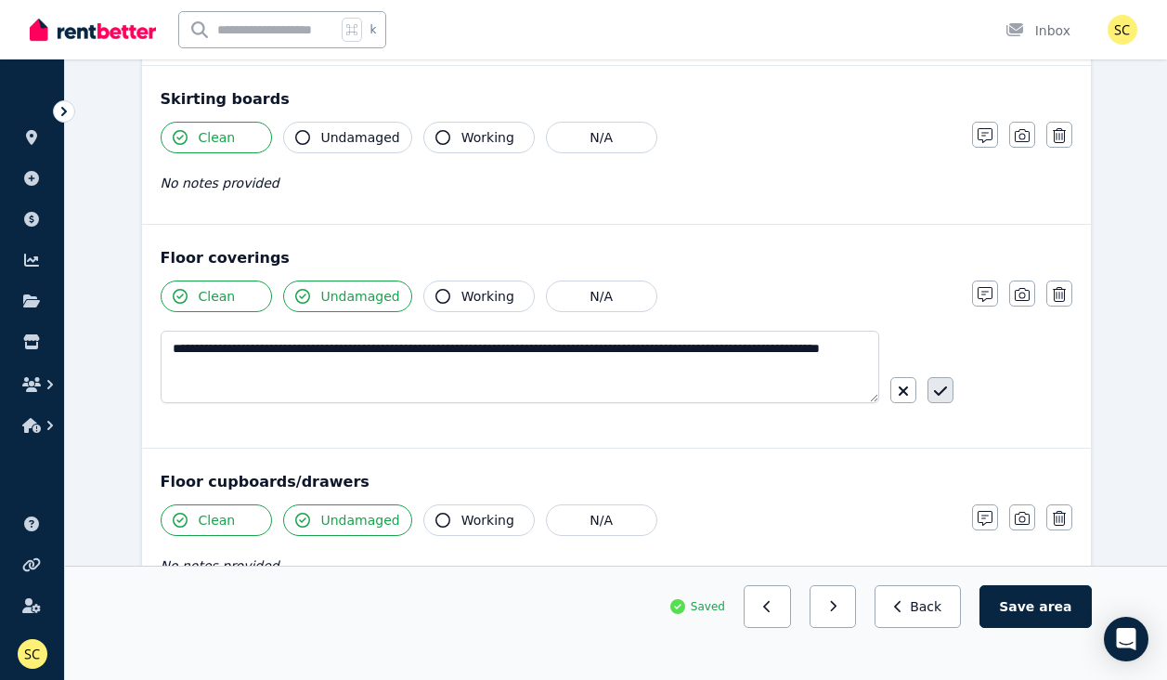
click at [937, 384] on icon "button" at bounding box center [940, 390] width 13 height 15
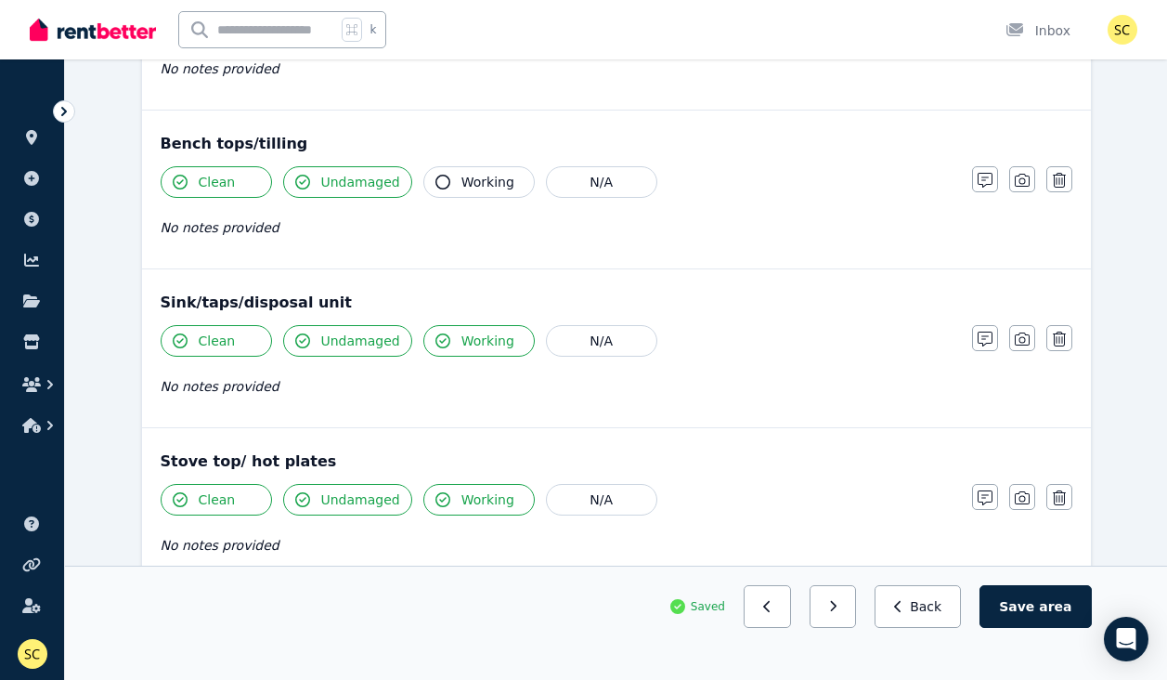
scroll to position [1650, 0]
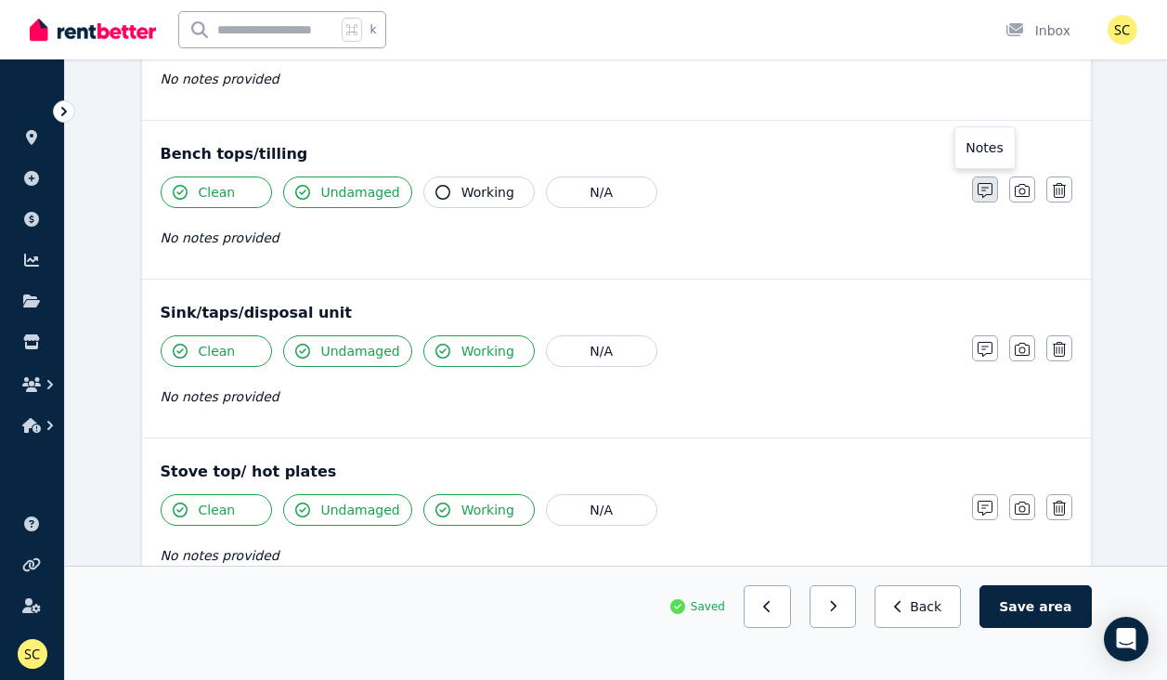
click at [988, 187] on icon "button" at bounding box center [985, 190] width 15 height 15
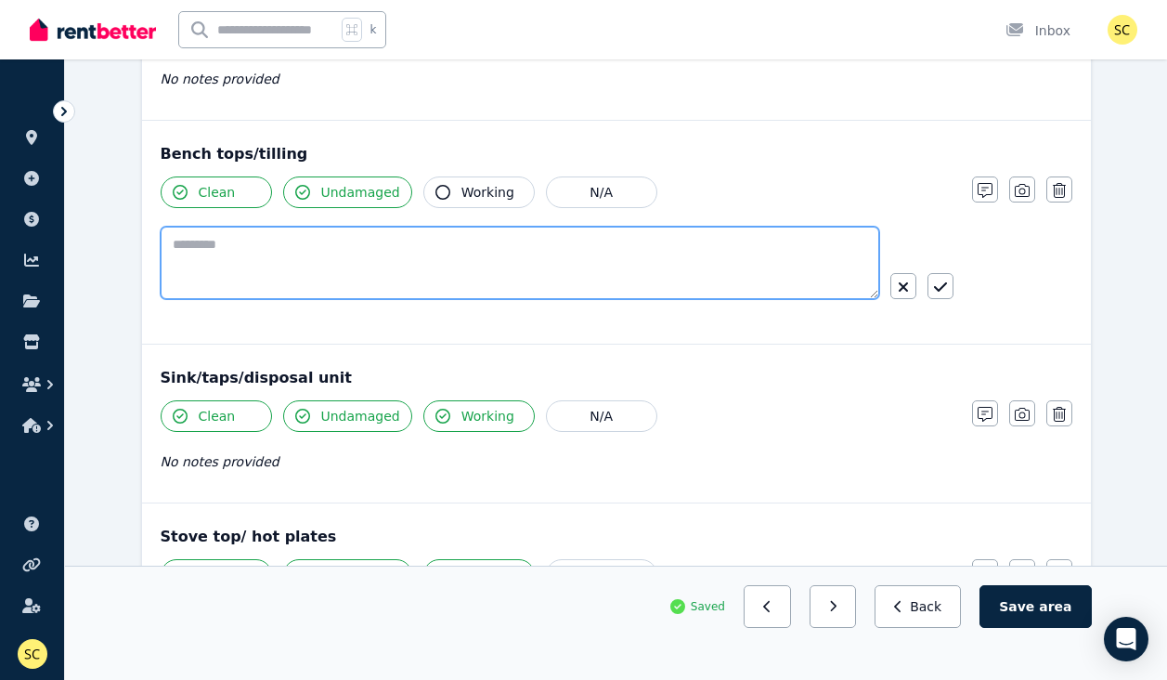
click at [727, 237] on textarea at bounding box center [520, 263] width 719 height 72
type textarea "**********"
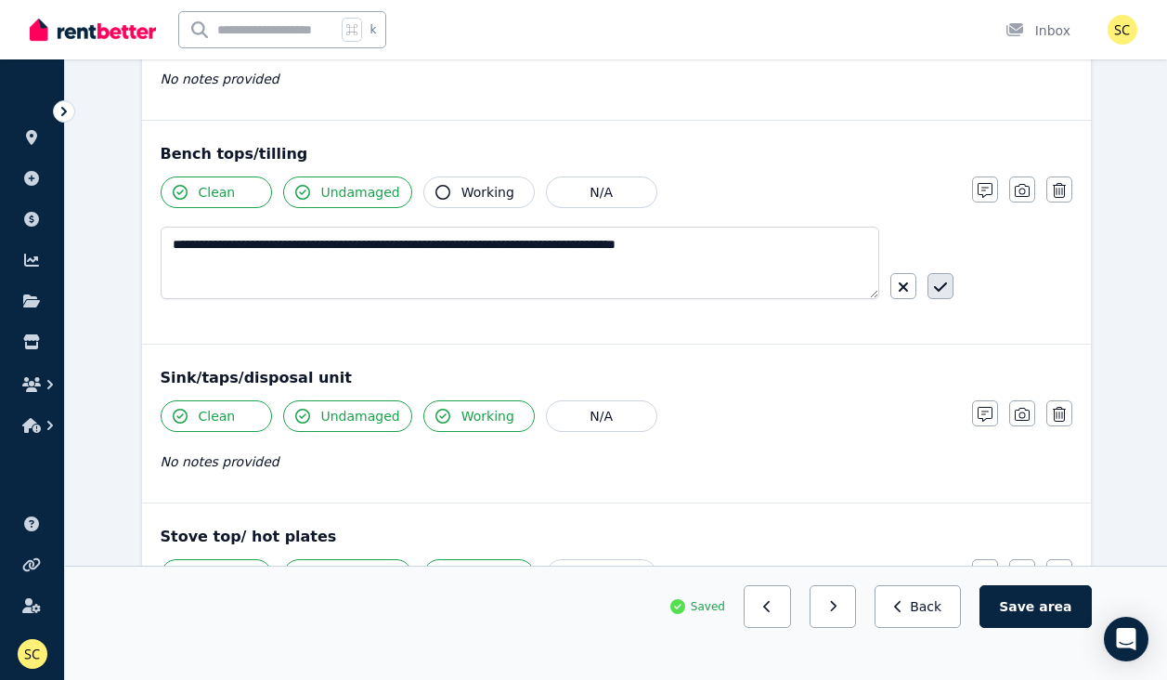
click at [938, 291] on icon "button" at bounding box center [939, 286] width 13 height 9
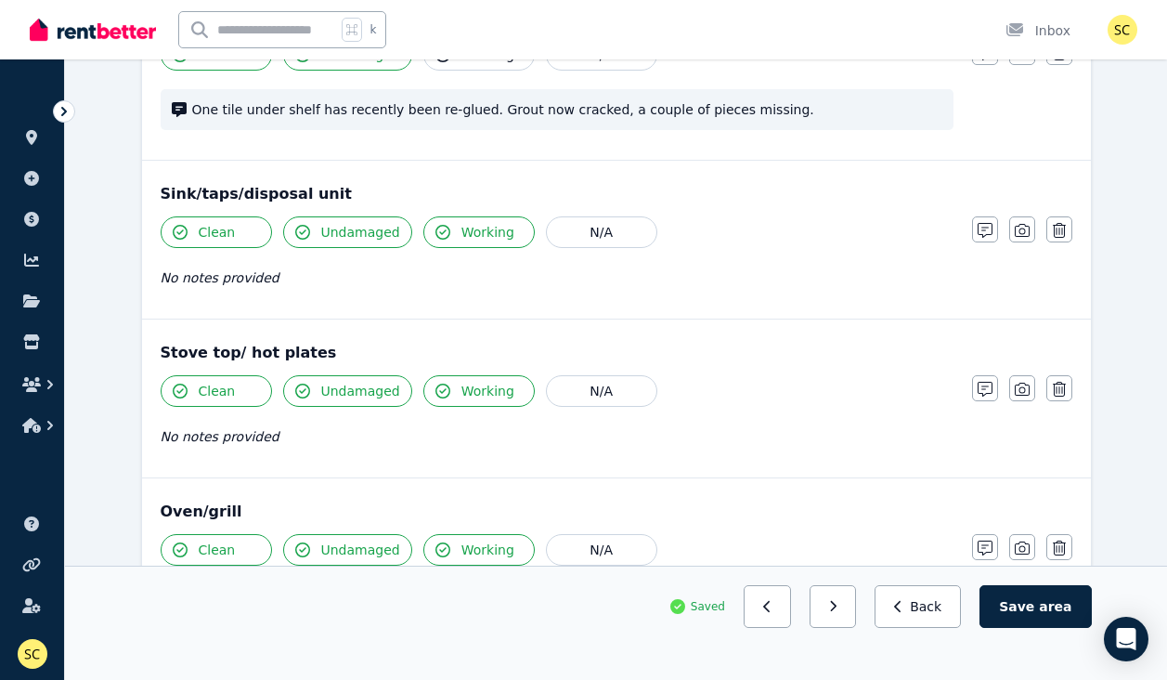
scroll to position [1790, 0]
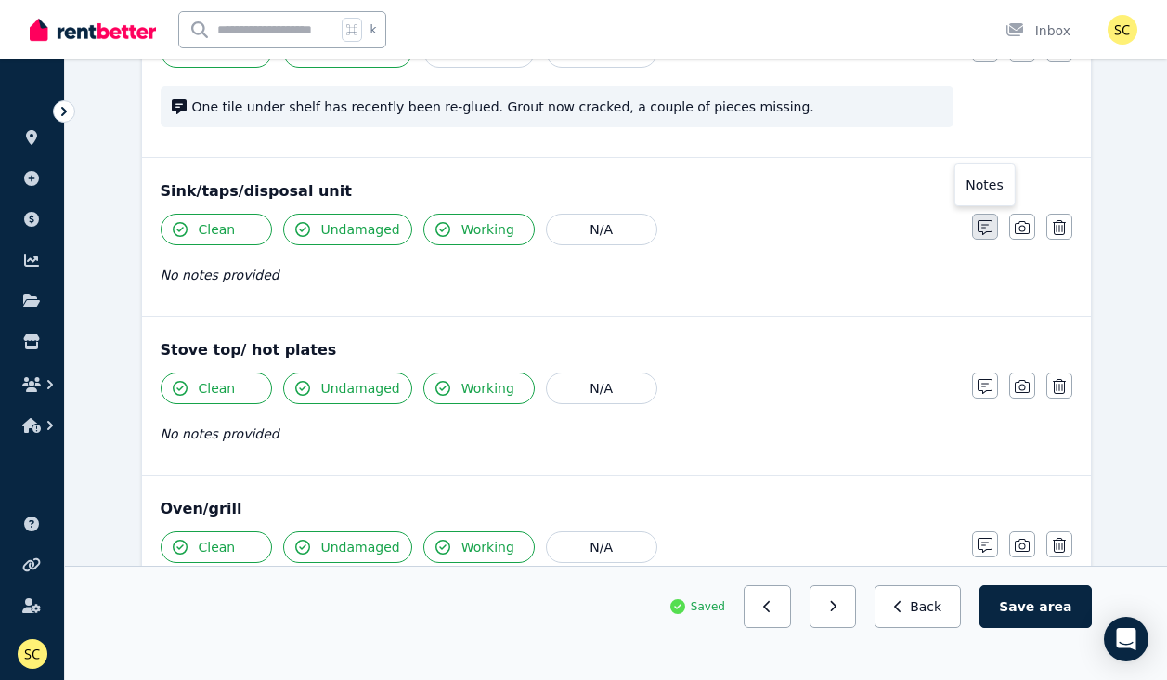
click at [983, 232] on icon "button" at bounding box center [985, 227] width 15 height 15
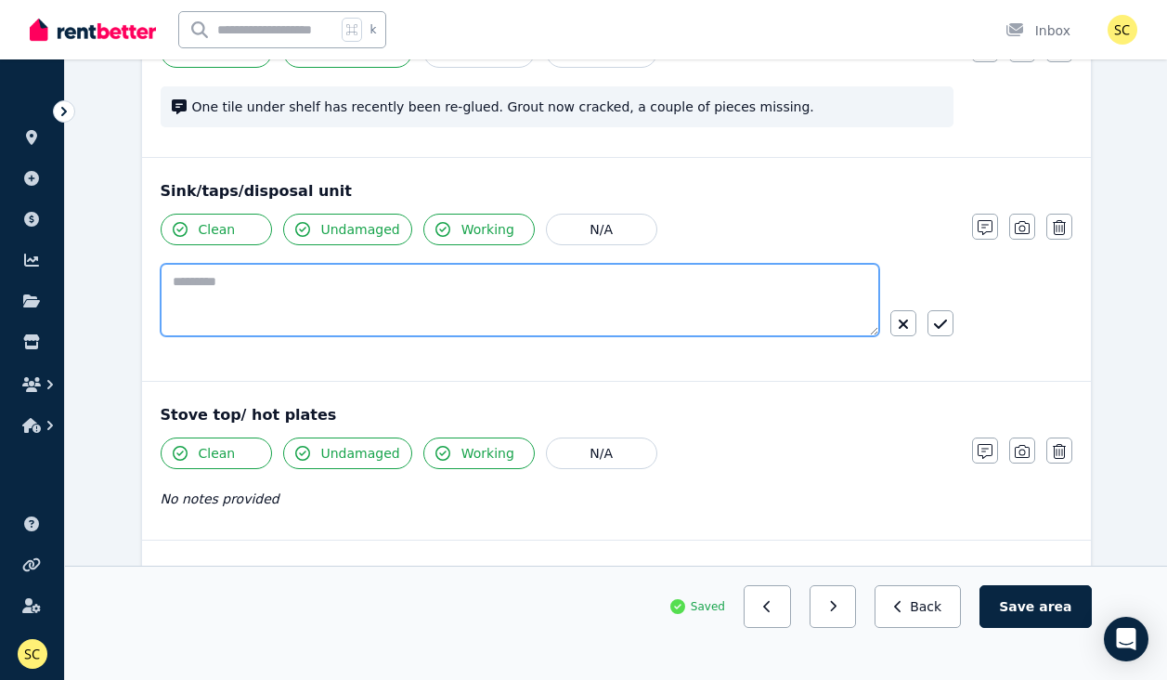
click at [716, 295] on textarea at bounding box center [520, 300] width 719 height 72
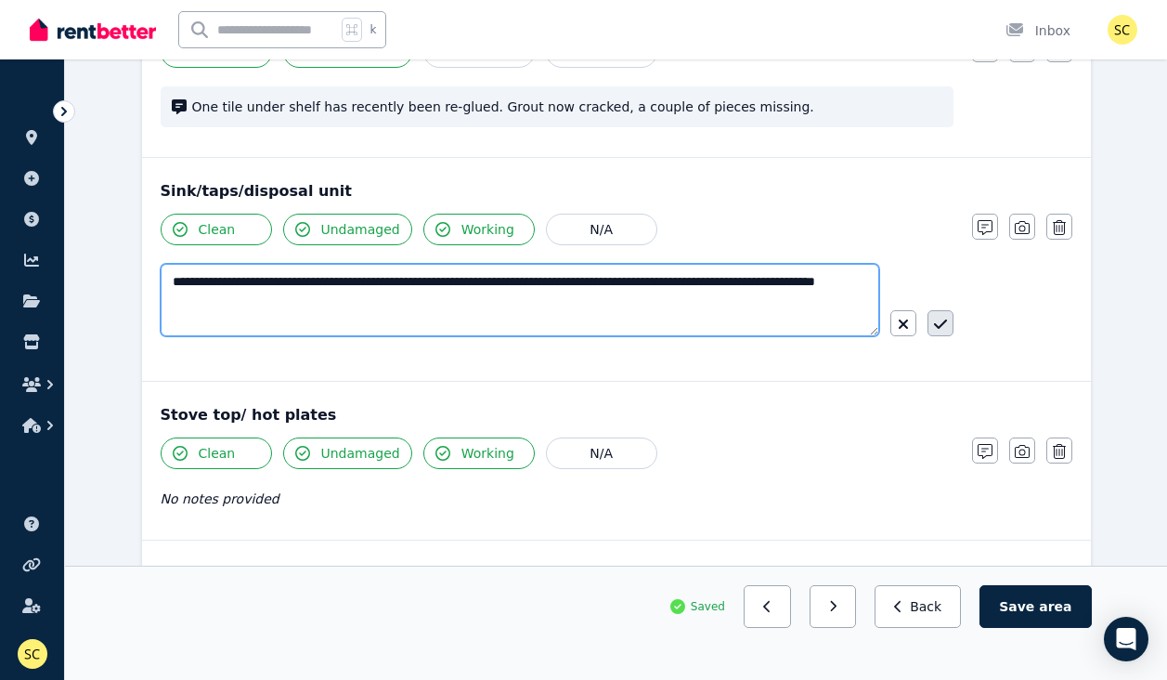
type textarea "**********"
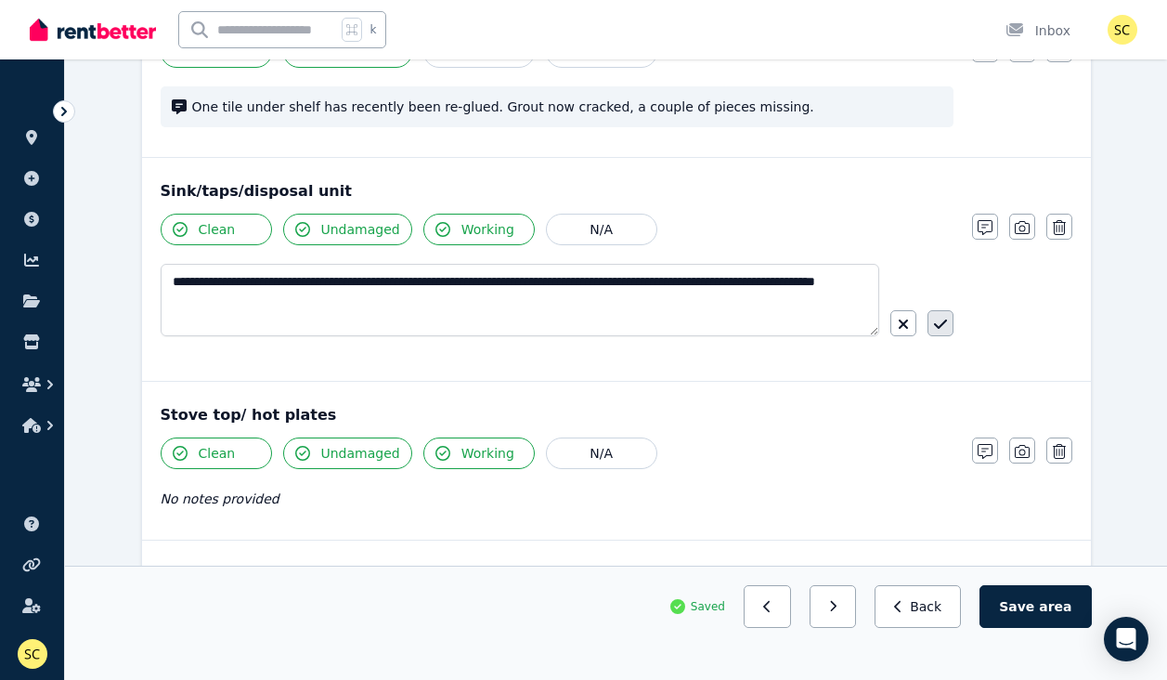
click at [940, 327] on icon "button" at bounding box center [939, 323] width 13 height 9
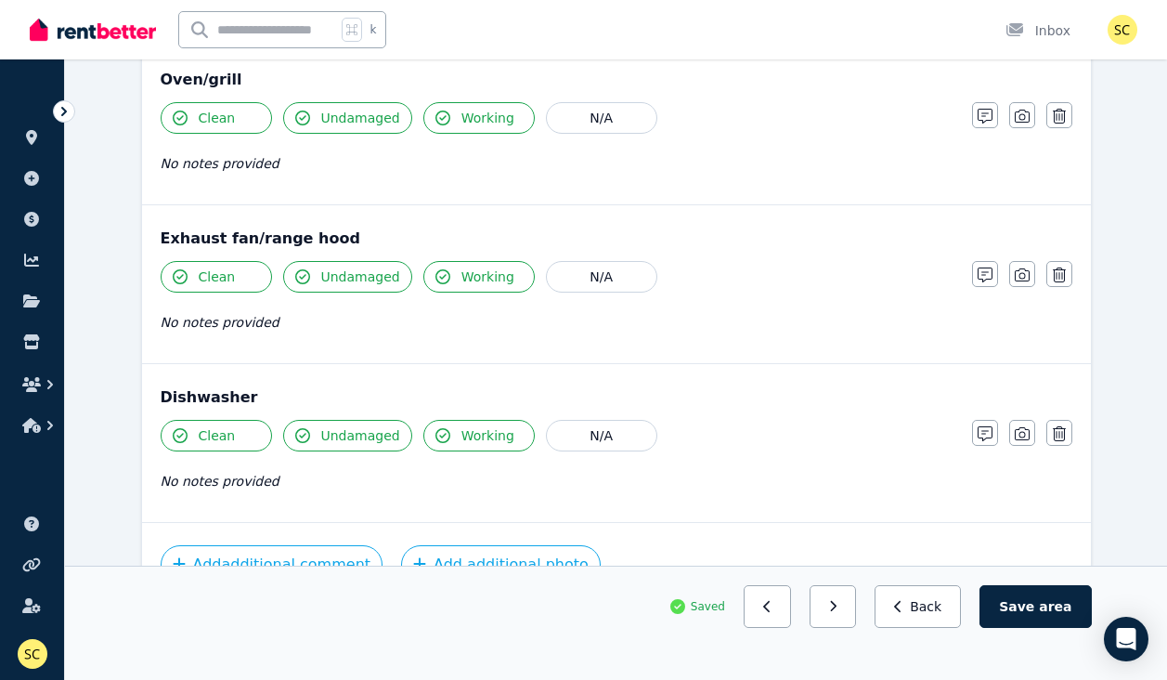
scroll to position [2260, 0]
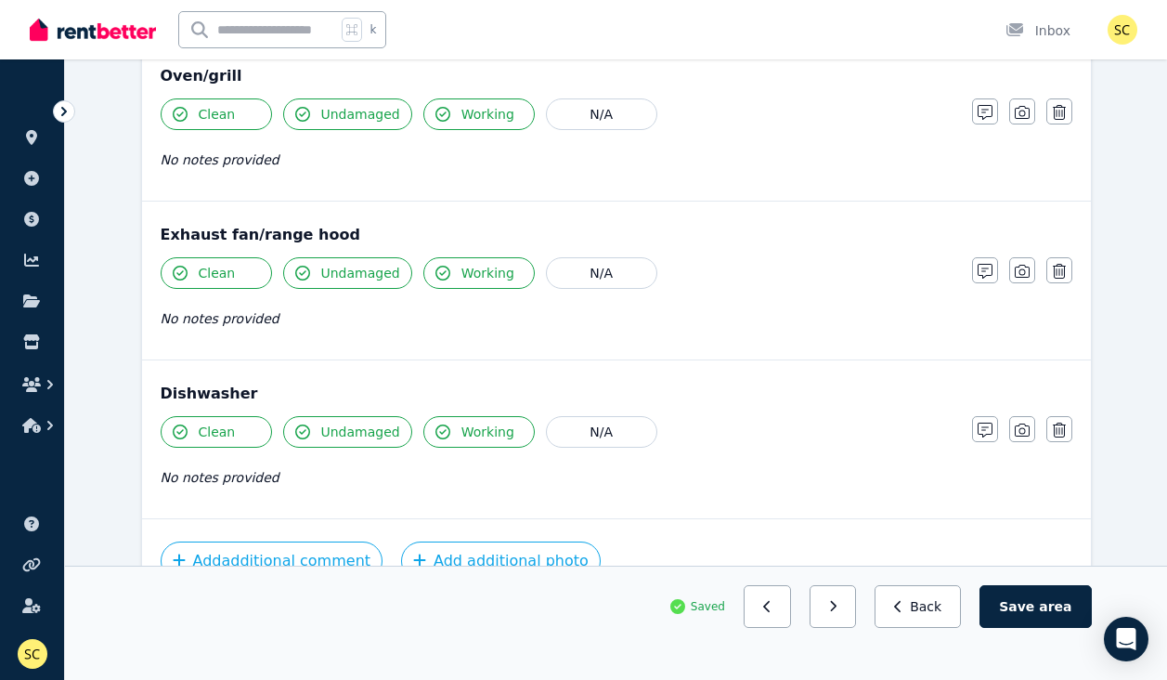
click at [231, 279] on span "Clean" at bounding box center [217, 273] width 37 height 19
click at [987, 272] on icon "button" at bounding box center [985, 271] width 15 height 15
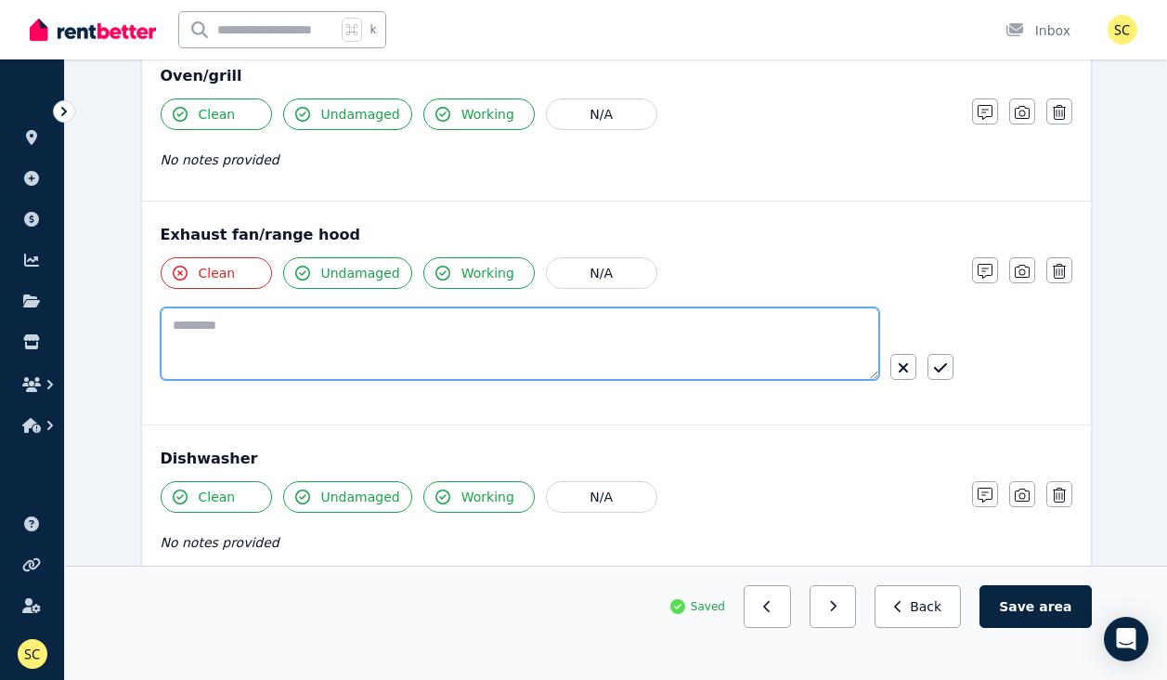
click at [726, 322] on textarea at bounding box center [520, 343] width 719 height 72
click at [308, 330] on textarea "**********" at bounding box center [520, 343] width 719 height 72
click at [788, 328] on textarea "**********" at bounding box center [520, 343] width 719 height 72
click at [640, 329] on textarea "**********" at bounding box center [520, 343] width 719 height 72
click at [782, 324] on textarea "**********" at bounding box center [520, 343] width 719 height 72
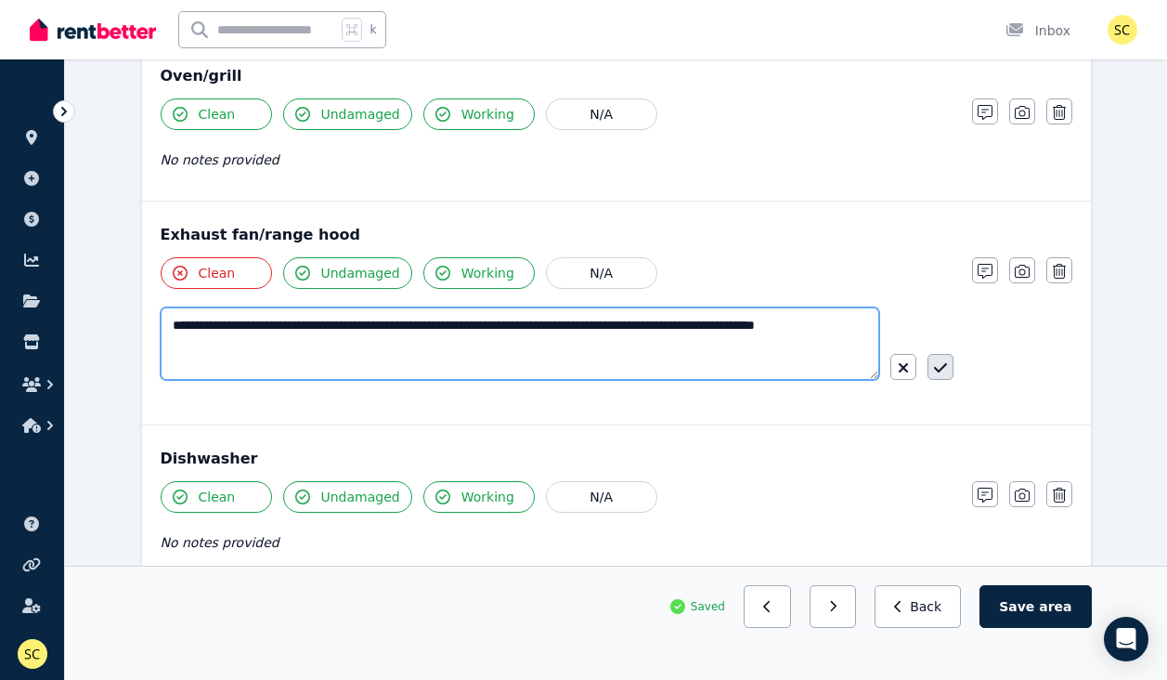
type textarea "**********"
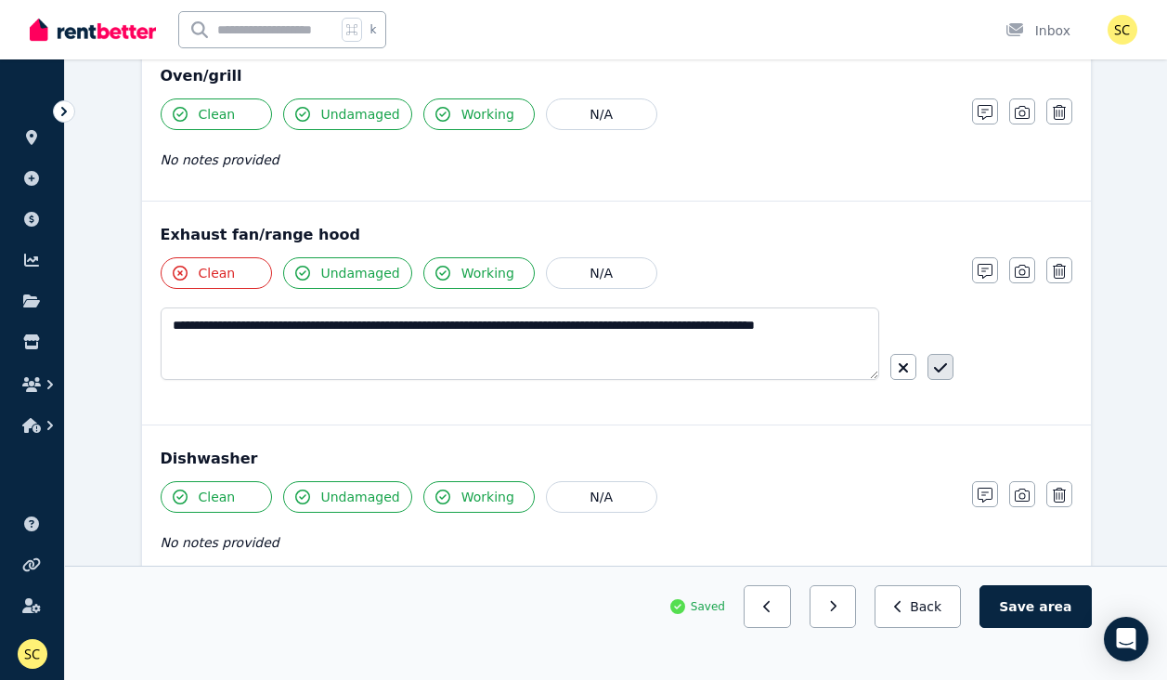
click at [941, 370] on icon "button" at bounding box center [940, 367] width 13 height 15
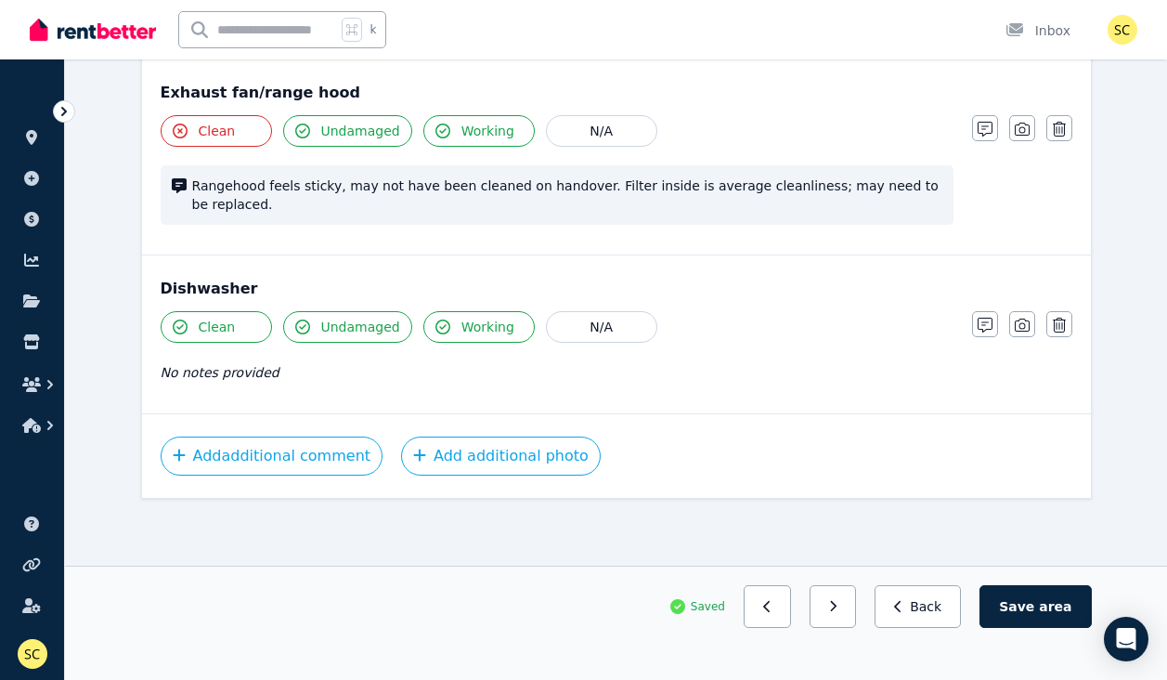
scroll to position [2402, 0]
click at [985, 325] on icon "button" at bounding box center [985, 325] width 15 height 15
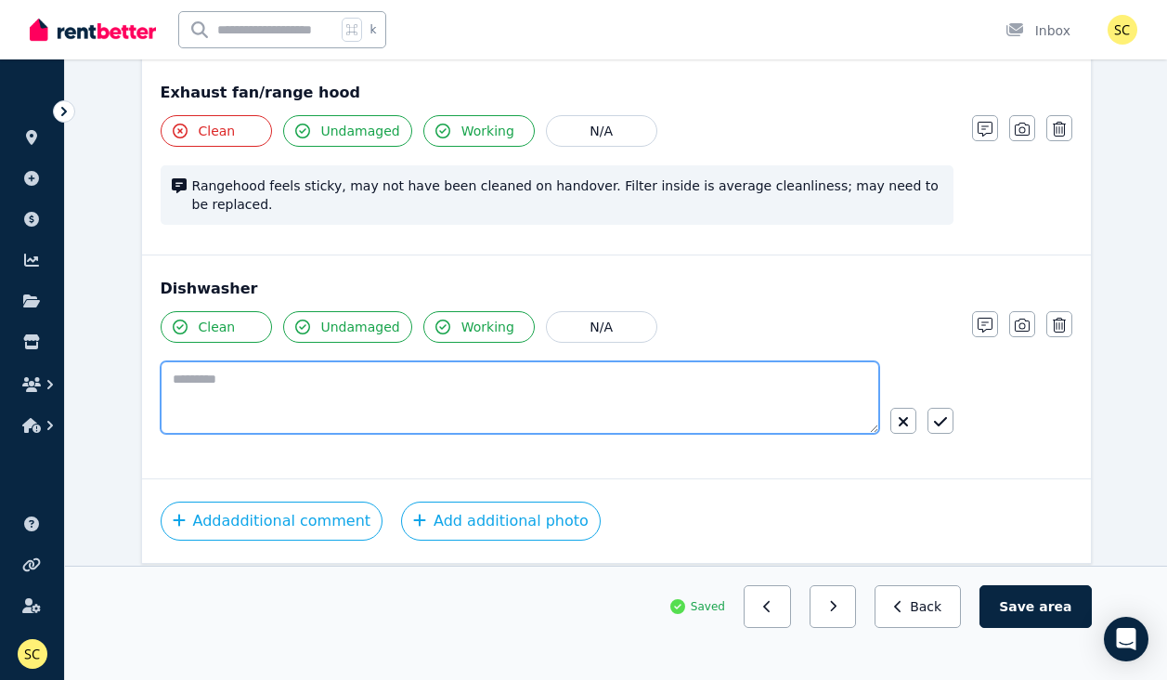
click at [736, 383] on textarea at bounding box center [520, 397] width 719 height 72
type textarea "**********"
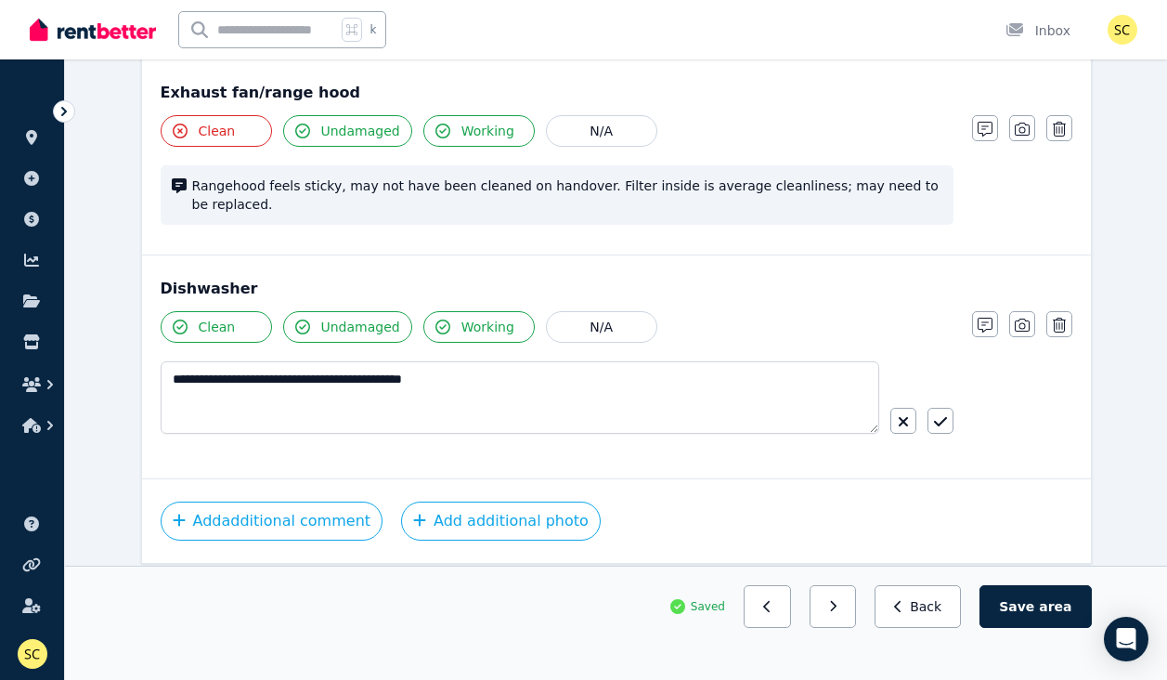
click at [941, 421] on icon "button" at bounding box center [939, 421] width 13 height 9
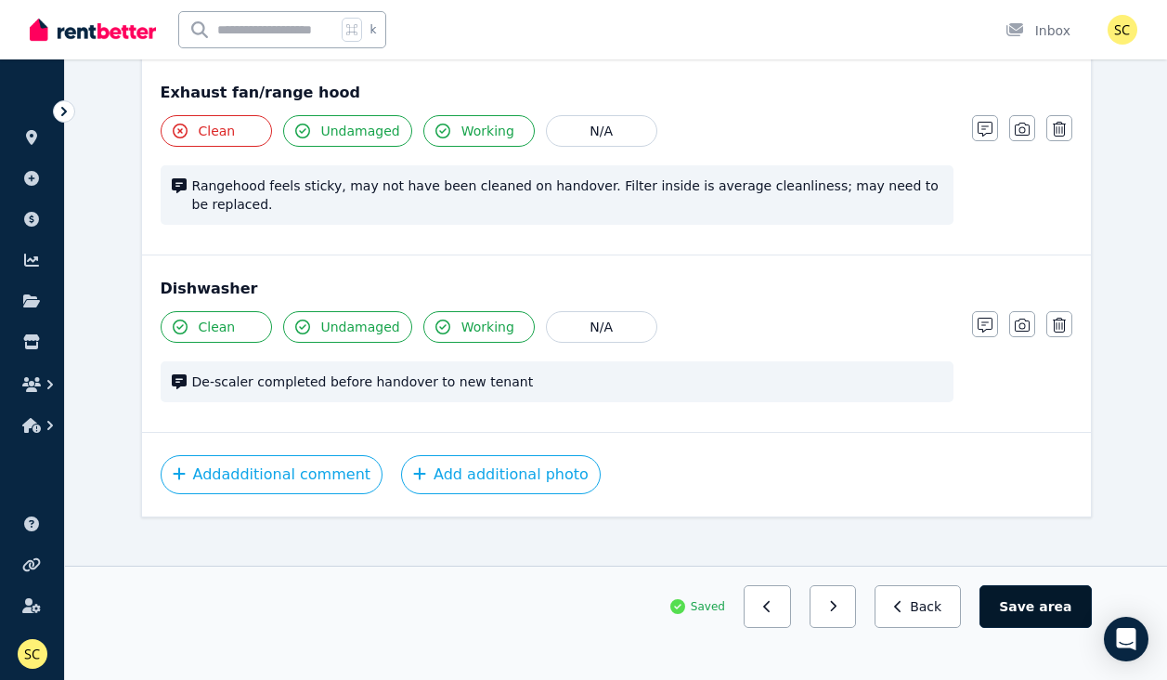
click at [1040, 609] on button "Save area" at bounding box center [1034, 606] width 111 height 43
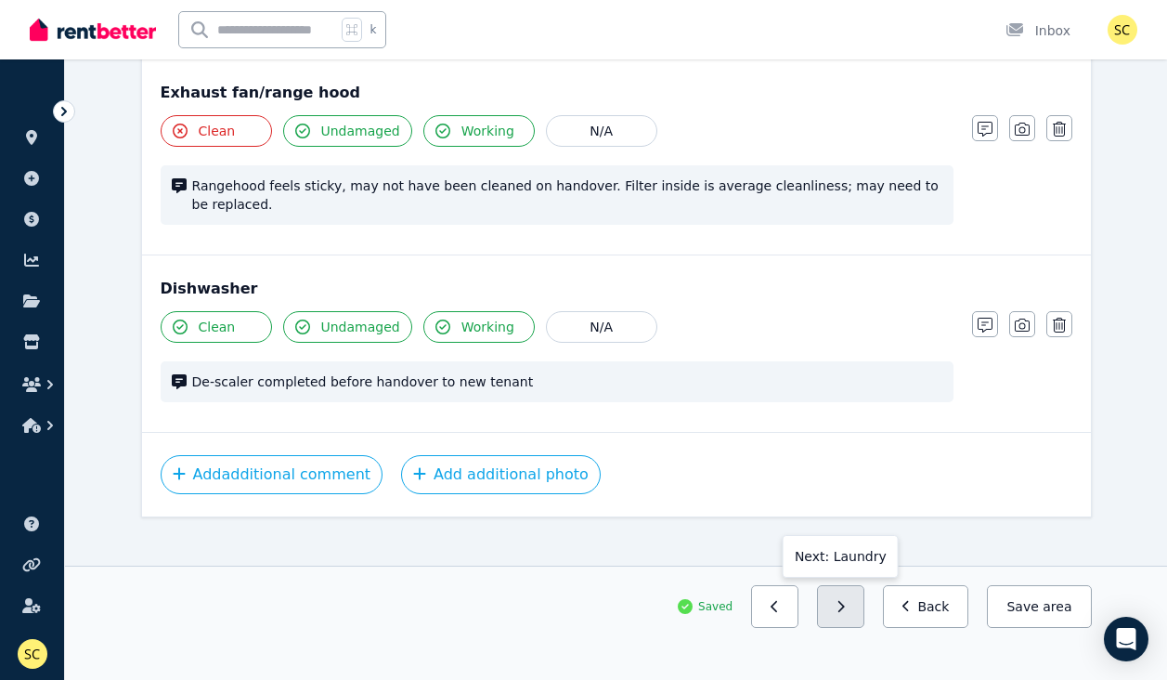
click at [849, 616] on button "button" at bounding box center [840, 606] width 47 height 43
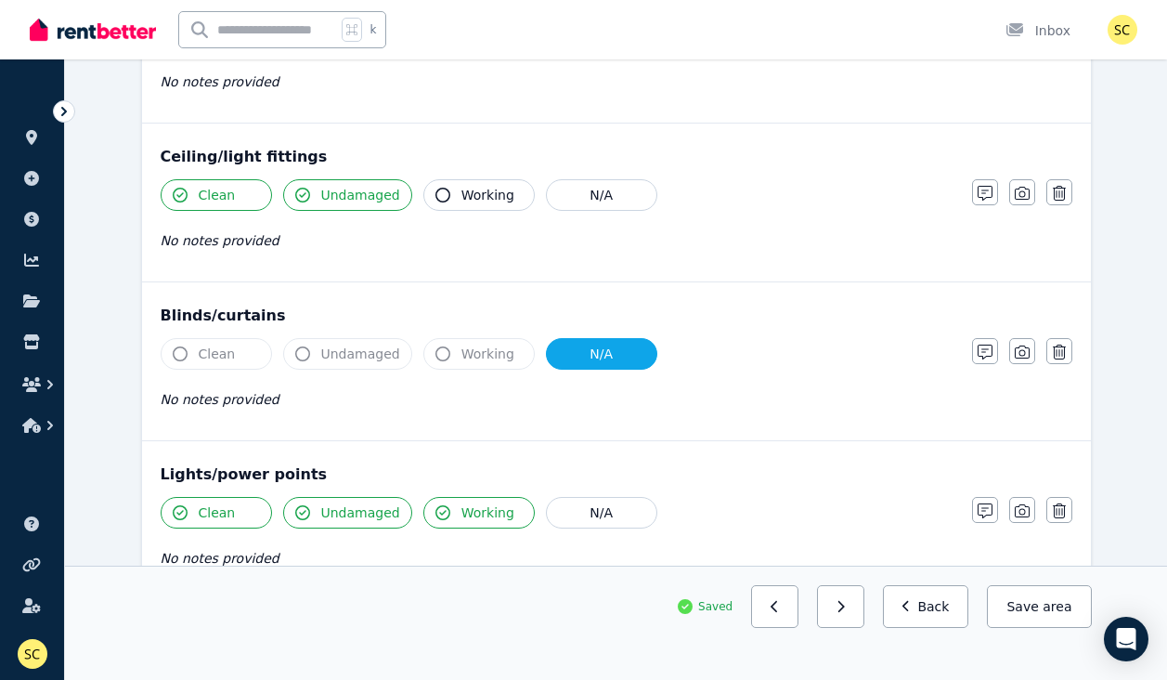
scroll to position [655, 0]
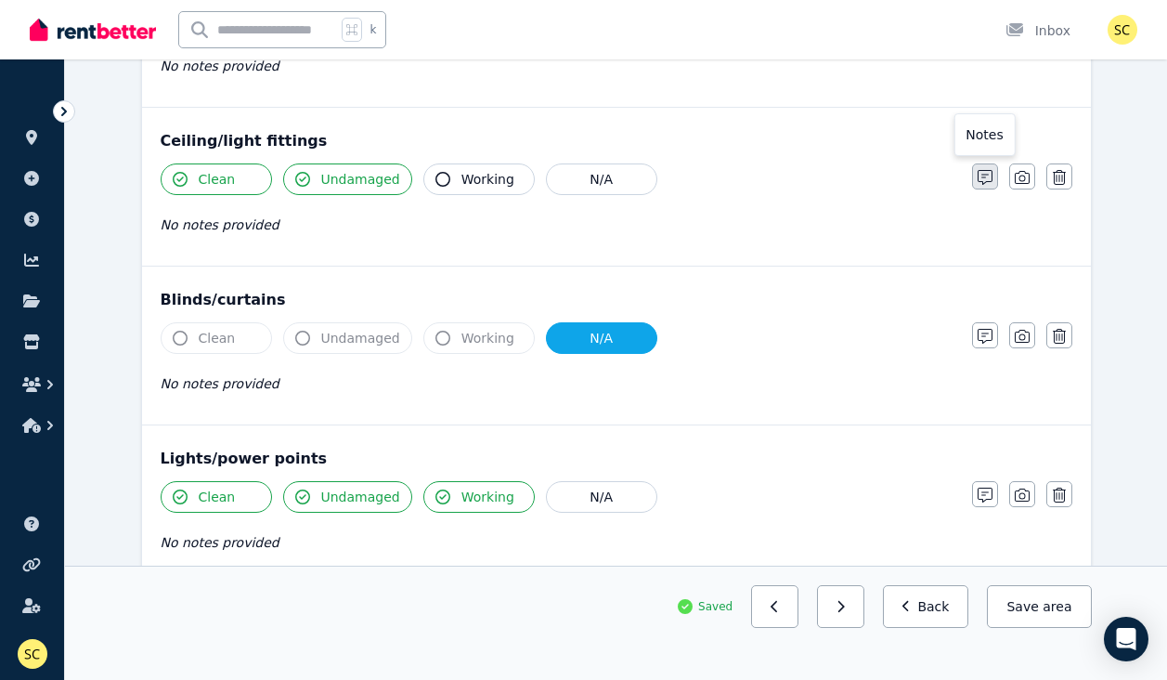
click at [984, 175] on icon "button" at bounding box center [985, 177] width 15 height 15
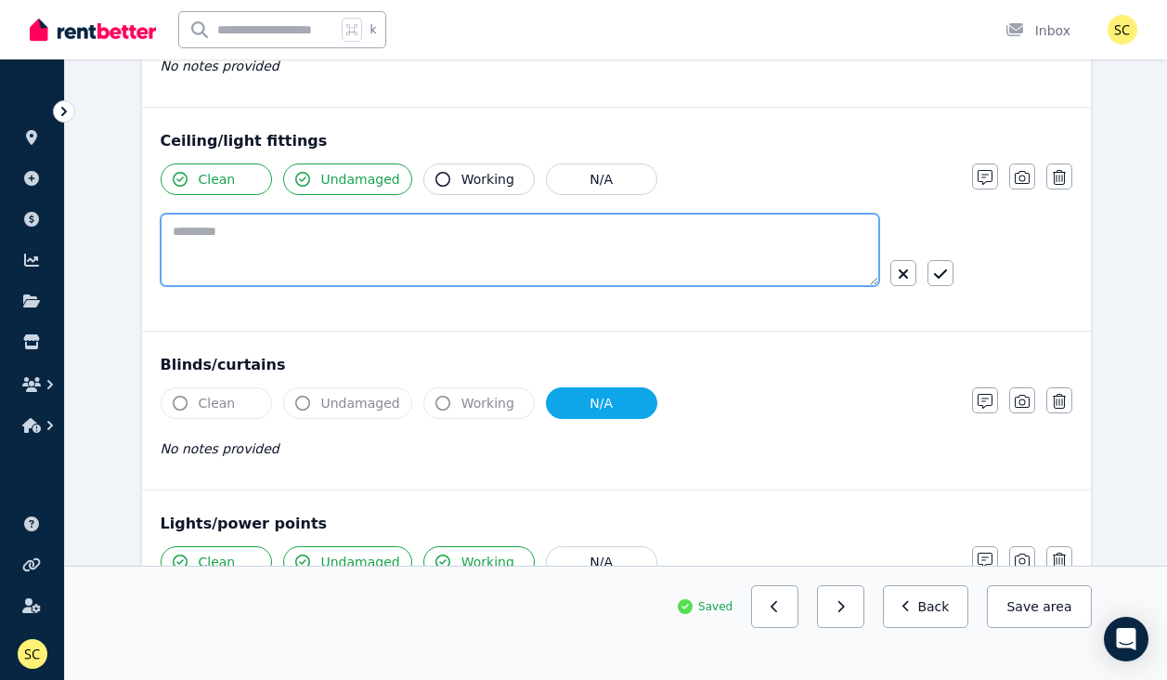
click at [735, 242] on textarea at bounding box center [520, 250] width 719 height 72
type textarea "*"
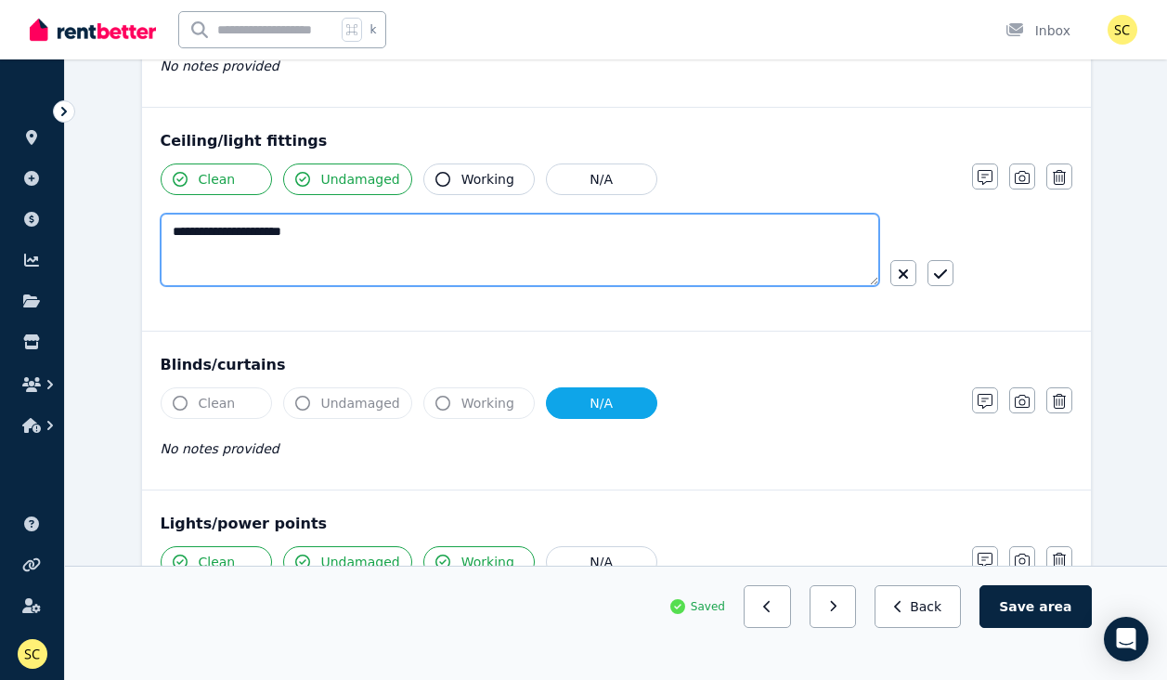
type textarea "**********"
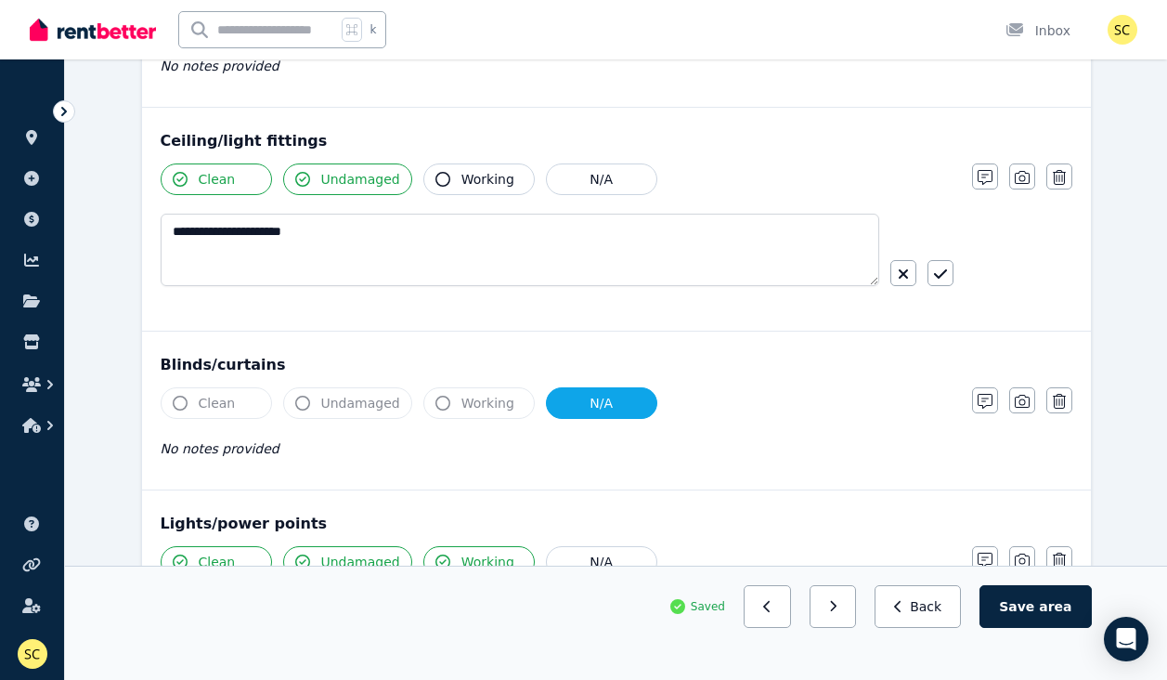
click at [935, 274] on icon "button" at bounding box center [940, 273] width 13 height 15
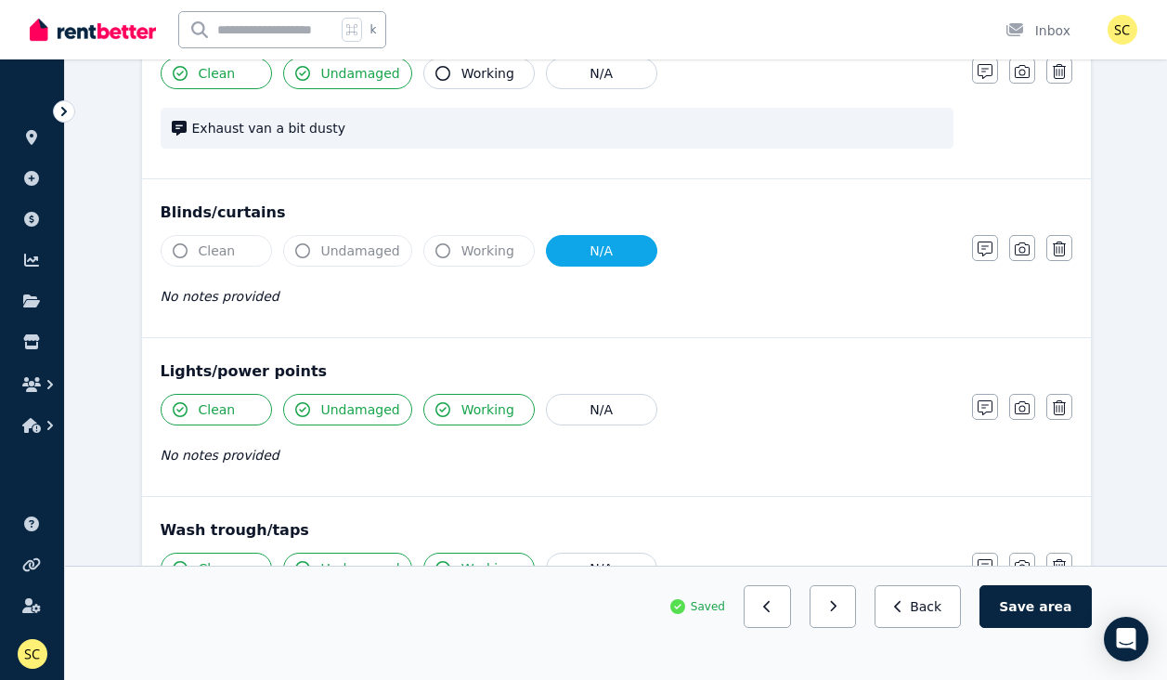
scroll to position [554, 0]
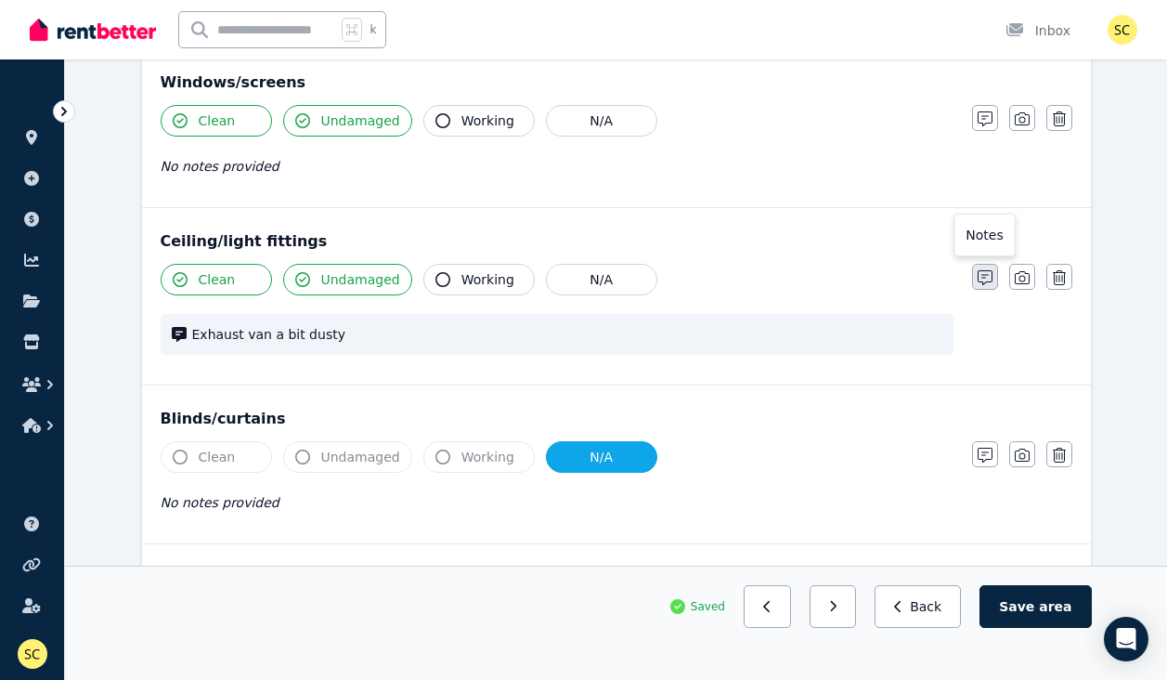
click at [988, 279] on icon "button" at bounding box center [985, 277] width 15 height 15
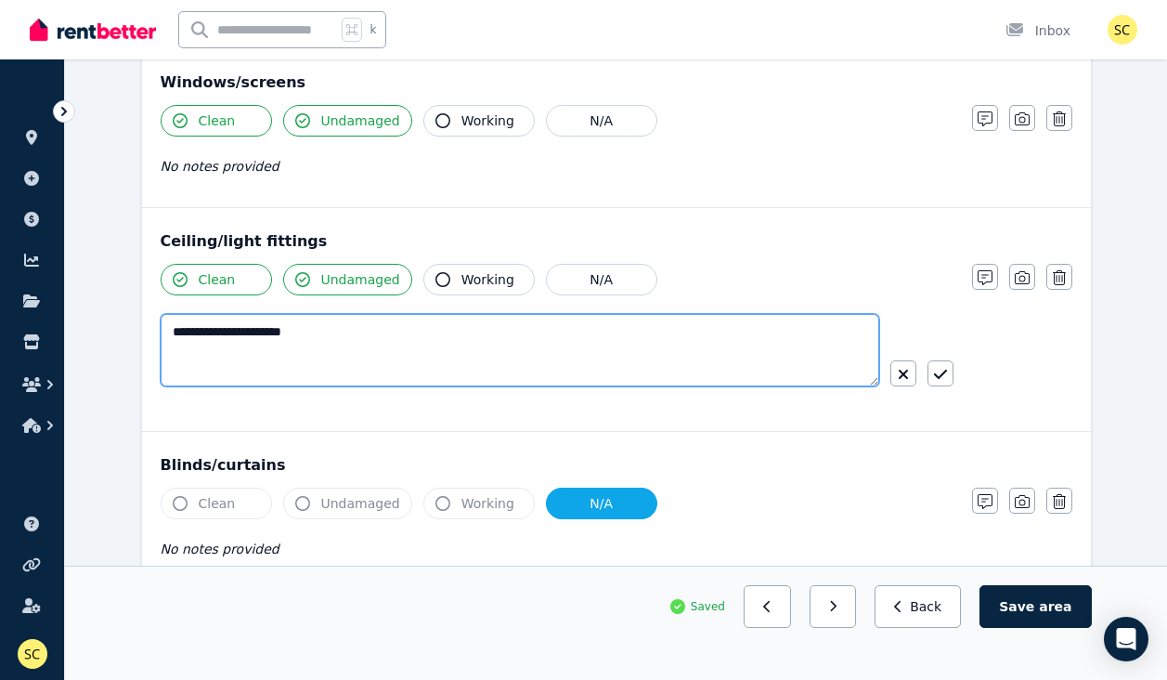
drag, startPoint x: 324, startPoint y: 333, endPoint x: 163, endPoint y: 321, distance: 161.1
click at [163, 322] on textarea "**********" at bounding box center [520, 350] width 719 height 72
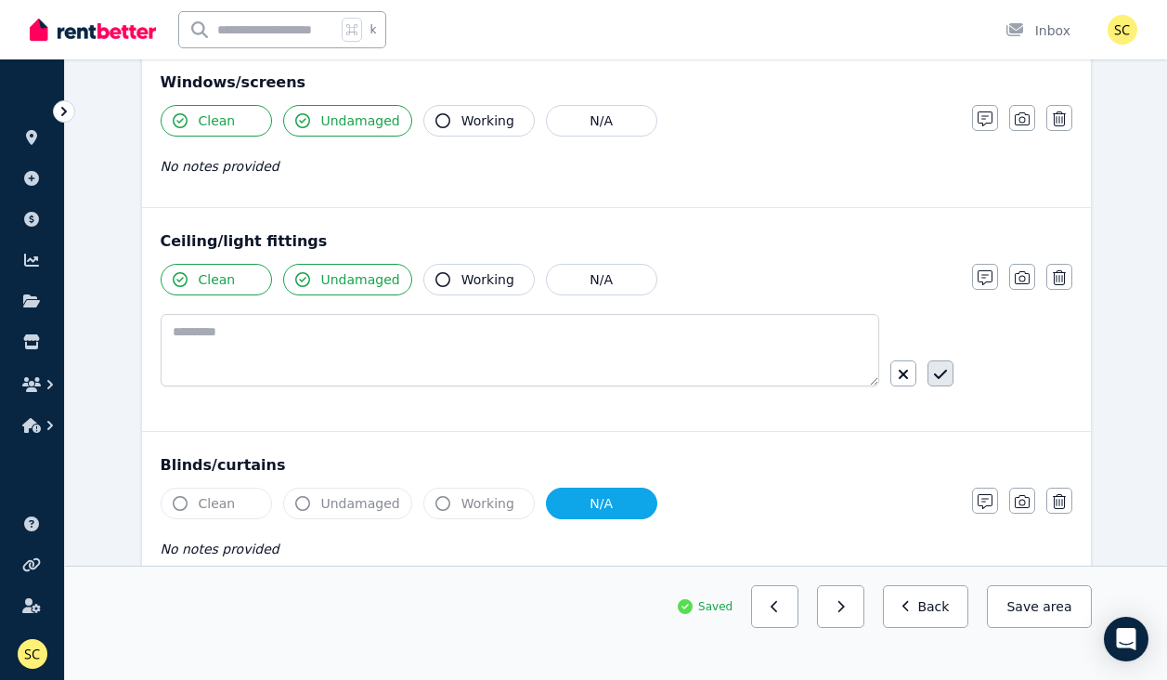
click at [945, 372] on icon "button" at bounding box center [940, 374] width 13 height 15
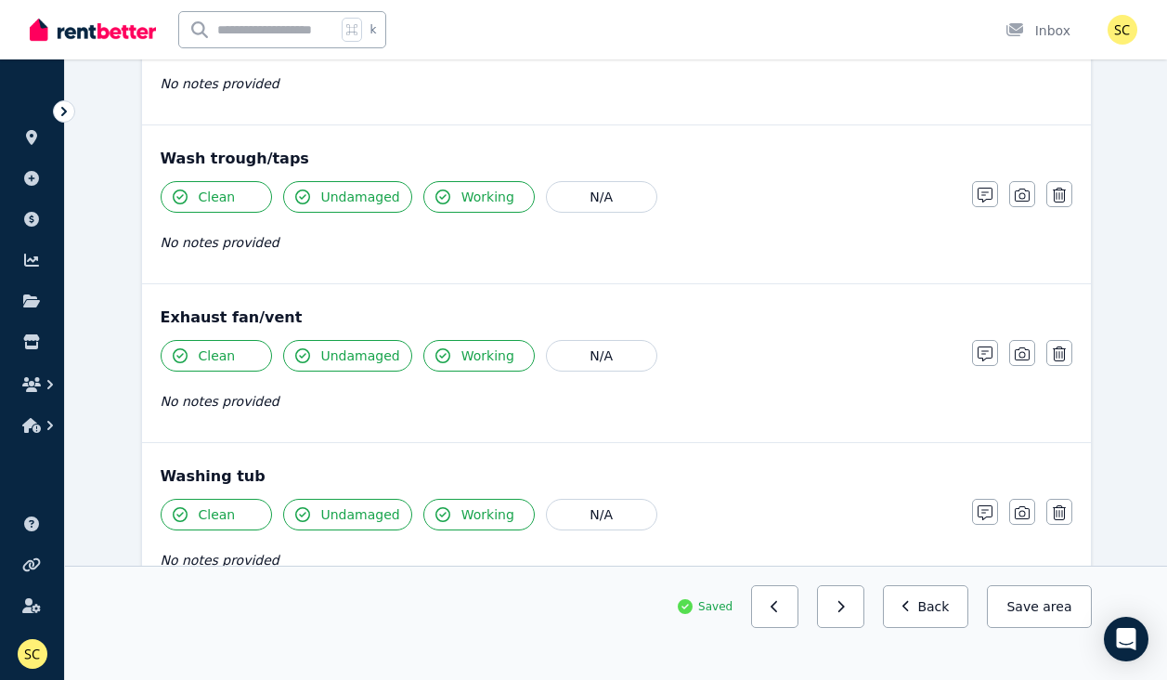
scroll to position [1114, 0]
click at [991, 352] on icon "button" at bounding box center [985, 352] width 15 height 15
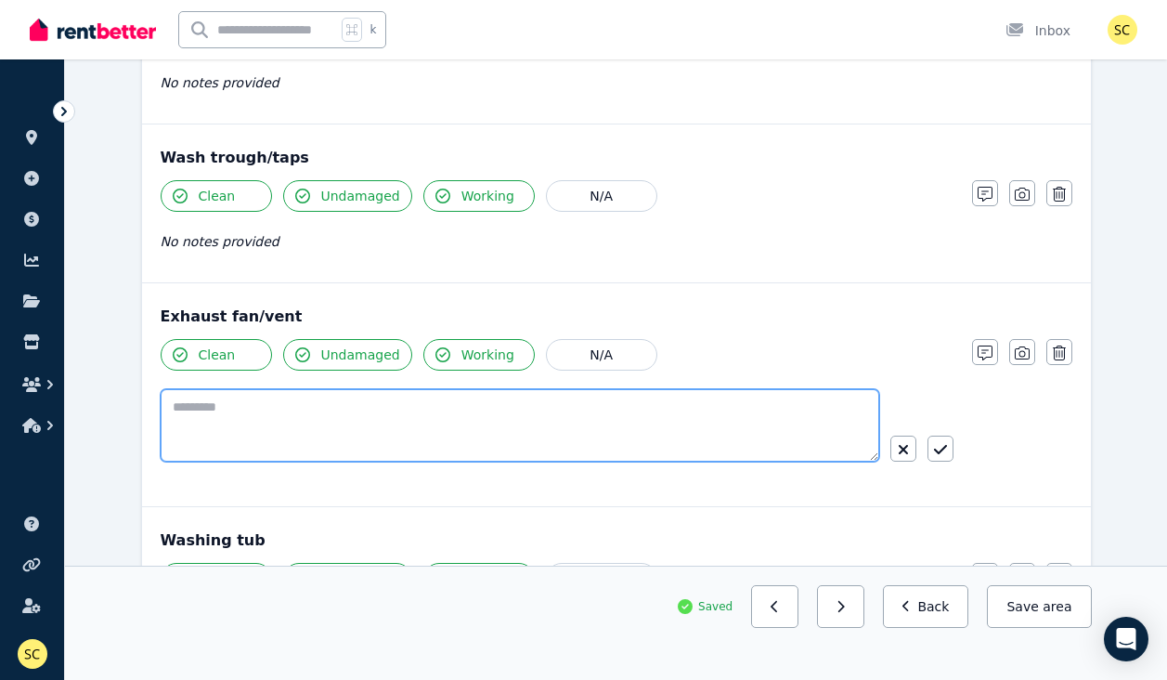
click at [694, 437] on textarea at bounding box center [520, 425] width 719 height 72
paste textarea "**********"
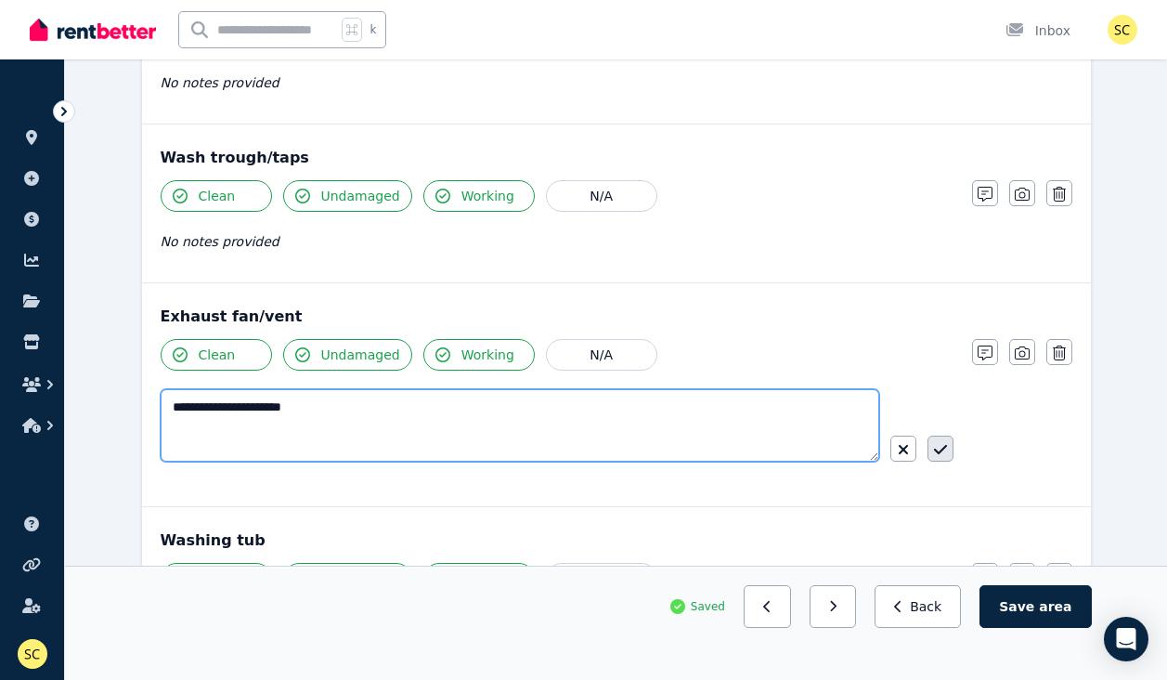
type textarea "**********"
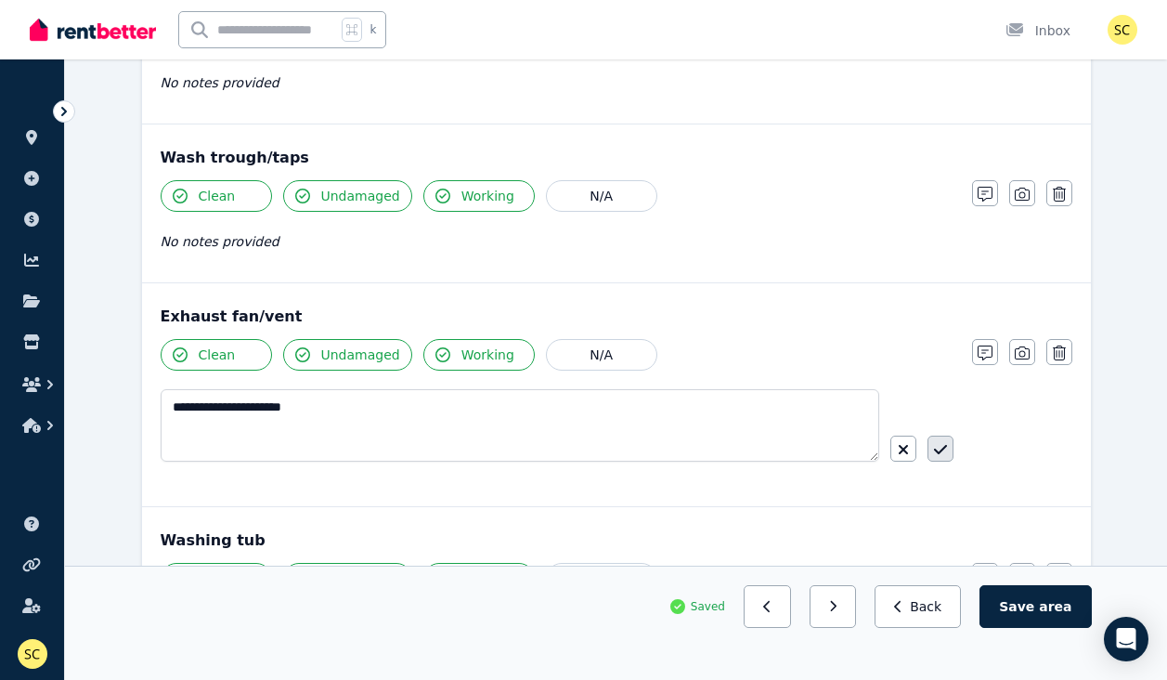
click at [945, 455] on icon "button" at bounding box center [940, 449] width 13 height 15
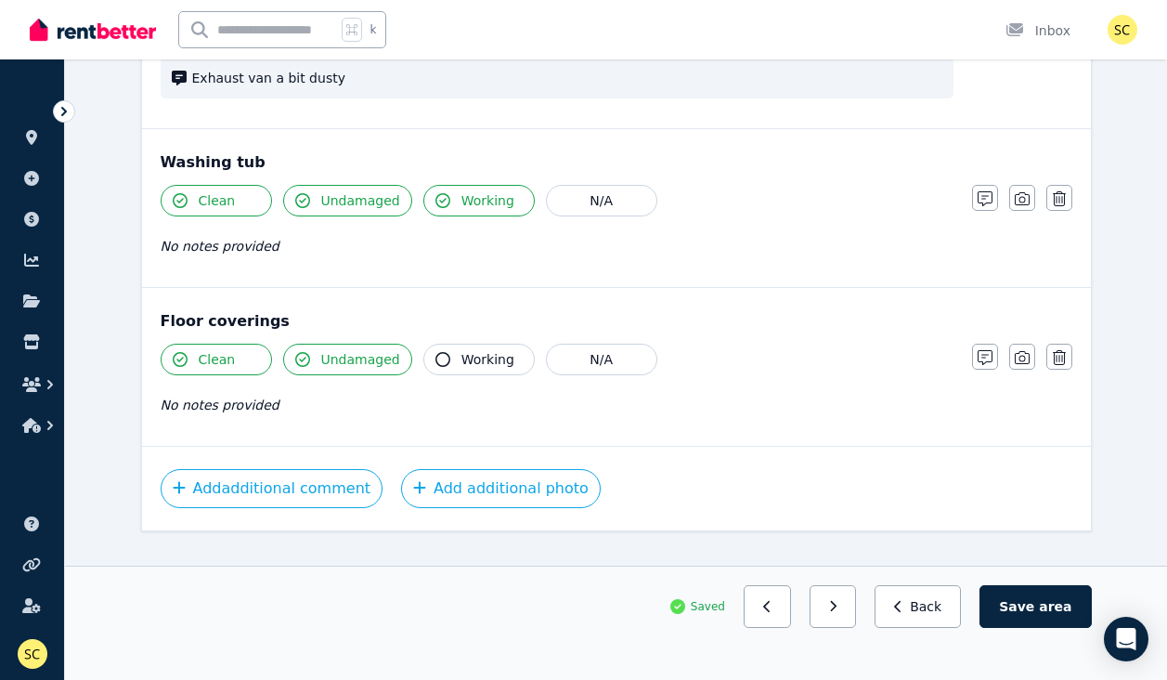
scroll to position [1448, 0]
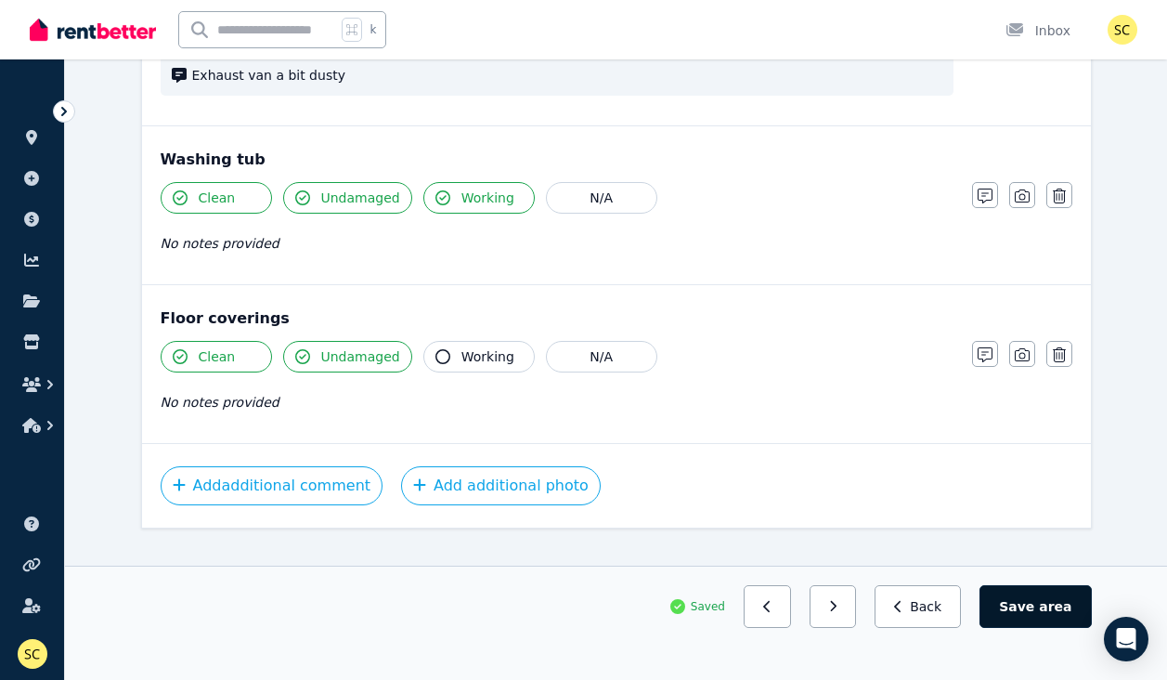
click at [1035, 615] on button "Save area" at bounding box center [1034, 606] width 111 height 43
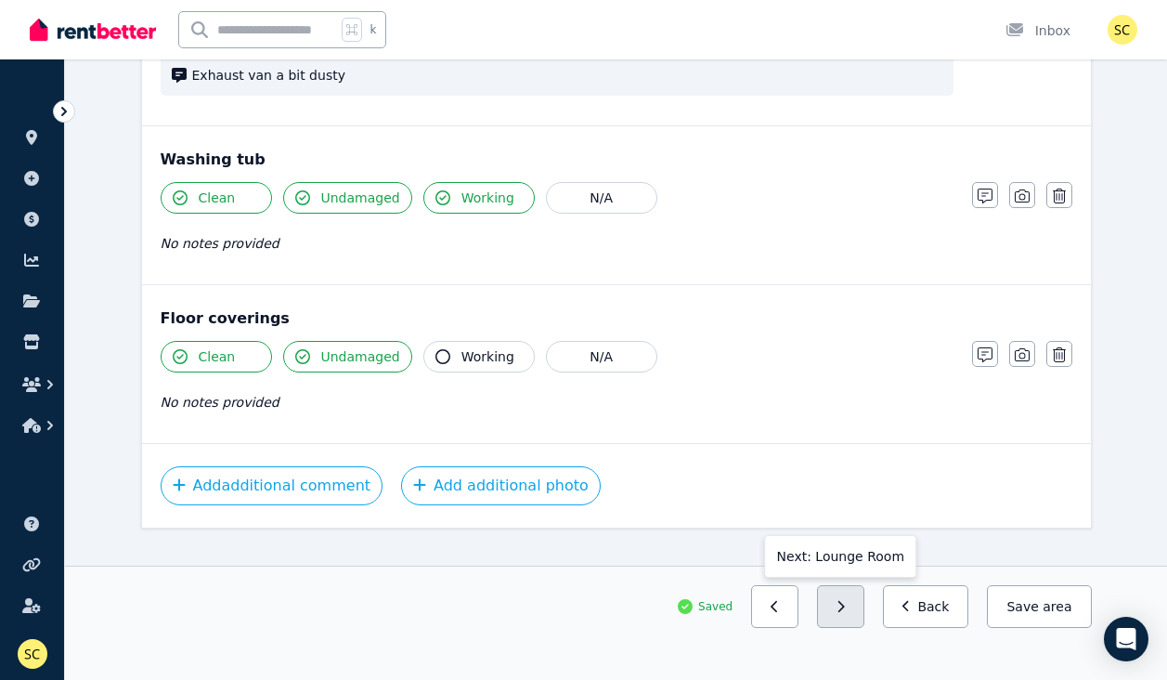
click at [845, 612] on icon "button" at bounding box center [841, 606] width 6 height 11
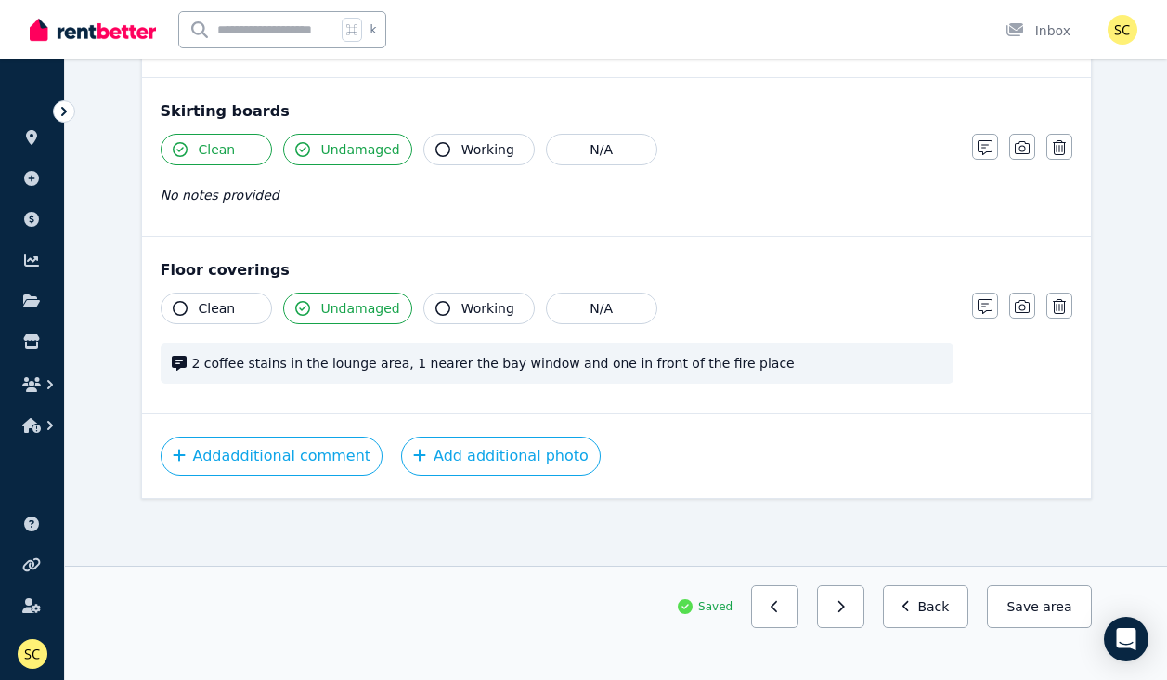
scroll to position [1179, 0]
click at [846, 598] on button "button" at bounding box center [840, 606] width 47 height 43
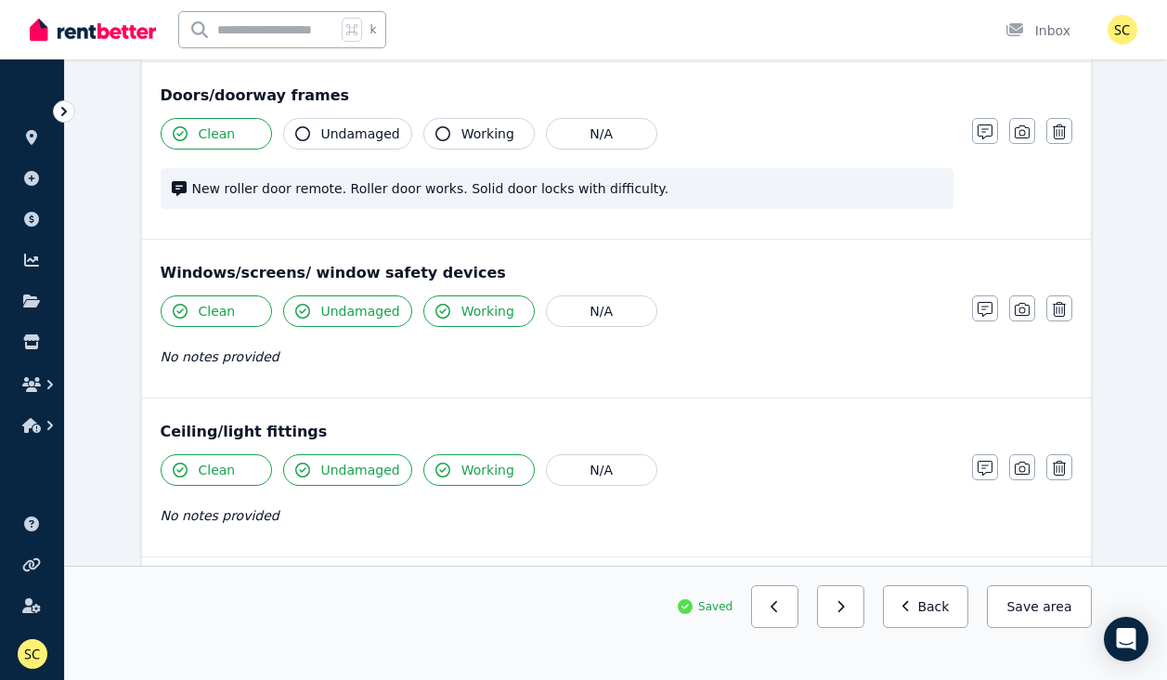
scroll to position [382, 0]
click at [983, 131] on icon "button" at bounding box center [985, 131] width 15 height 15
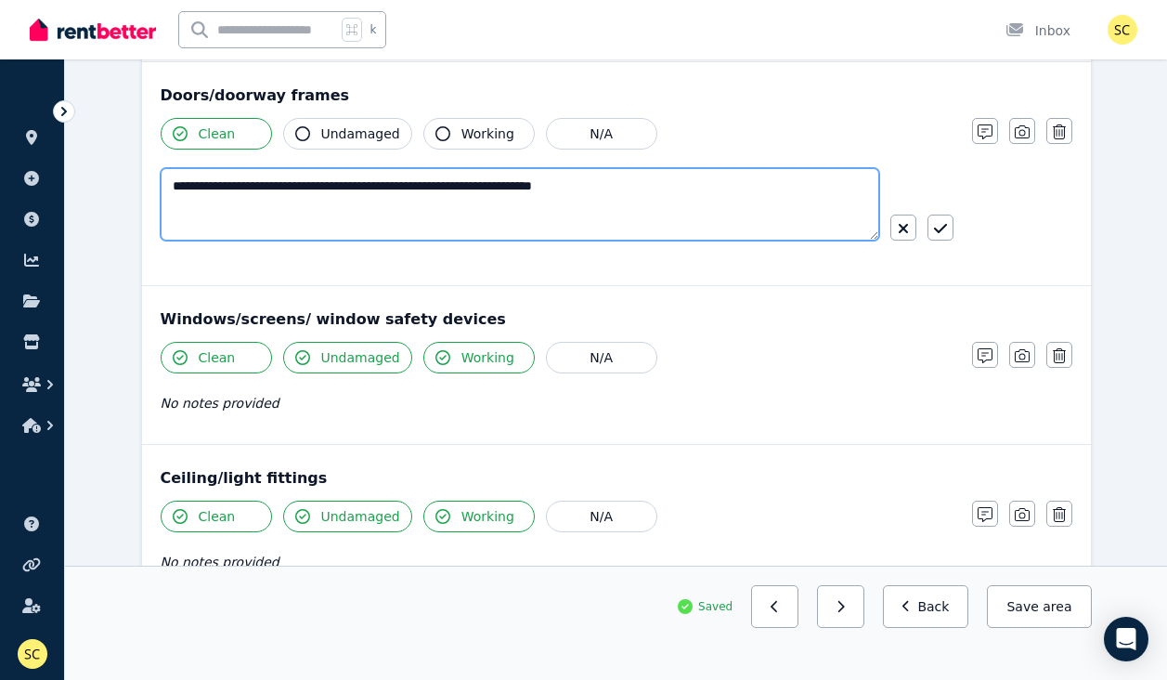
drag, startPoint x: 530, startPoint y: 188, endPoint x: 612, endPoint y: 195, distance: 82.0
click at [612, 195] on textarea "**********" at bounding box center [520, 204] width 719 height 72
type textarea "**********"
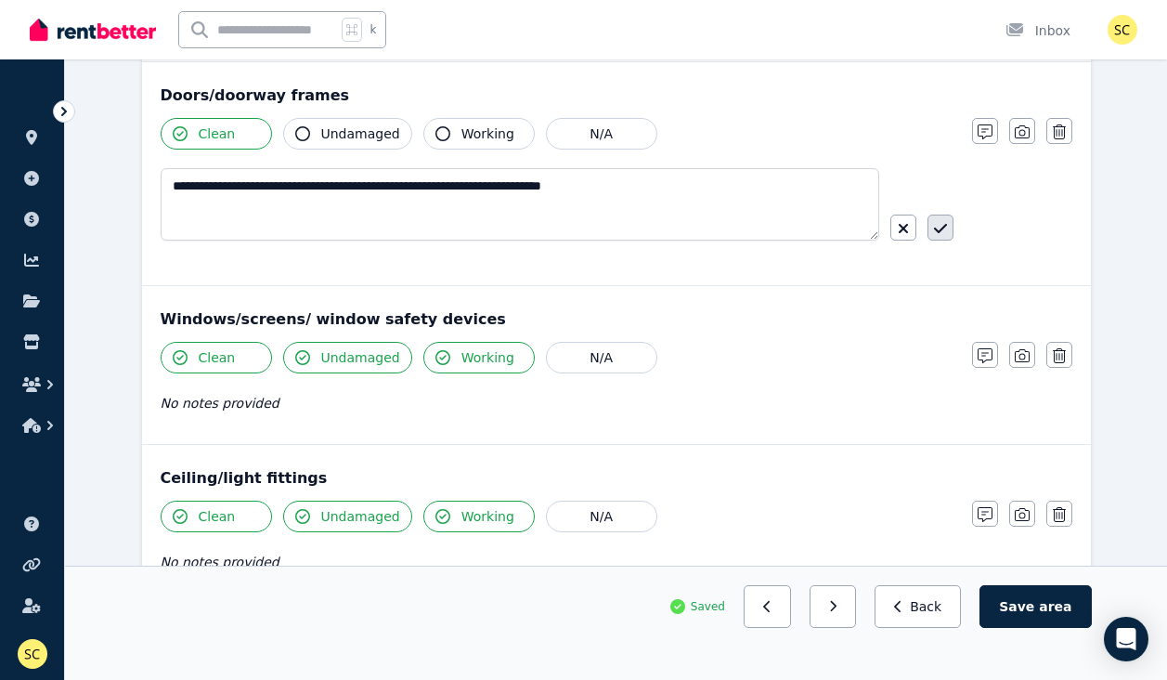
click at [931, 224] on button "button" at bounding box center [940, 227] width 26 height 26
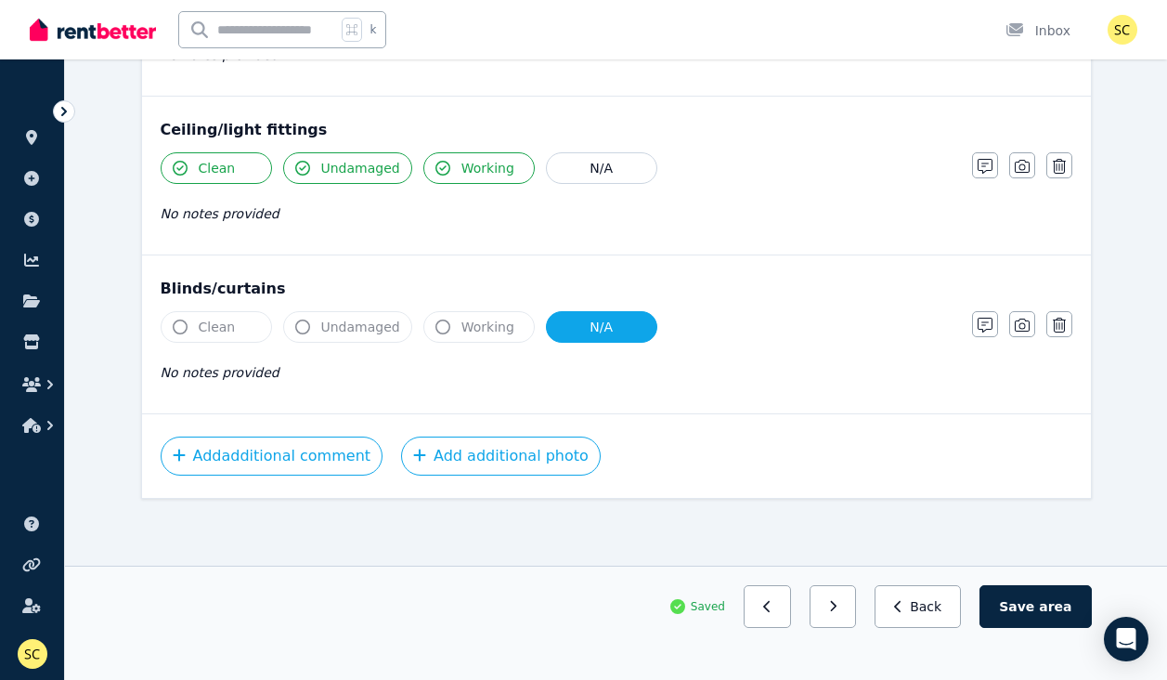
scroll to position [684, 0]
click at [1015, 600] on button "Save area" at bounding box center [1034, 606] width 111 height 43
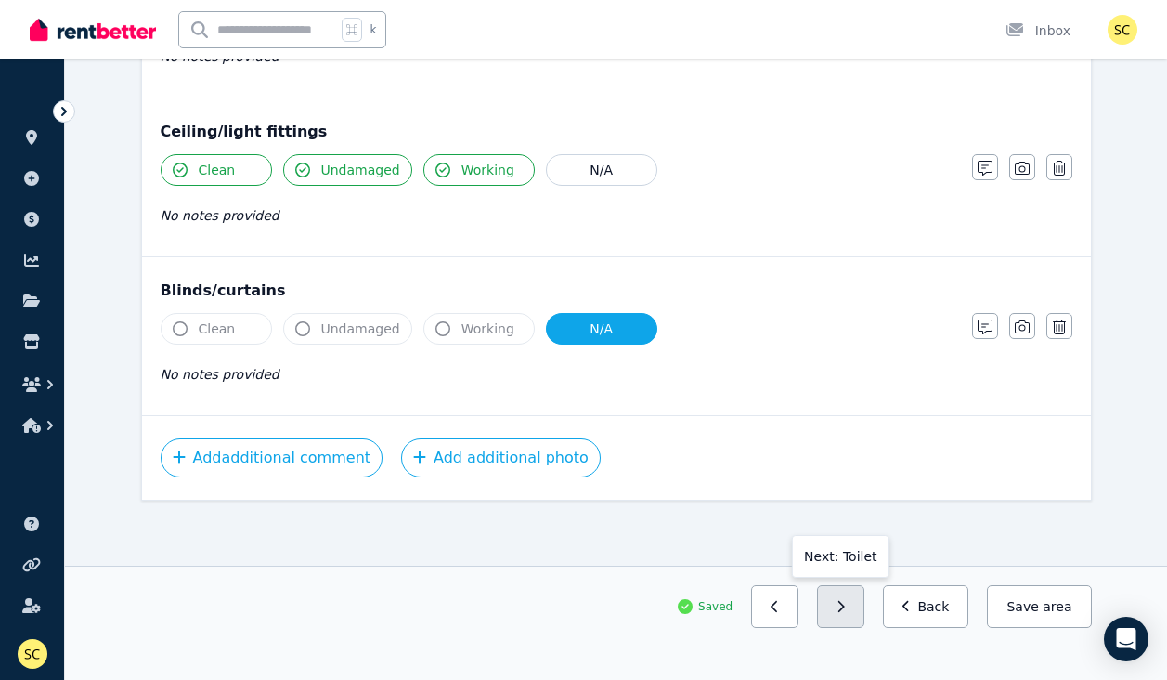
click at [845, 608] on icon "button" at bounding box center [841, 606] width 6 height 11
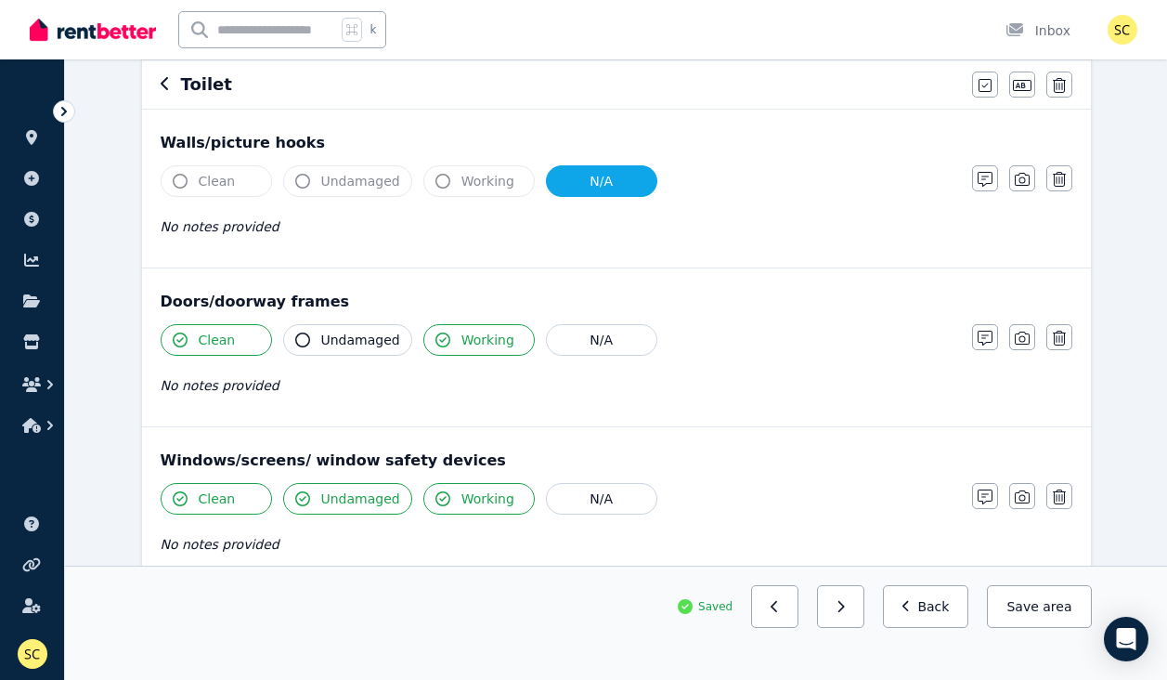
scroll to position [182, 0]
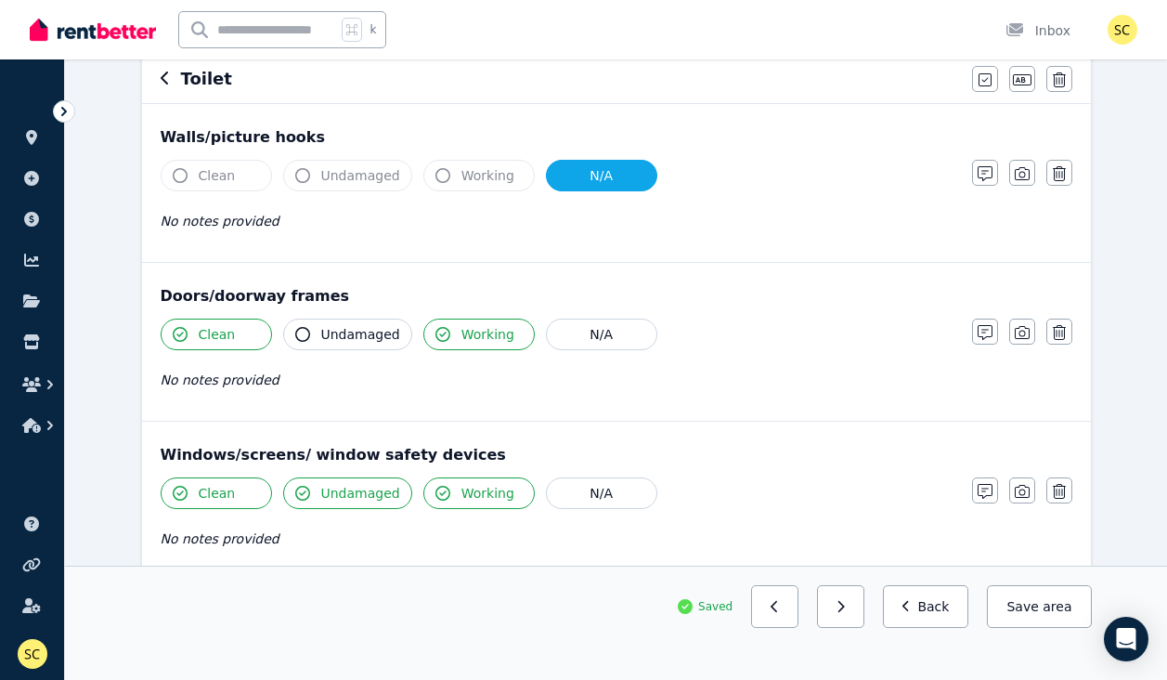
click at [250, 162] on button "Clean" at bounding box center [216, 176] width 111 height 32
click at [235, 175] on button "Clean" at bounding box center [216, 176] width 111 height 32
click at [610, 183] on button "N/A" at bounding box center [601, 176] width 111 height 32
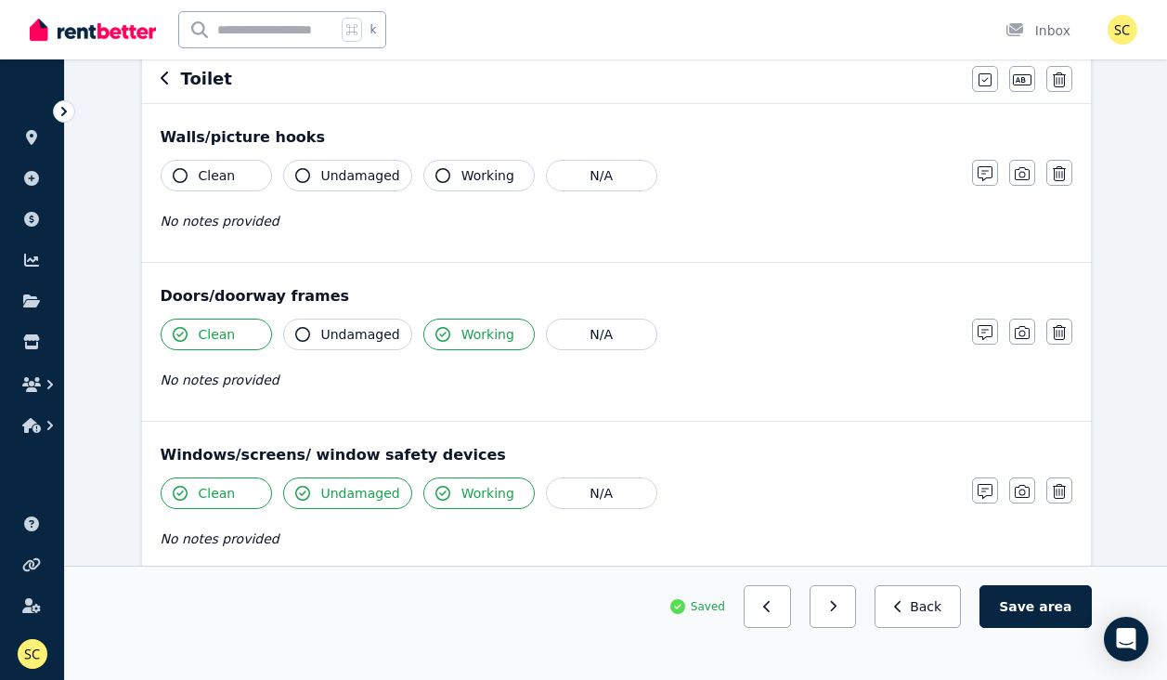
click at [230, 181] on span "Clean" at bounding box center [217, 175] width 37 height 19
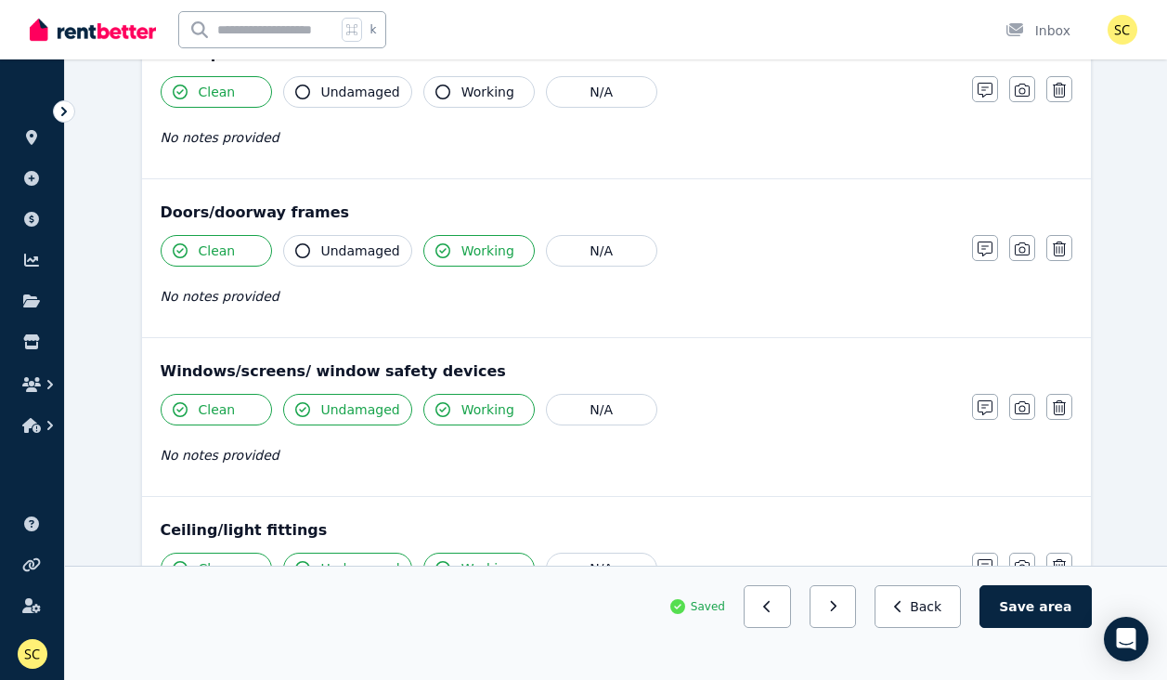
scroll to position [267, 0]
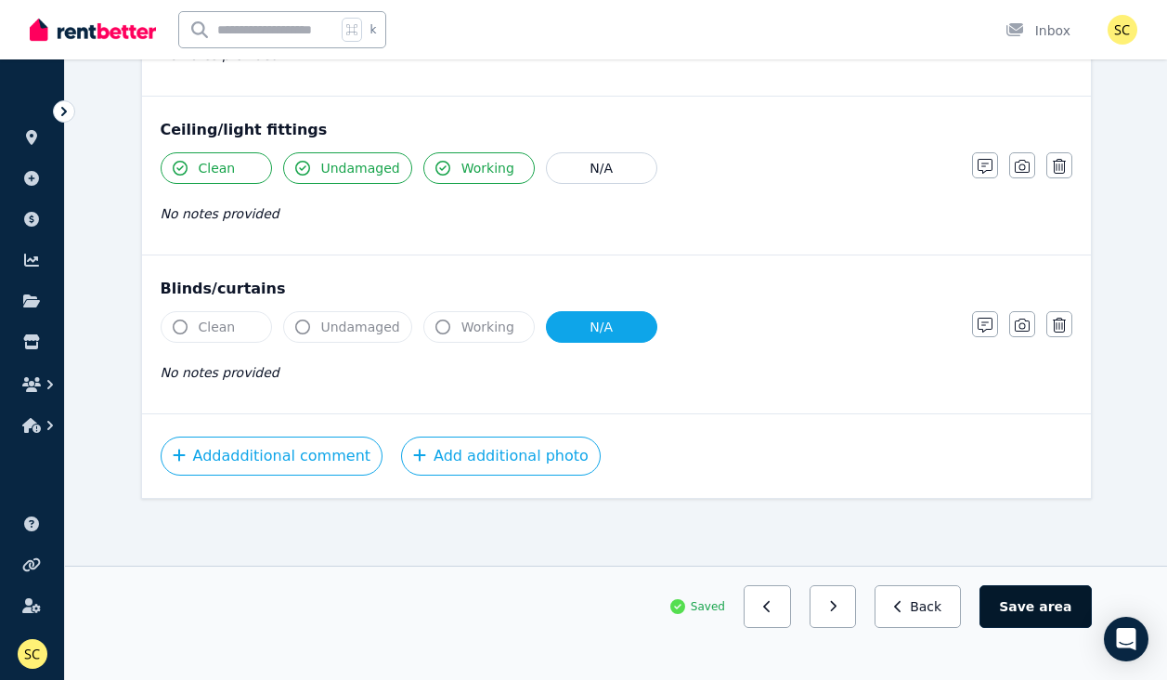
click at [1039, 611] on button "Save area" at bounding box center [1034, 606] width 111 height 43
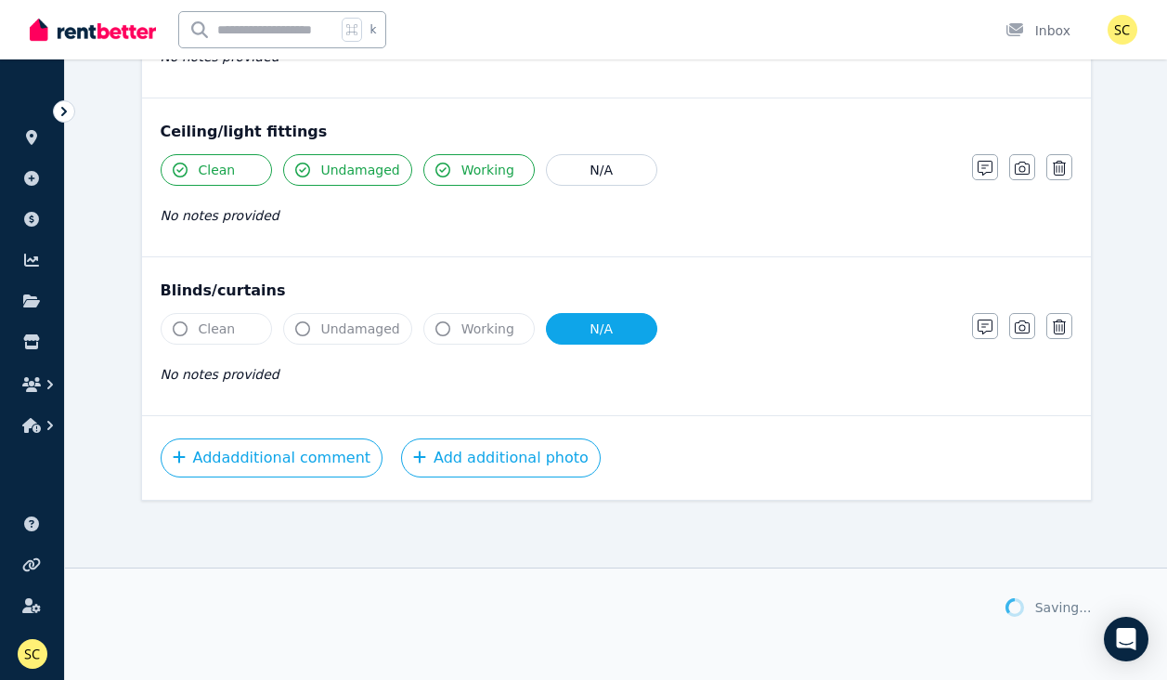
scroll to position [664, 0]
click at [857, 616] on button "button" at bounding box center [840, 606] width 47 height 43
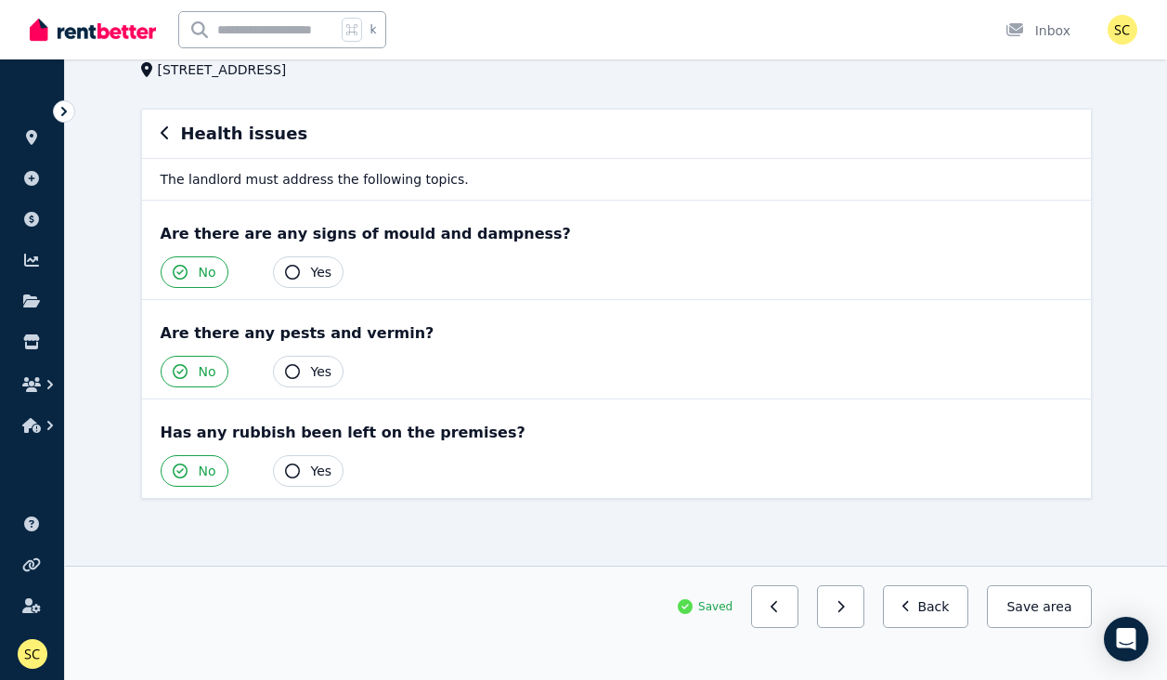
scroll to position [127, 0]
click at [857, 608] on button "button" at bounding box center [840, 606] width 47 height 43
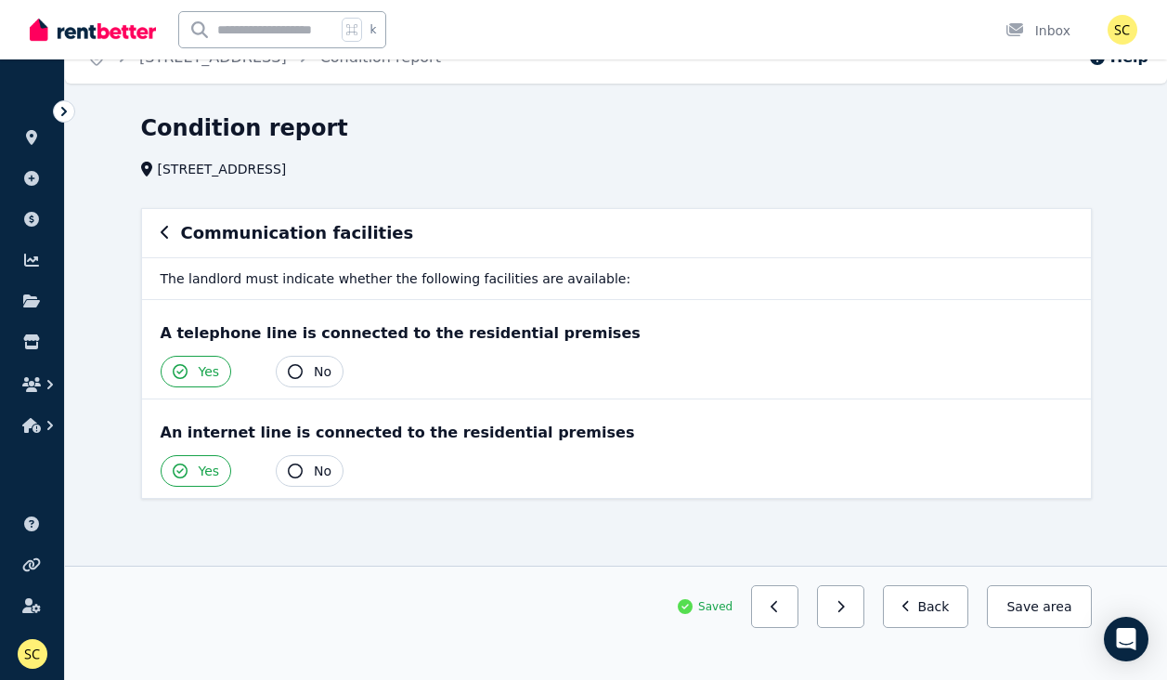
scroll to position [0, 0]
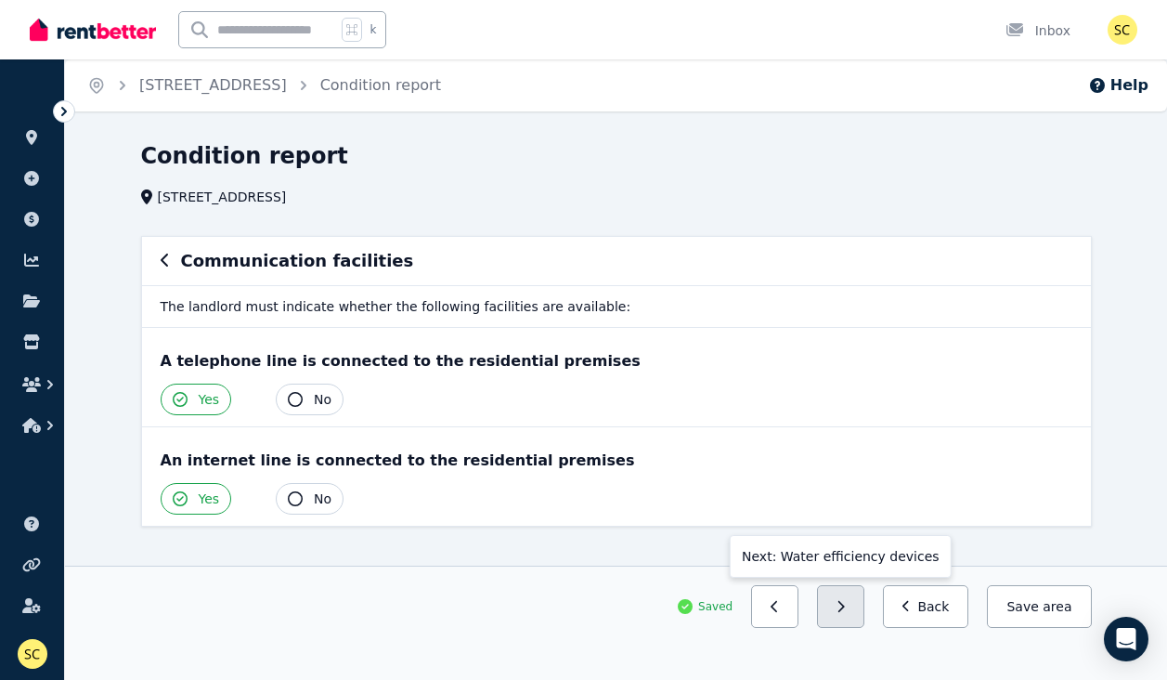
click at [857, 608] on button "button" at bounding box center [840, 606] width 47 height 43
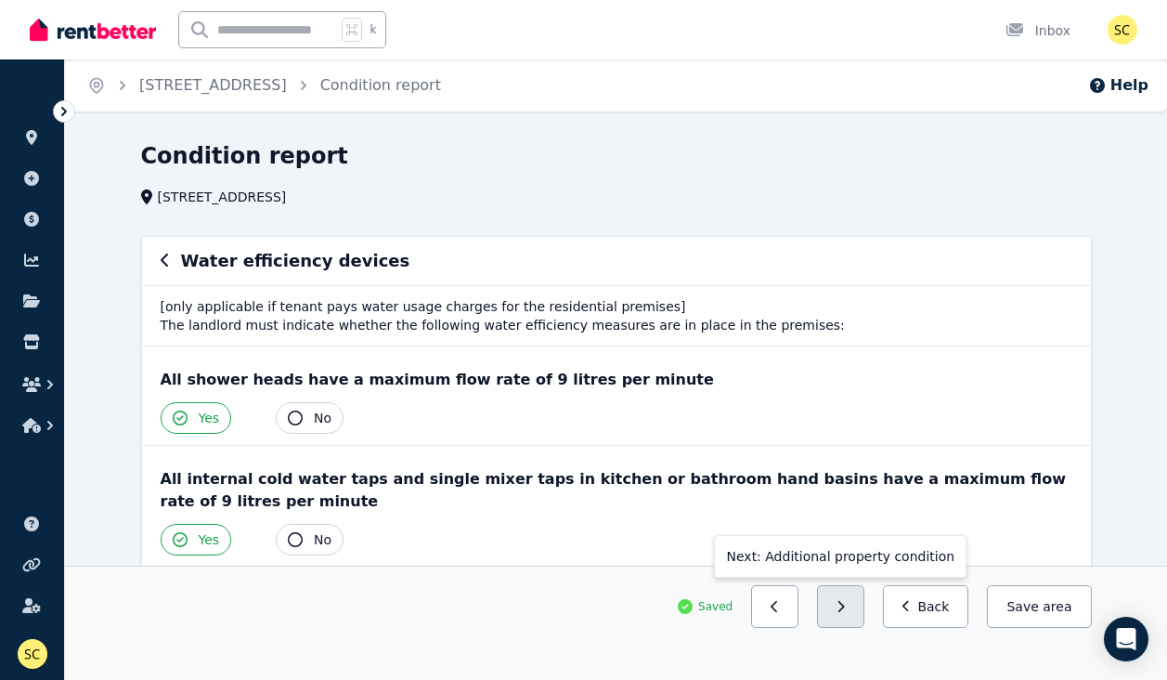
click at [857, 609] on button "button" at bounding box center [840, 606] width 47 height 43
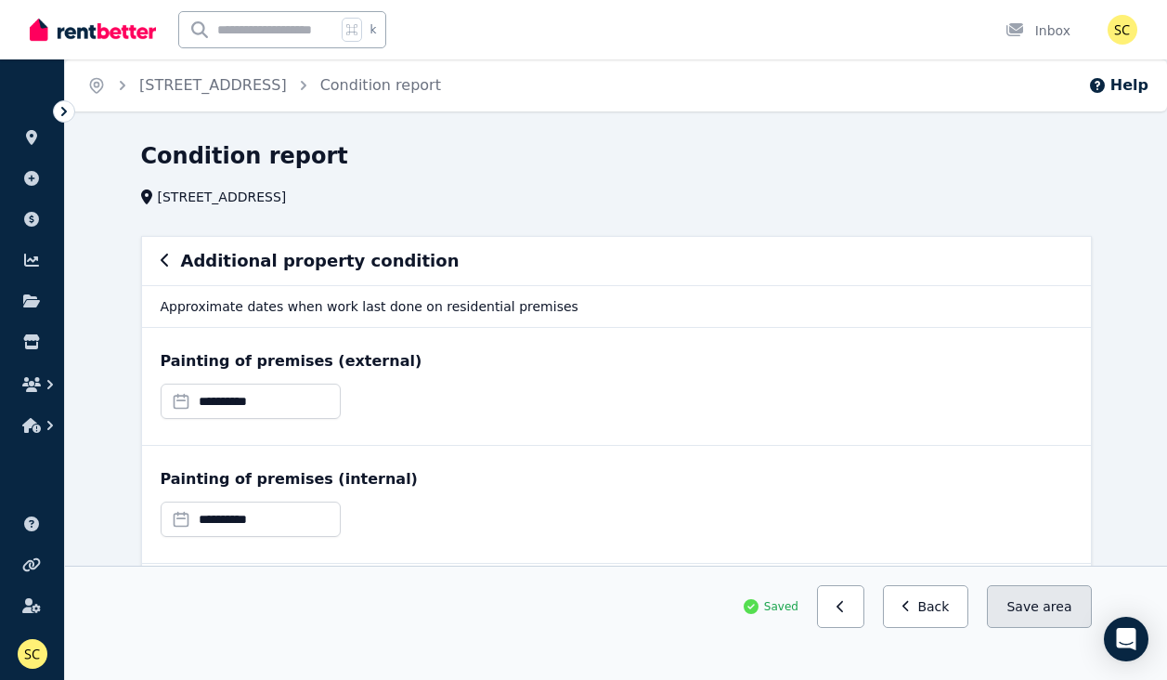
click at [1029, 613] on button "Save area" at bounding box center [1039, 606] width 104 height 43
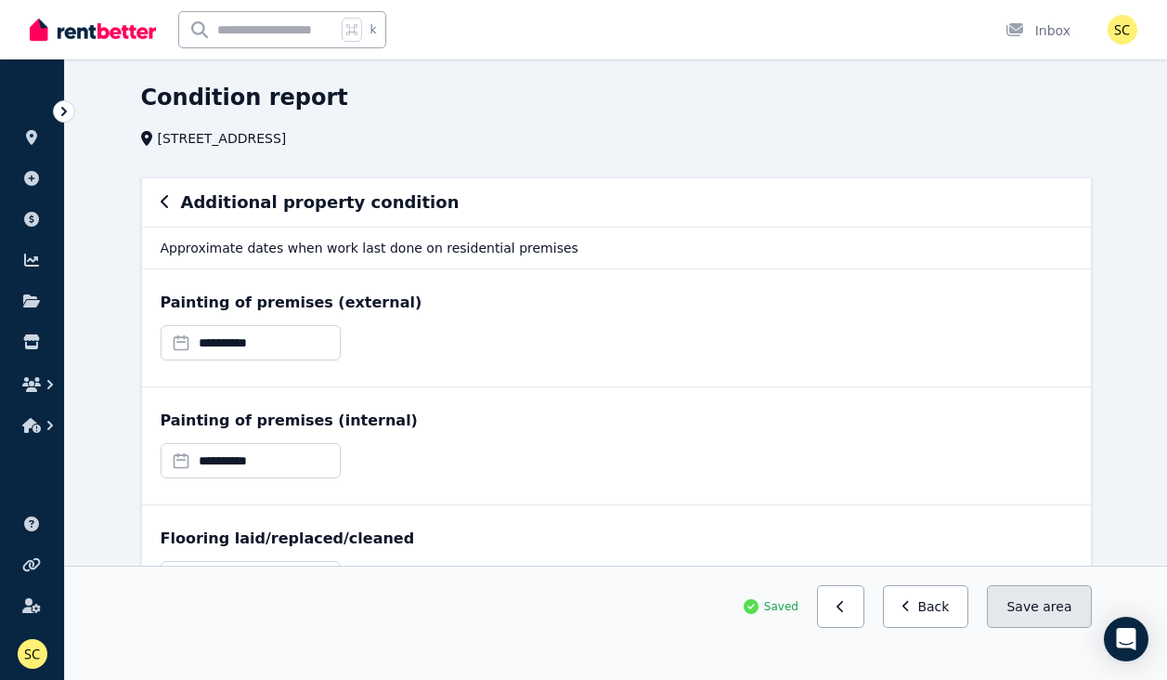
scroll to position [66, 0]
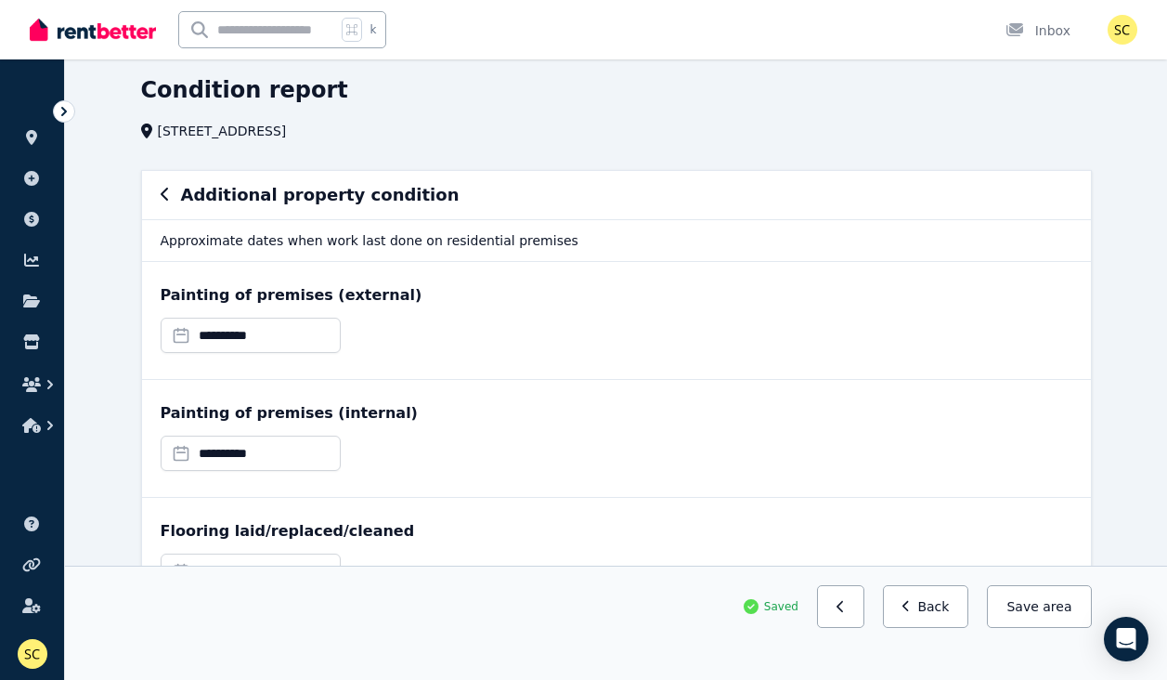
click at [789, 610] on span "Saved" at bounding box center [781, 606] width 34 height 15
click at [848, 620] on button "button" at bounding box center [840, 606] width 47 height 43
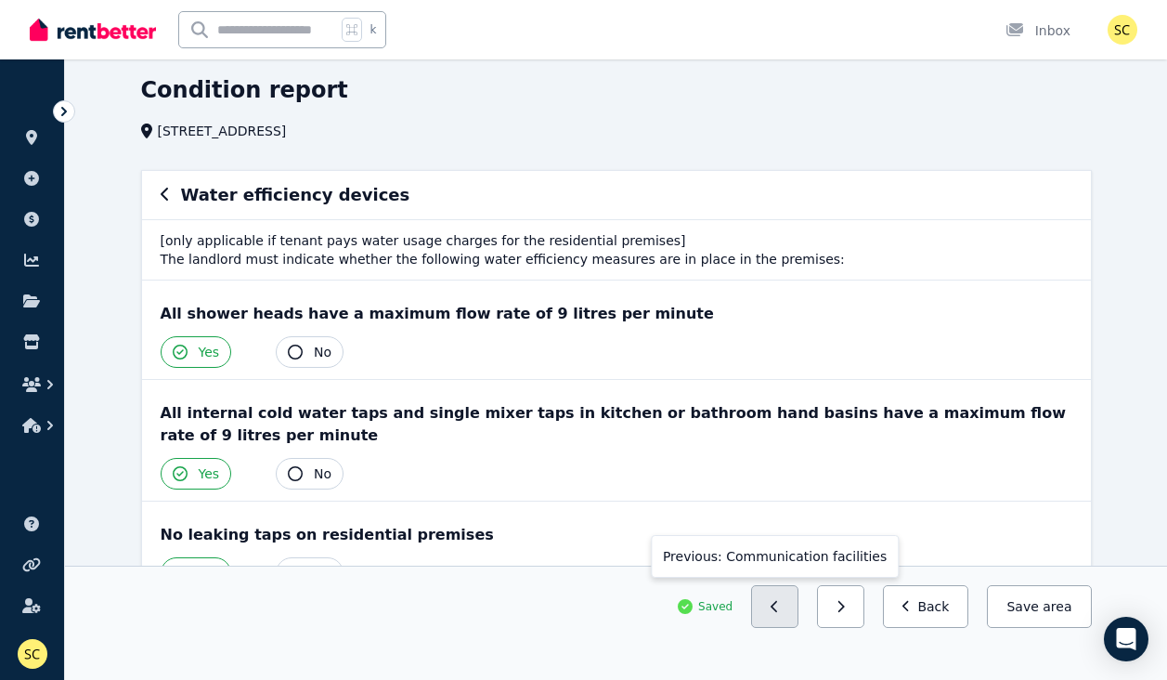
click at [785, 616] on button "button" at bounding box center [774, 606] width 47 height 43
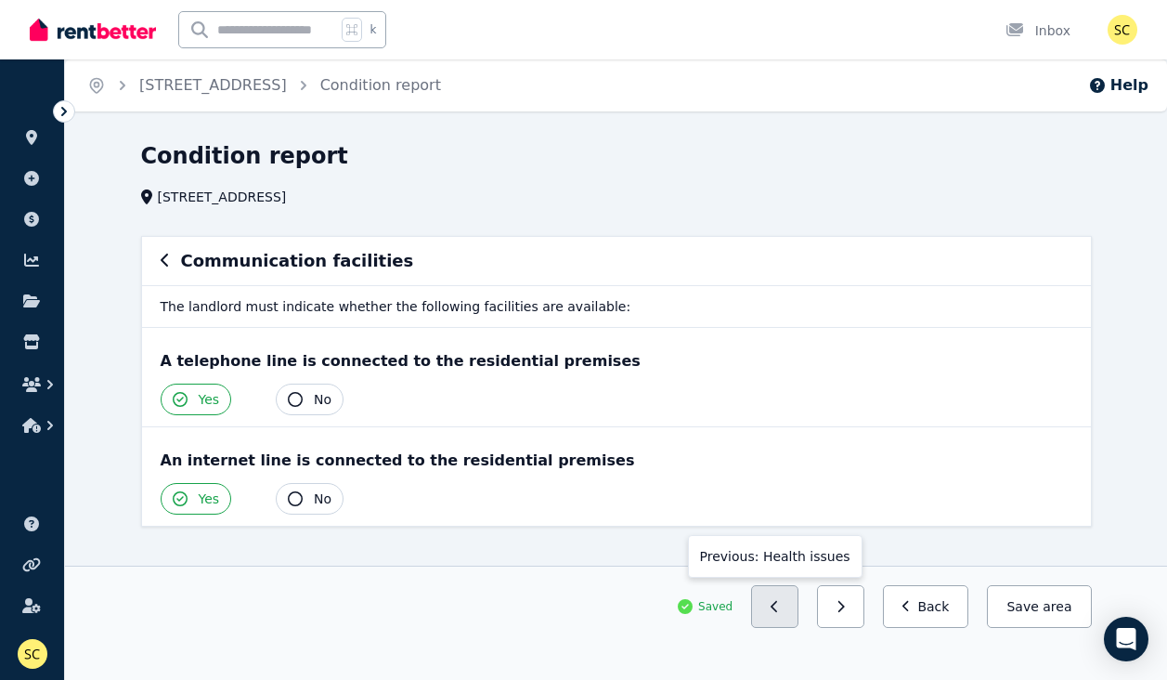
click at [785, 616] on button "button" at bounding box center [774, 606] width 47 height 43
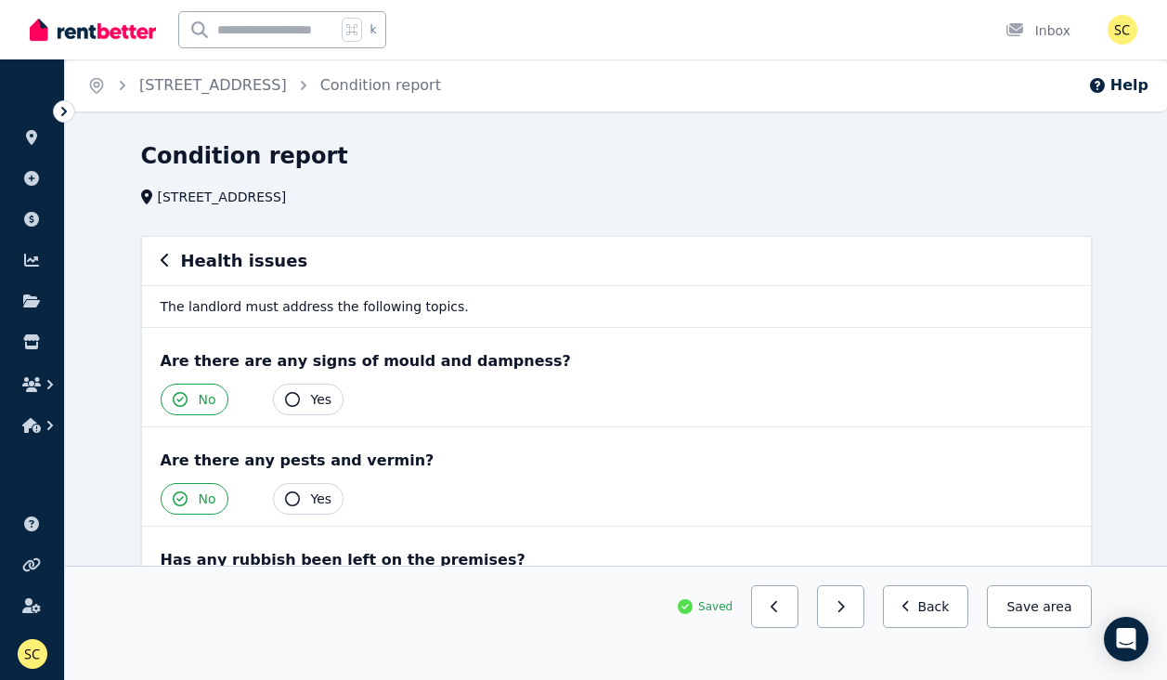
click at [785, 616] on button "button" at bounding box center [774, 606] width 47 height 43
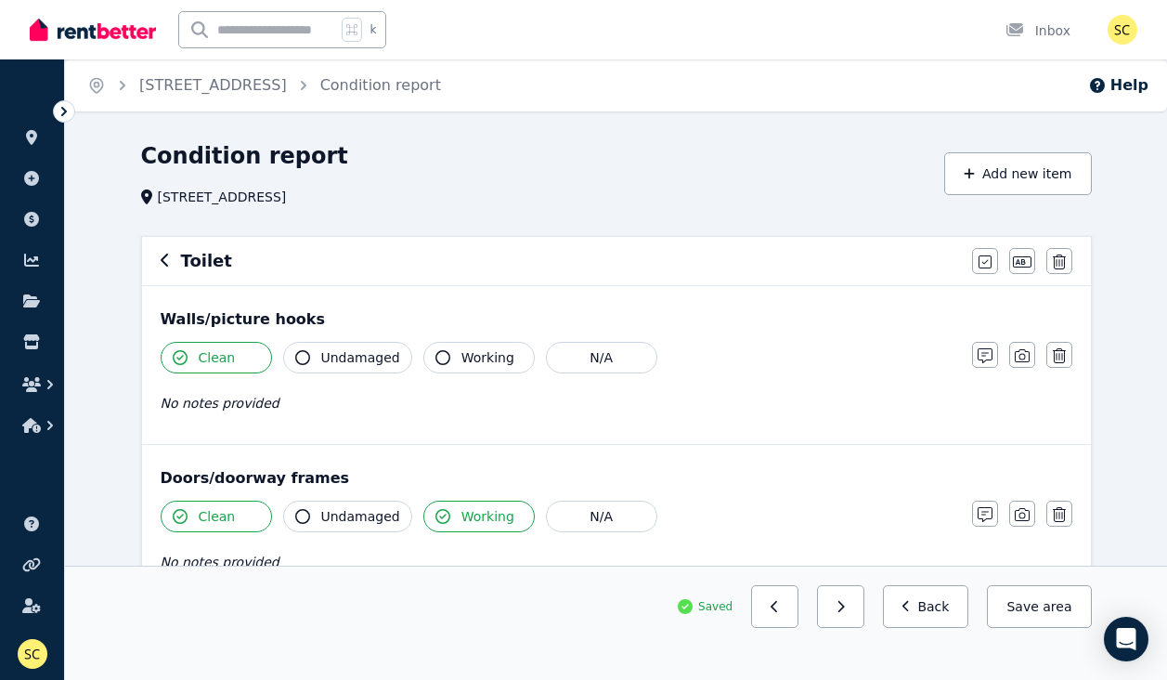
click at [785, 616] on button "button" at bounding box center [774, 606] width 47 height 43
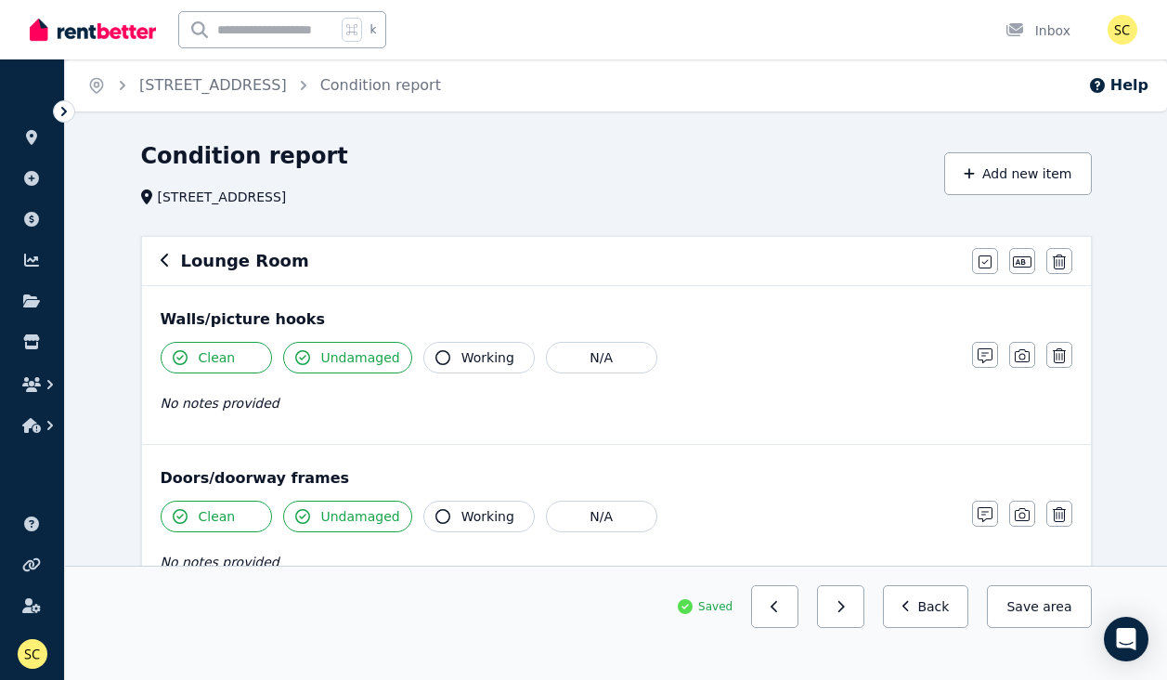
click at [785, 616] on button "button" at bounding box center [774, 606] width 47 height 43
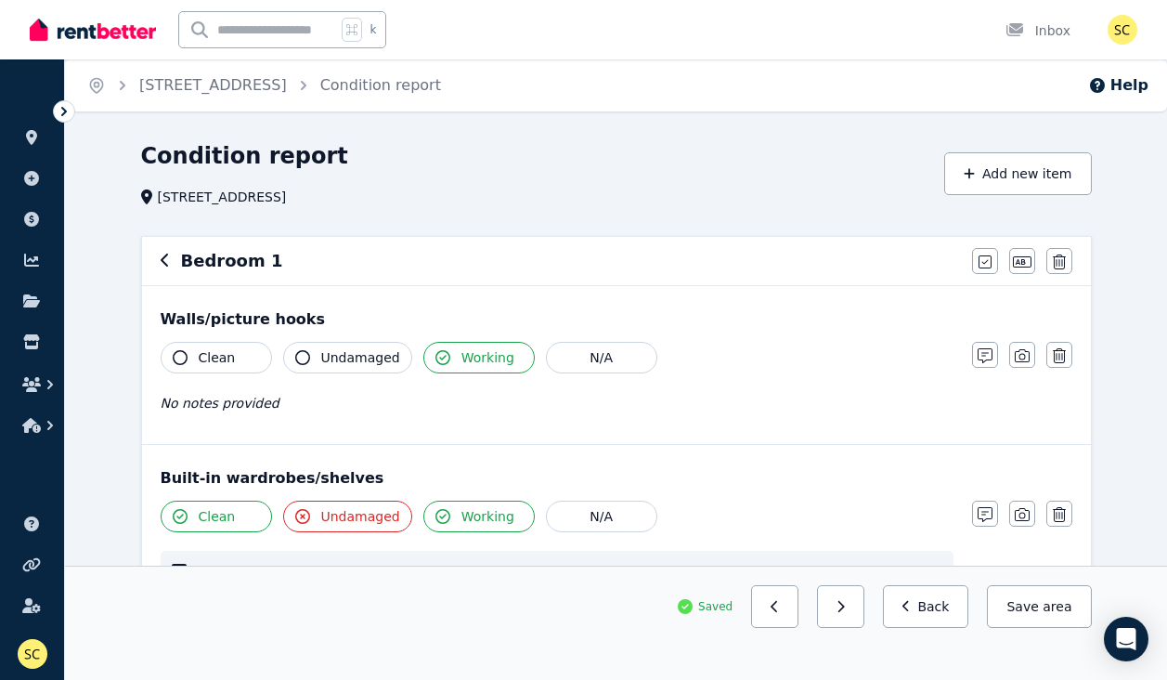
click at [785, 616] on button "button" at bounding box center [774, 606] width 47 height 43
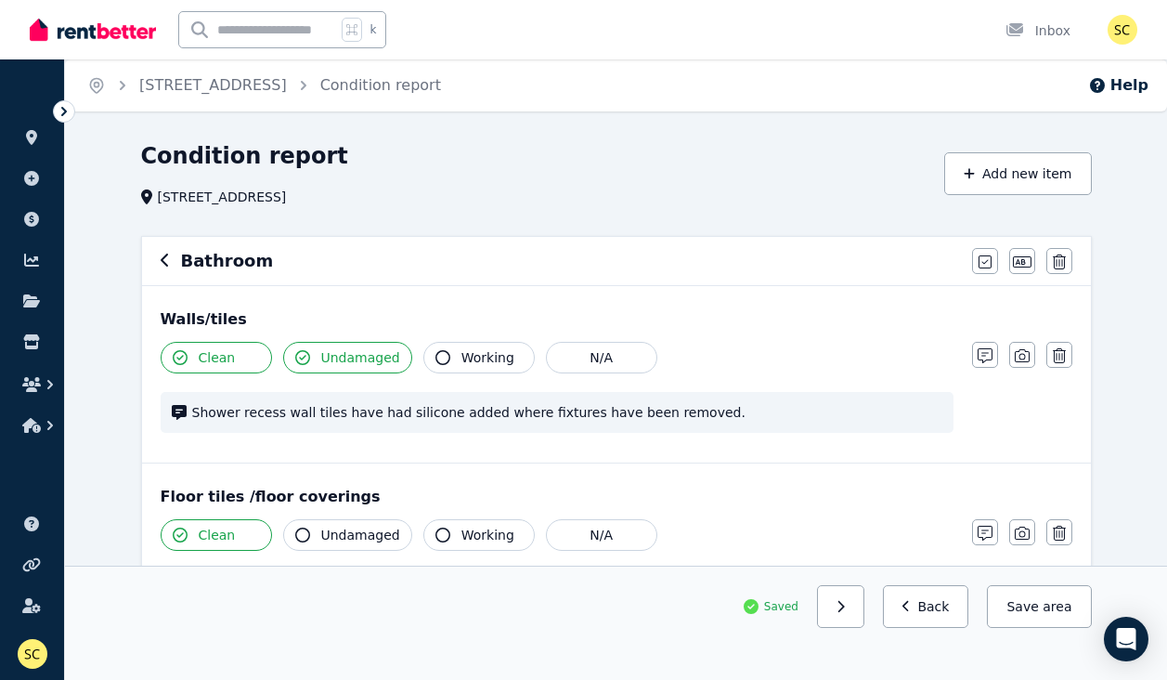
click at [785, 616] on div "Saved Next: Bedroom 1 Back Save area" at bounding box center [616, 606] width 951 height 43
click at [1048, 602] on span "area" at bounding box center [1057, 606] width 29 height 19
click at [385, 80] on link "Condition report" at bounding box center [380, 85] width 121 height 18
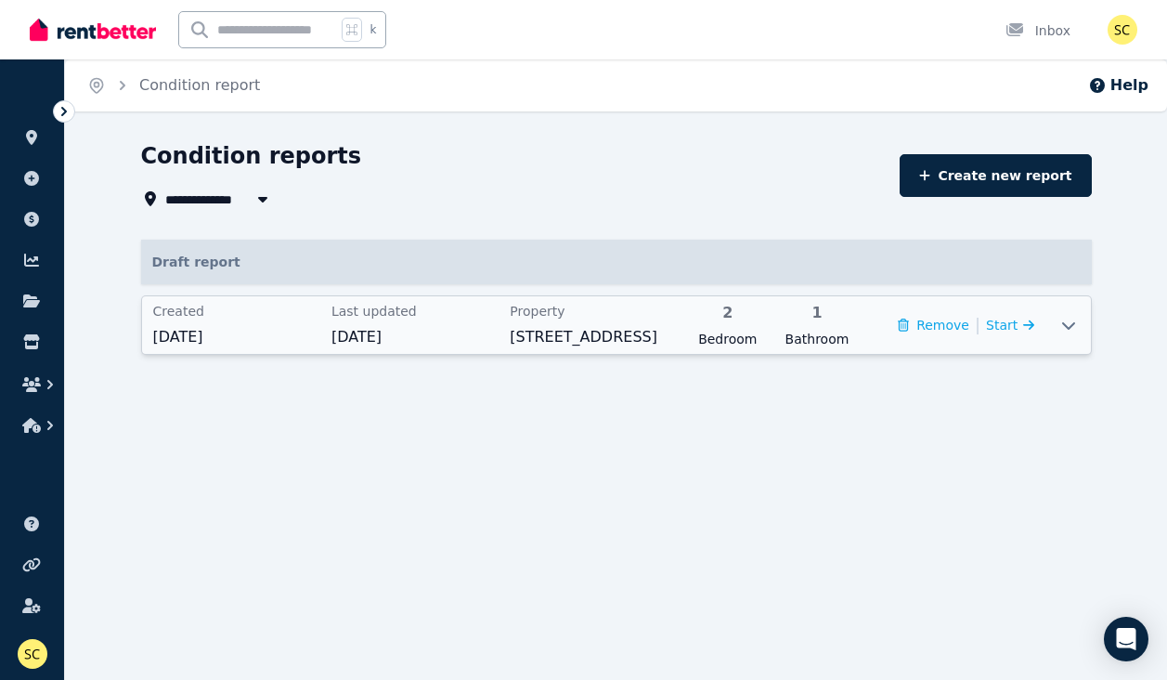
click at [1071, 326] on icon at bounding box center [1067, 325] width 13 height 7
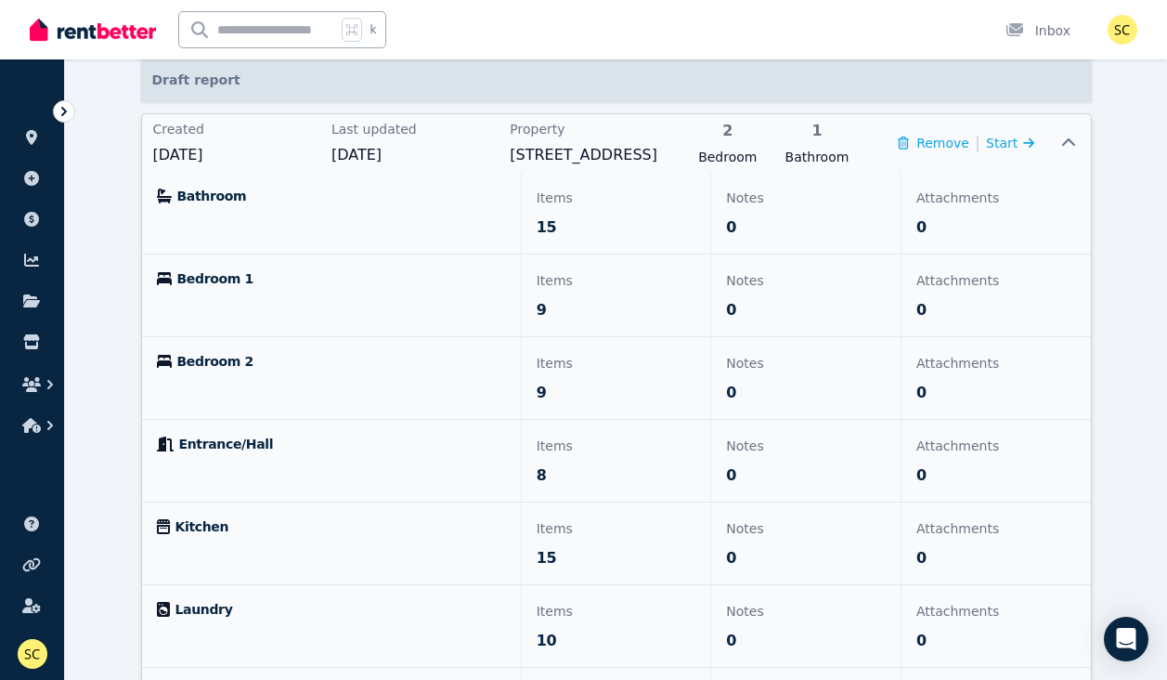
scroll to position [169, 0]
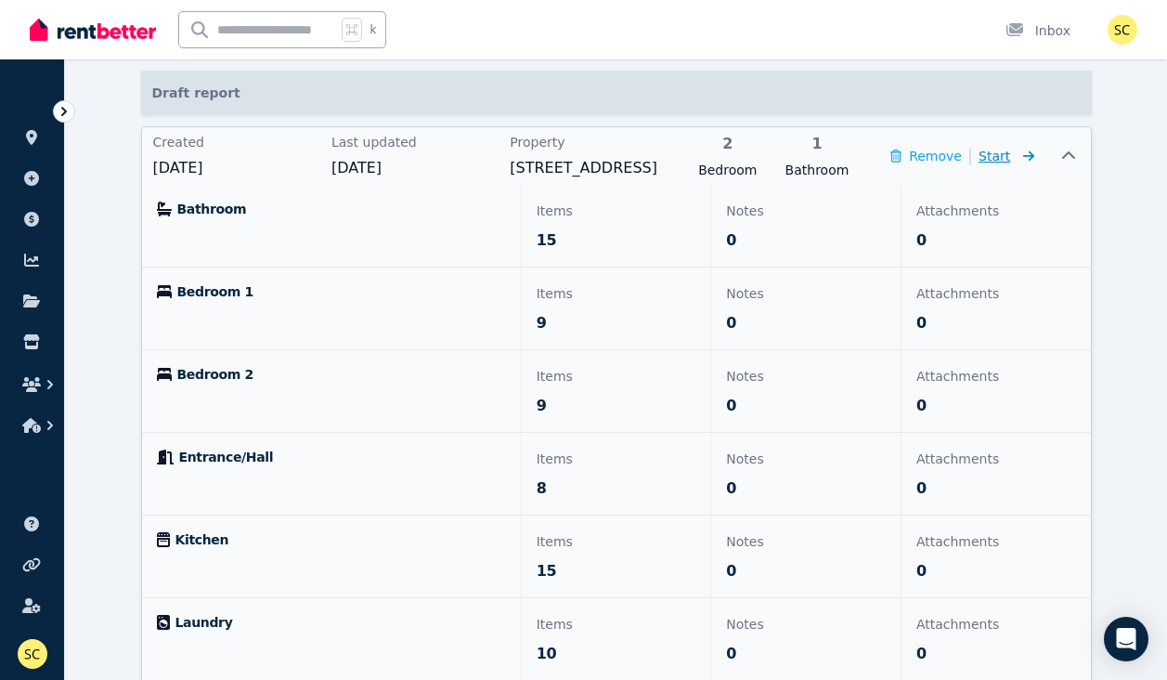
click at [1033, 155] on icon at bounding box center [1028, 155] width 11 height 10
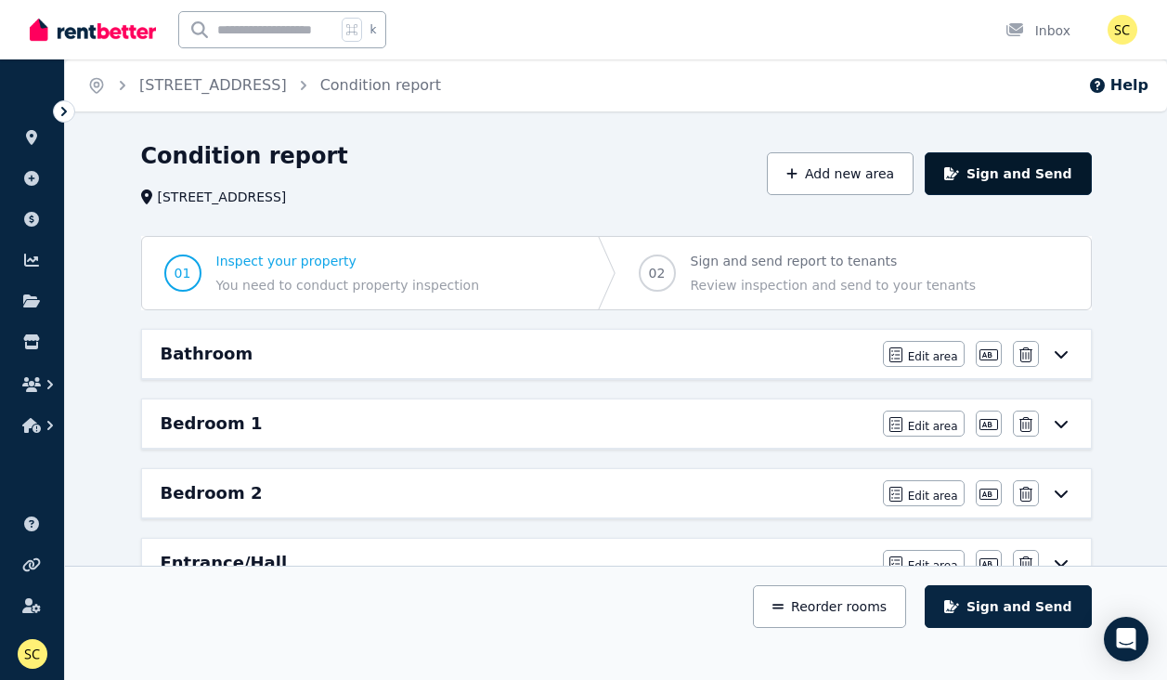
click at [1030, 176] on button "Sign and Send" at bounding box center [1008, 173] width 166 height 43
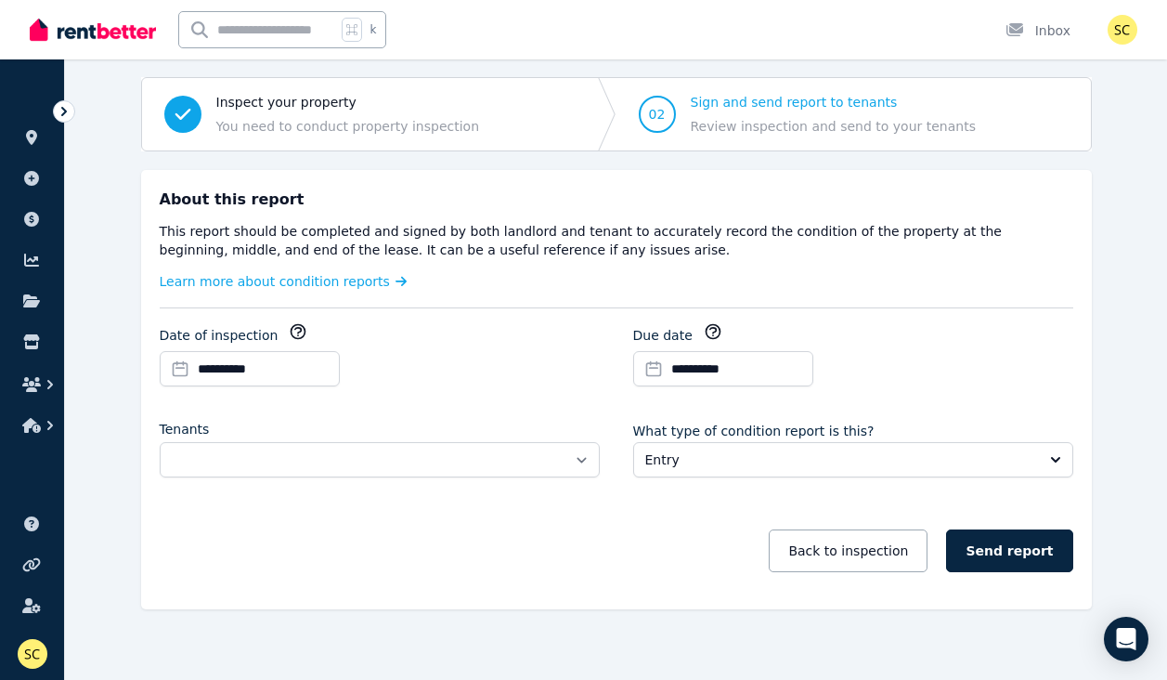
scroll to position [158, 0]
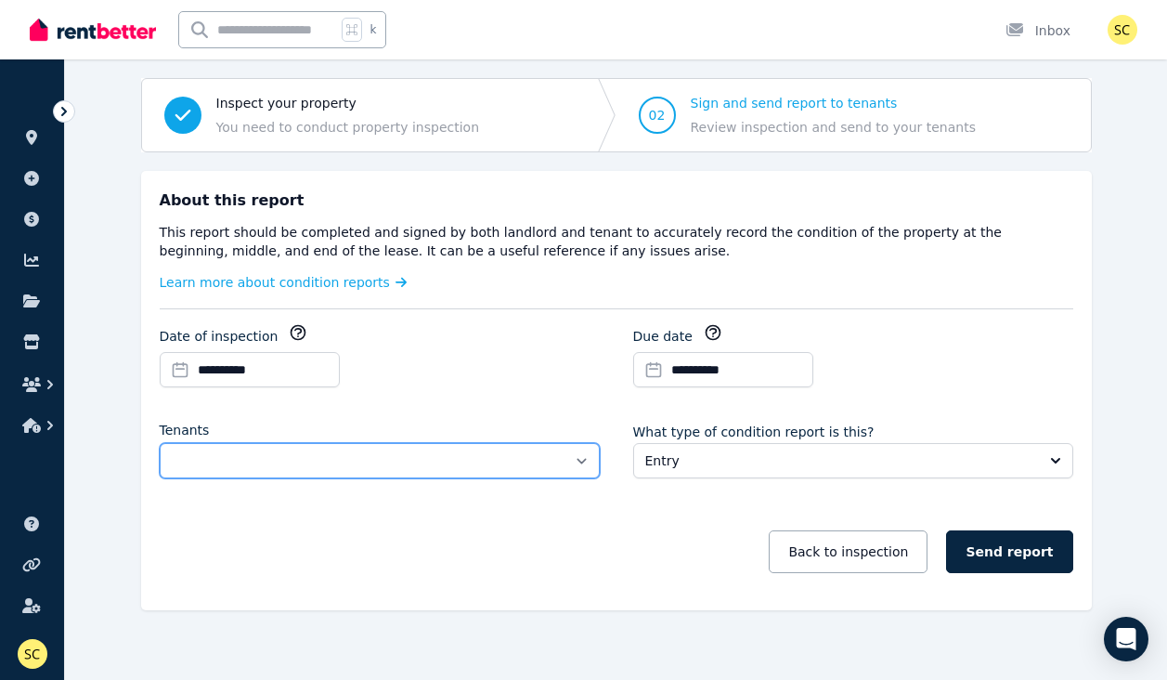
select select "**********"
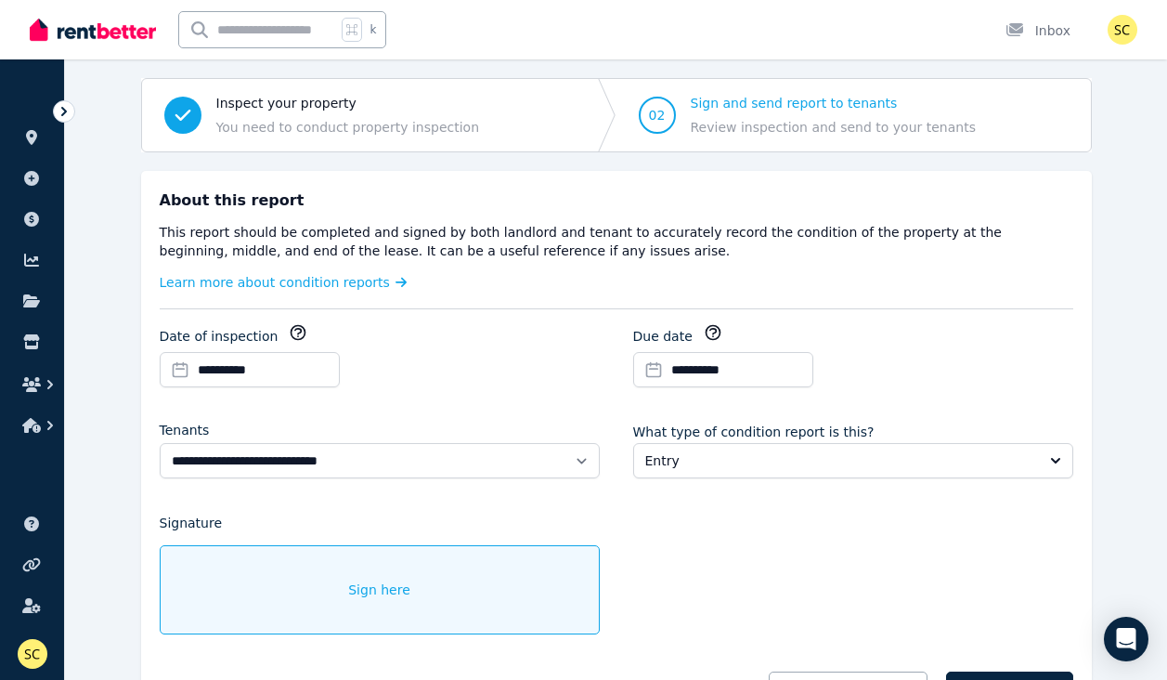
click at [410, 577] on div "Sign here" at bounding box center [380, 589] width 440 height 89
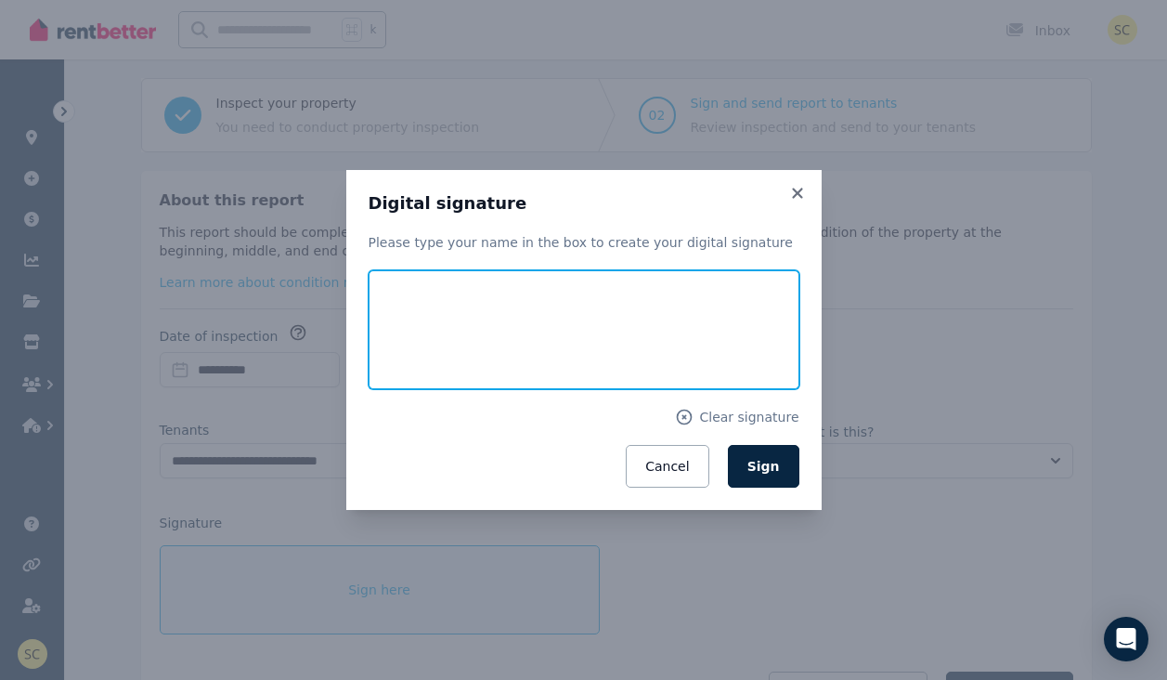
click at [533, 346] on input "text" at bounding box center [584, 329] width 431 height 119
type input "**********"
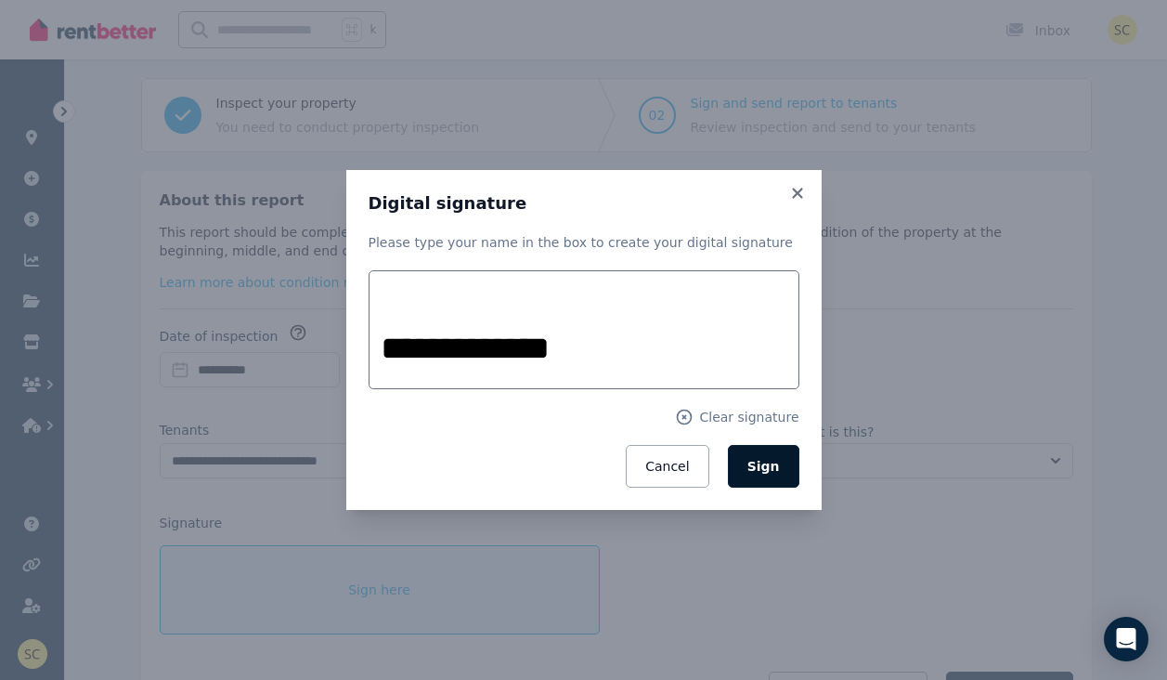
click at [770, 463] on span "Sign" at bounding box center [763, 466] width 32 height 15
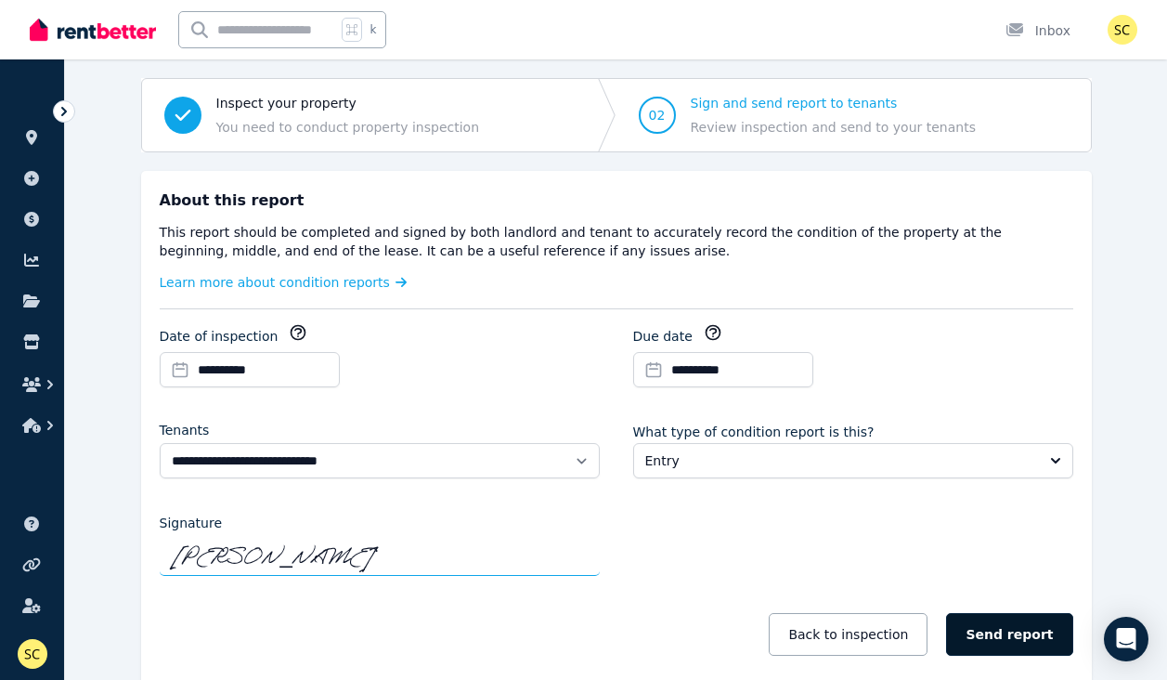
click at [1004, 618] on button "Send report" at bounding box center [1009, 634] width 126 height 43
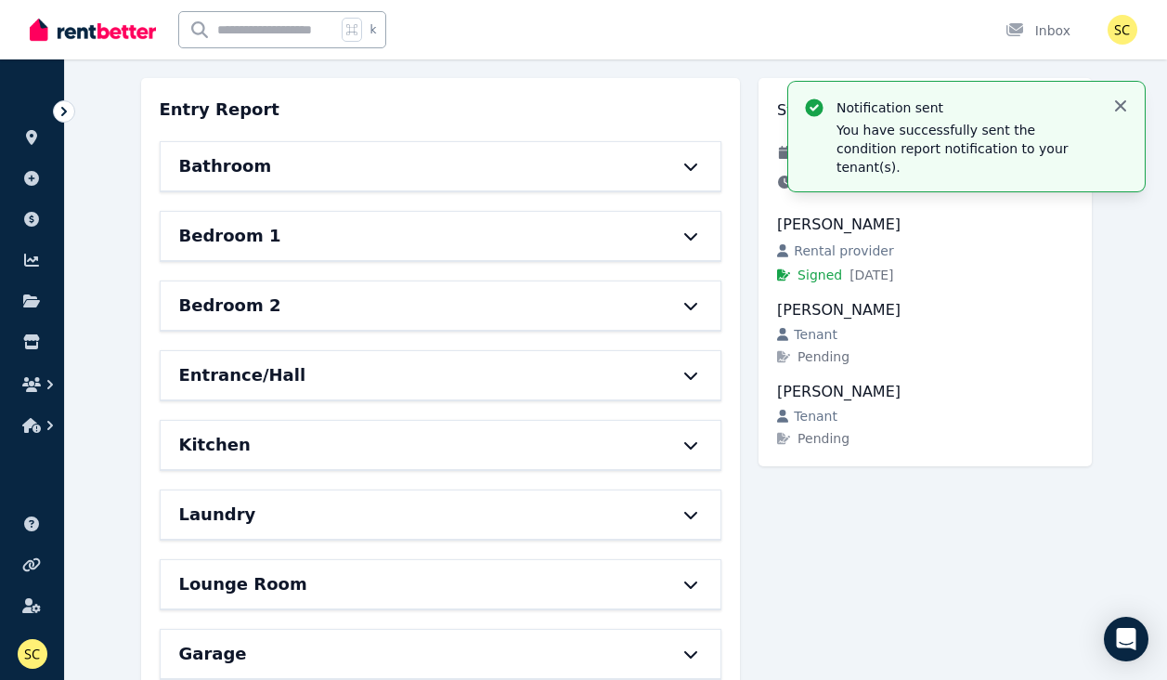
click at [1120, 105] on icon "button" at bounding box center [1120, 105] width 11 height 11
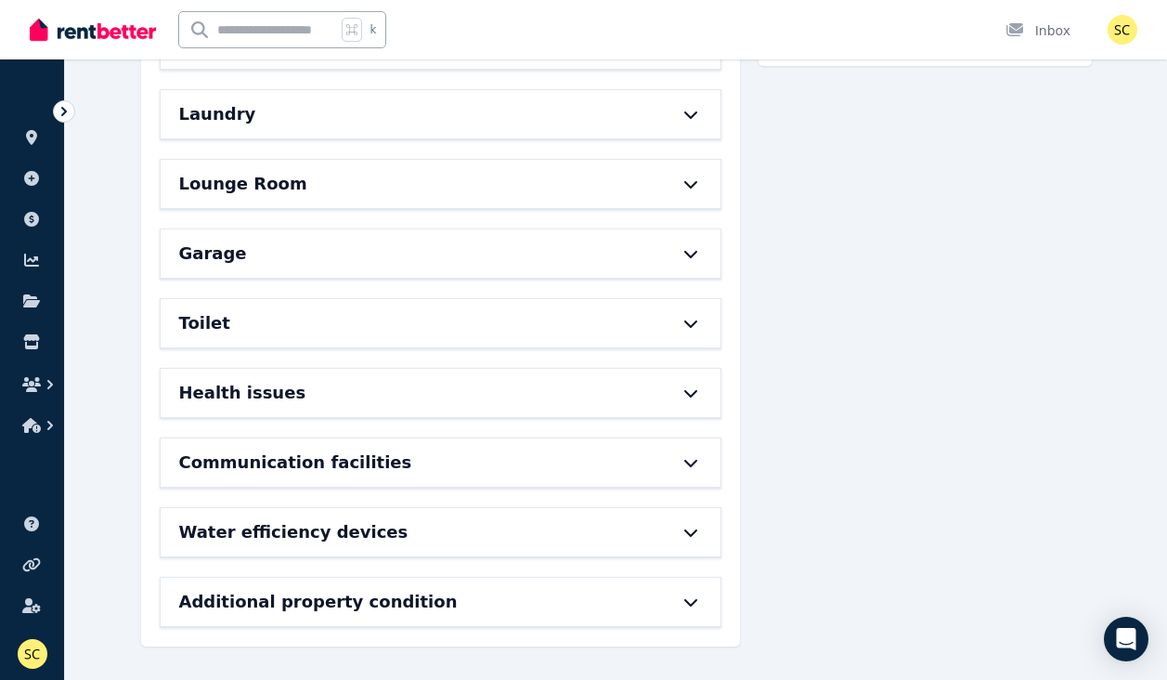
scroll to position [577, 0]
click at [227, 589] on h6 "Additional property condition" at bounding box center [318, 602] width 279 height 26
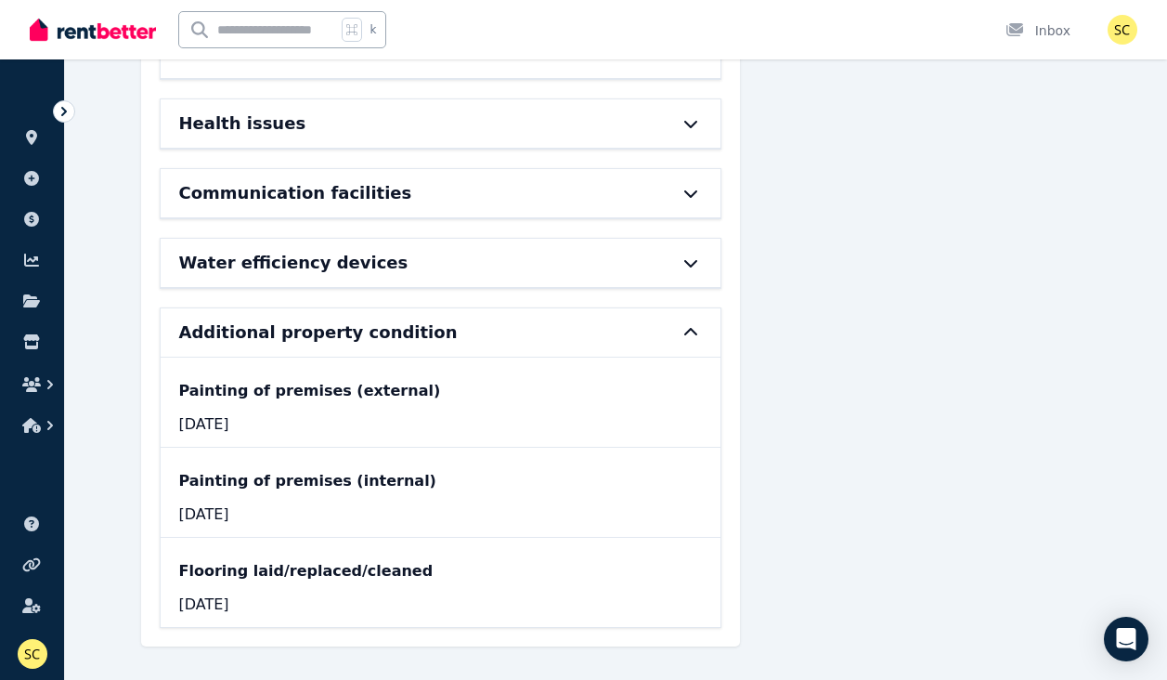
scroll to position [846, 0]
click at [32, 302] on icon at bounding box center [31, 300] width 17 height 13
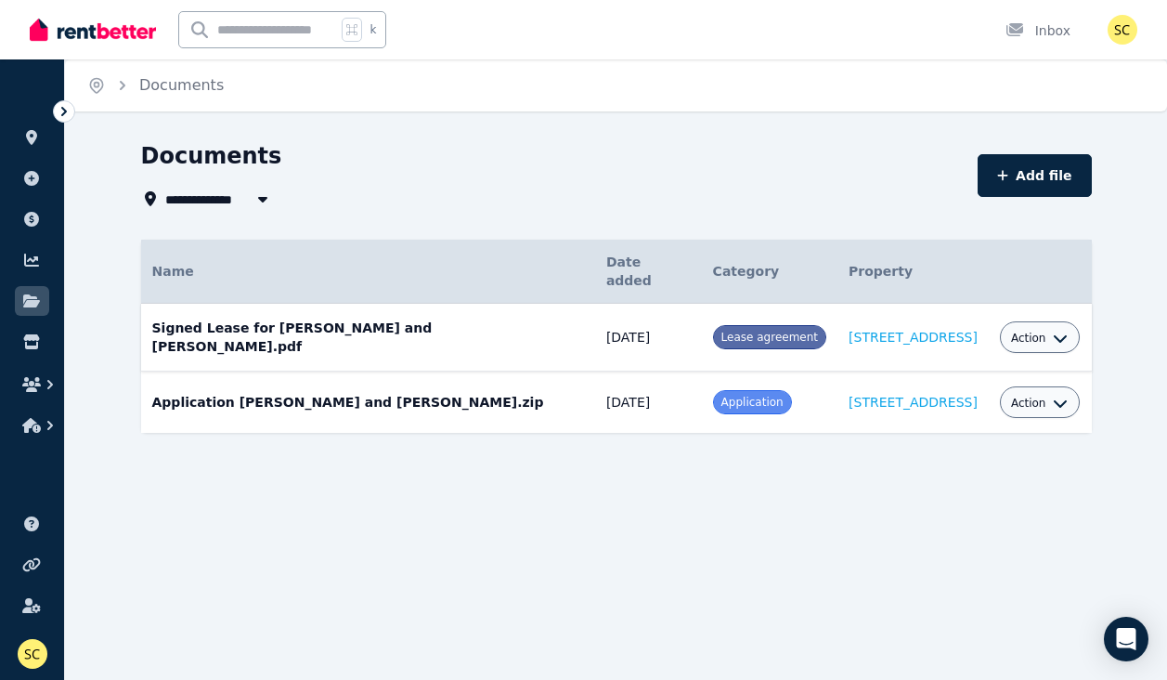
click at [1054, 335] on icon "button" at bounding box center [1060, 338] width 13 height 7
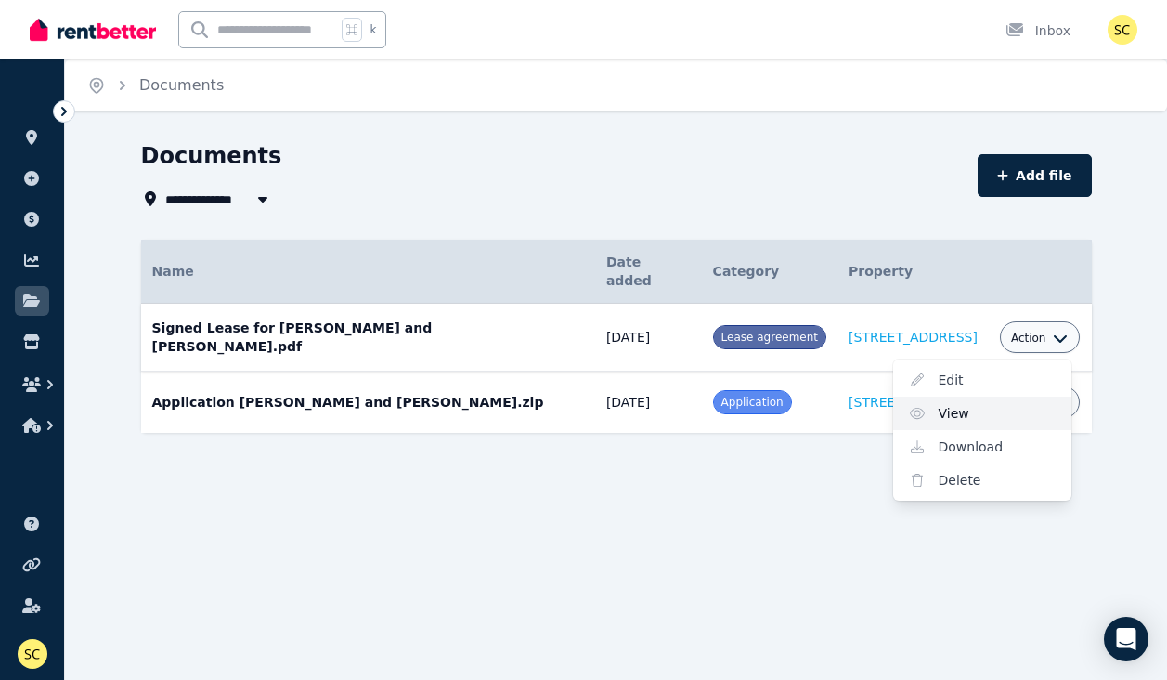
click at [944, 396] on link "View" at bounding box center [982, 412] width 178 height 33
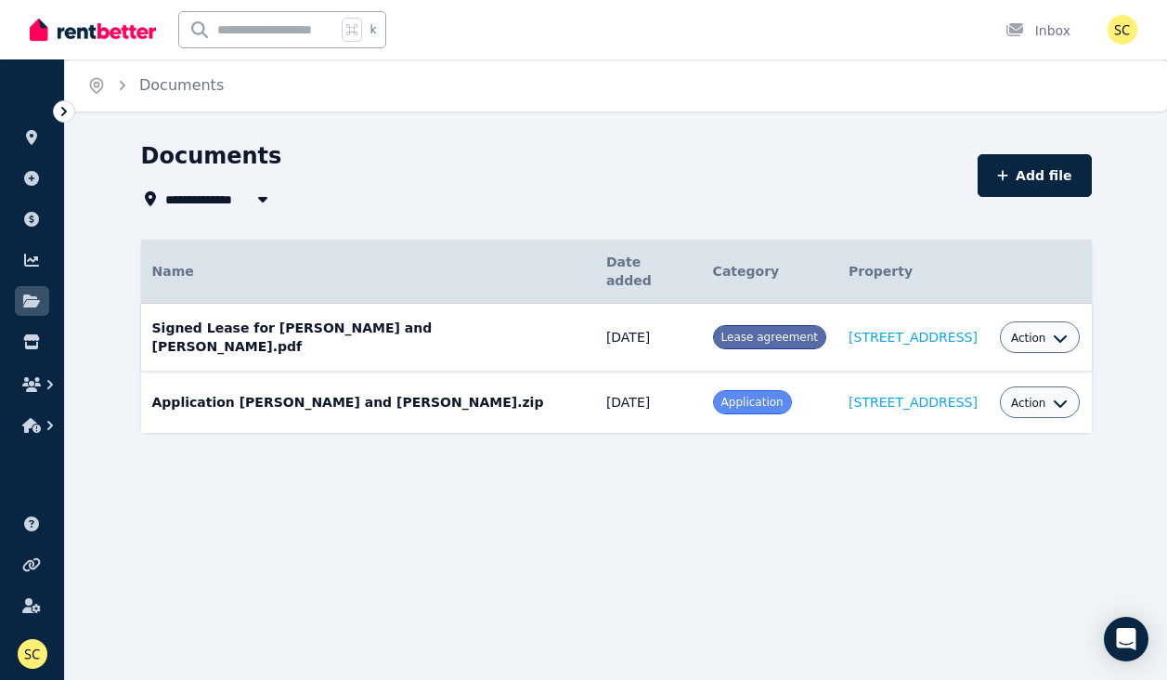
click at [1017, 331] on span "Action" at bounding box center [1028, 338] width 35 height 15
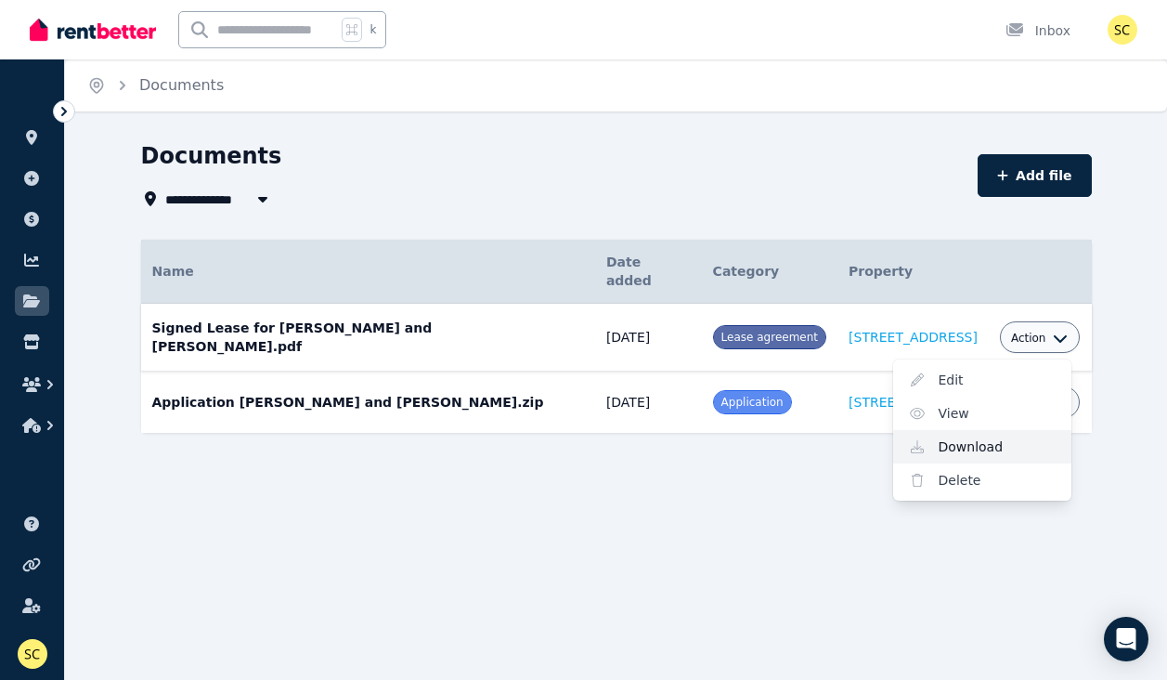
click at [959, 432] on link "Download" at bounding box center [982, 446] width 178 height 33
